Goal: Task Accomplishment & Management: Manage account settings

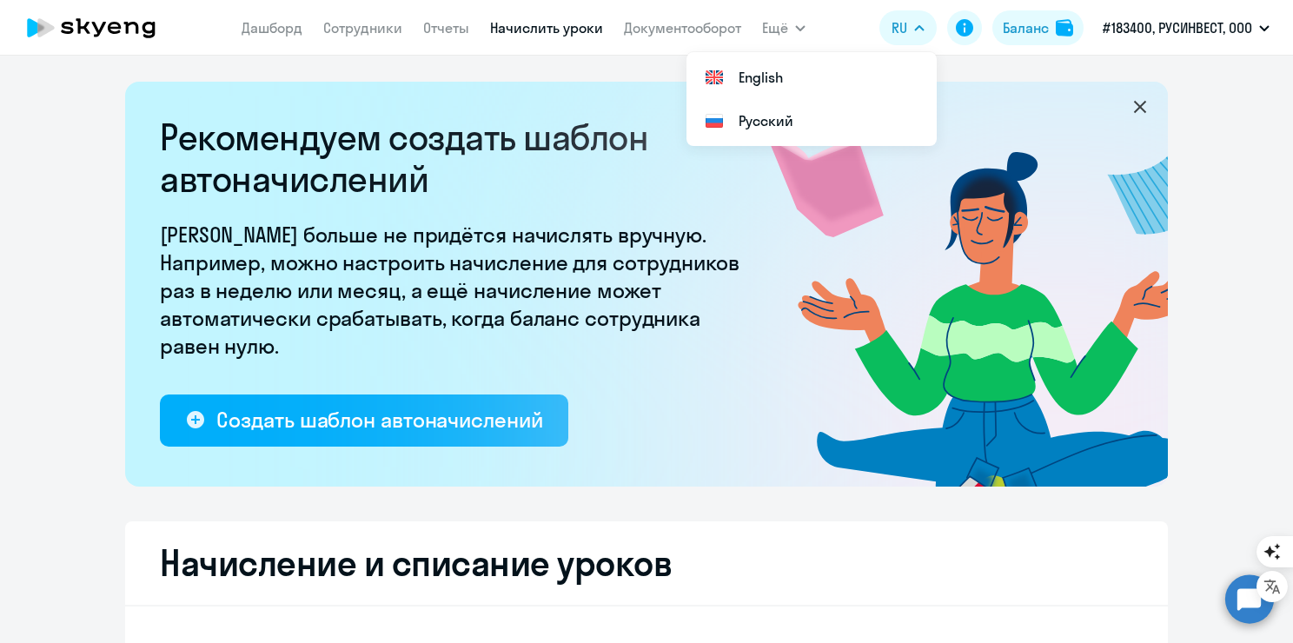
select select "10"
click at [1045, 31] on div "Баланс" at bounding box center [1026, 27] width 46 height 21
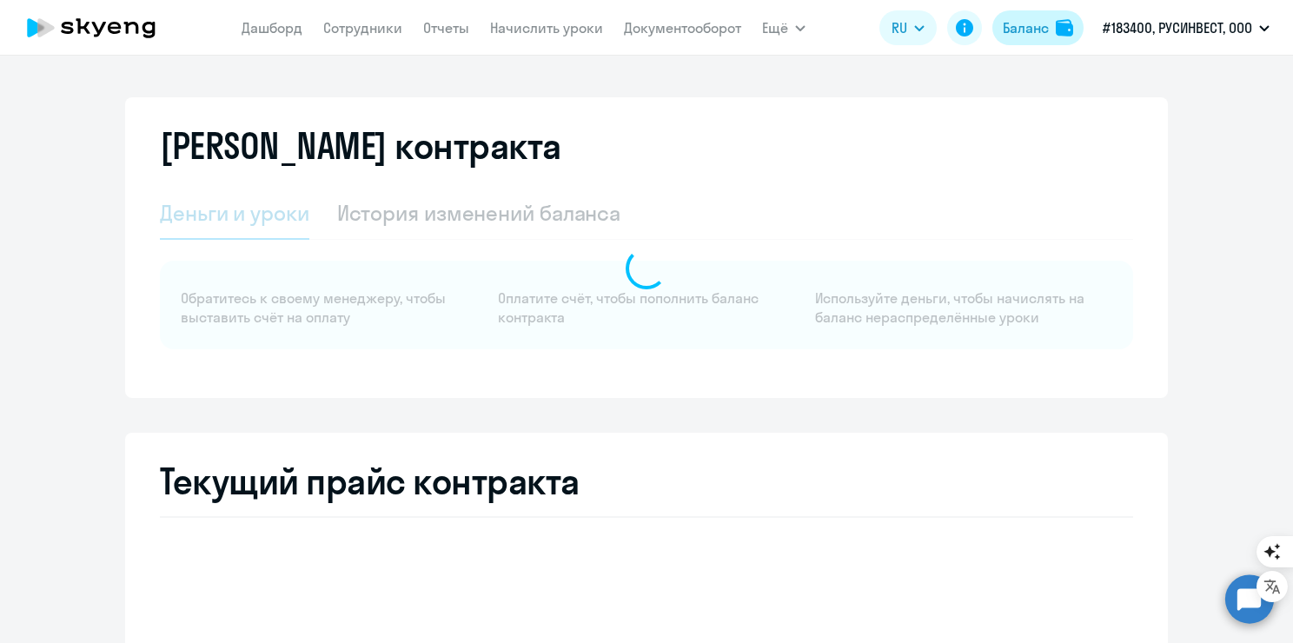
select select "english_adult_not_native_speaker"
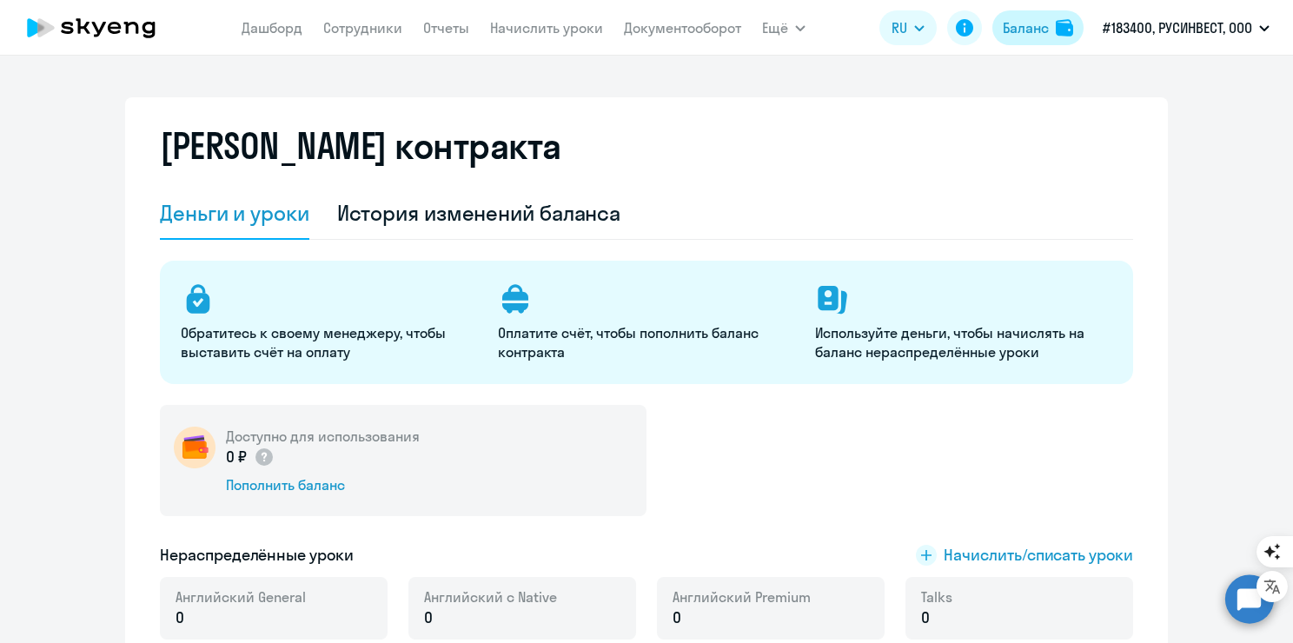
click at [1019, 24] on div "Баланс" at bounding box center [1026, 27] width 46 height 21
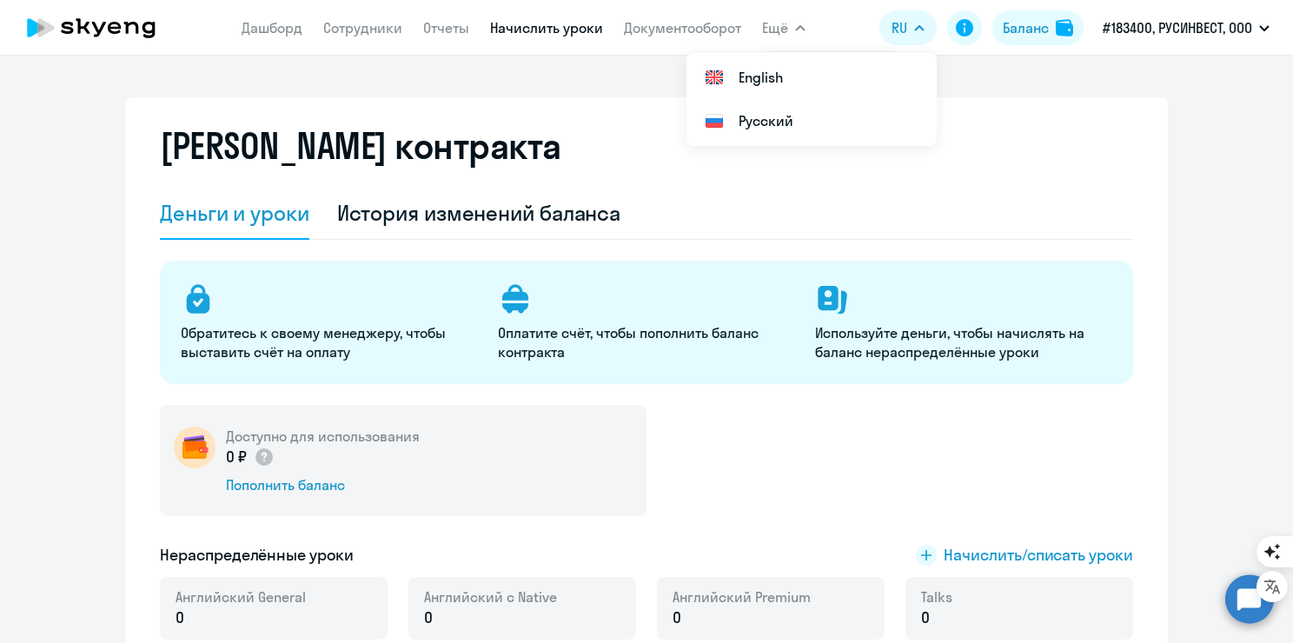
click at [519, 35] on link "Начислить уроки" at bounding box center [546, 27] width 113 height 17
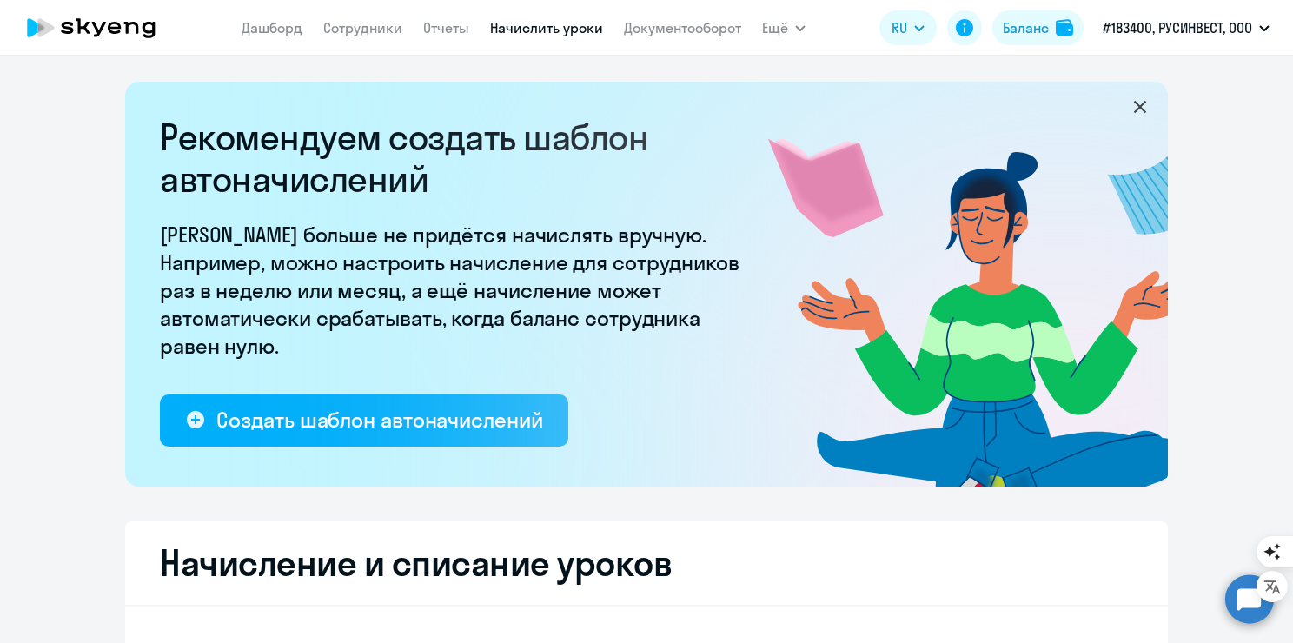
select select "10"
click at [791, 36] on button "Ещё" at bounding box center [783, 27] width 43 height 35
click at [783, 25] on span "Ещё" at bounding box center [775, 27] width 26 height 21
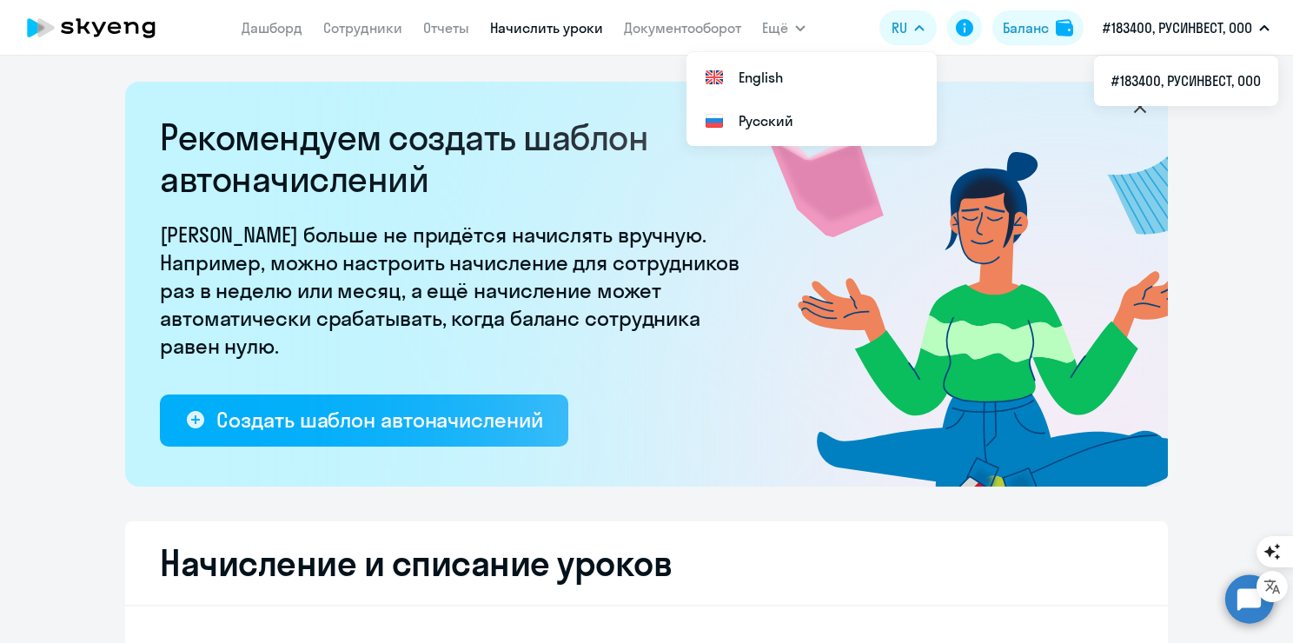
click at [498, 23] on link "Начислить уроки" at bounding box center [546, 27] width 113 height 17
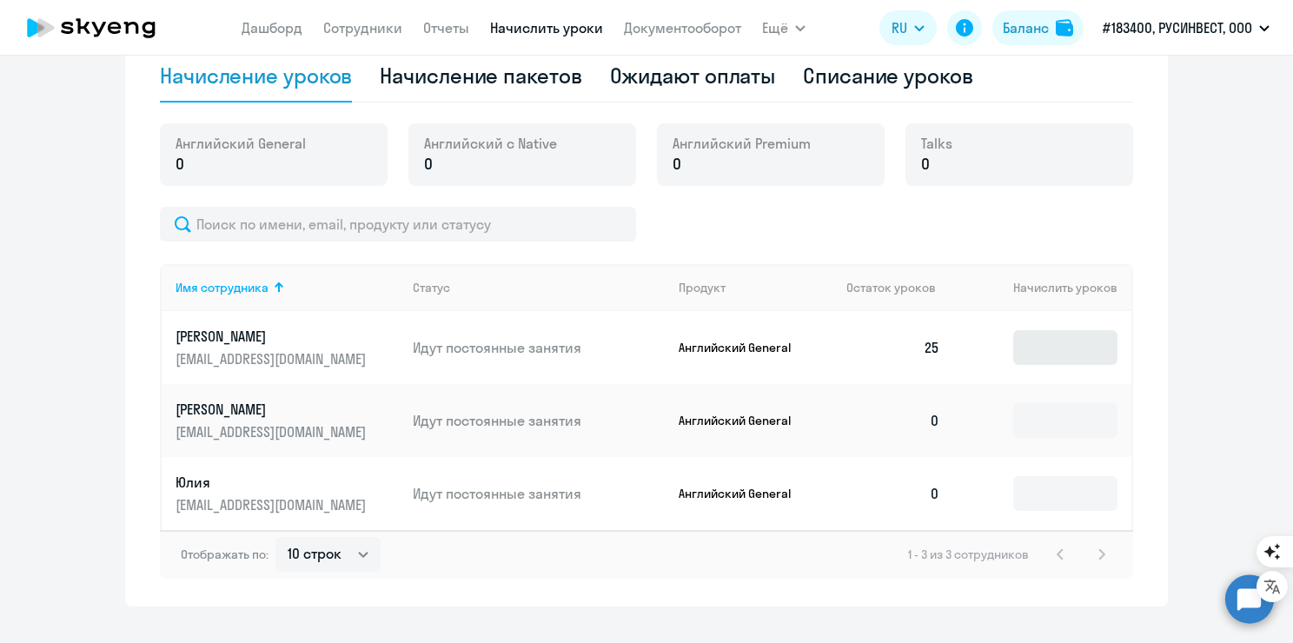
scroll to position [608, 0]
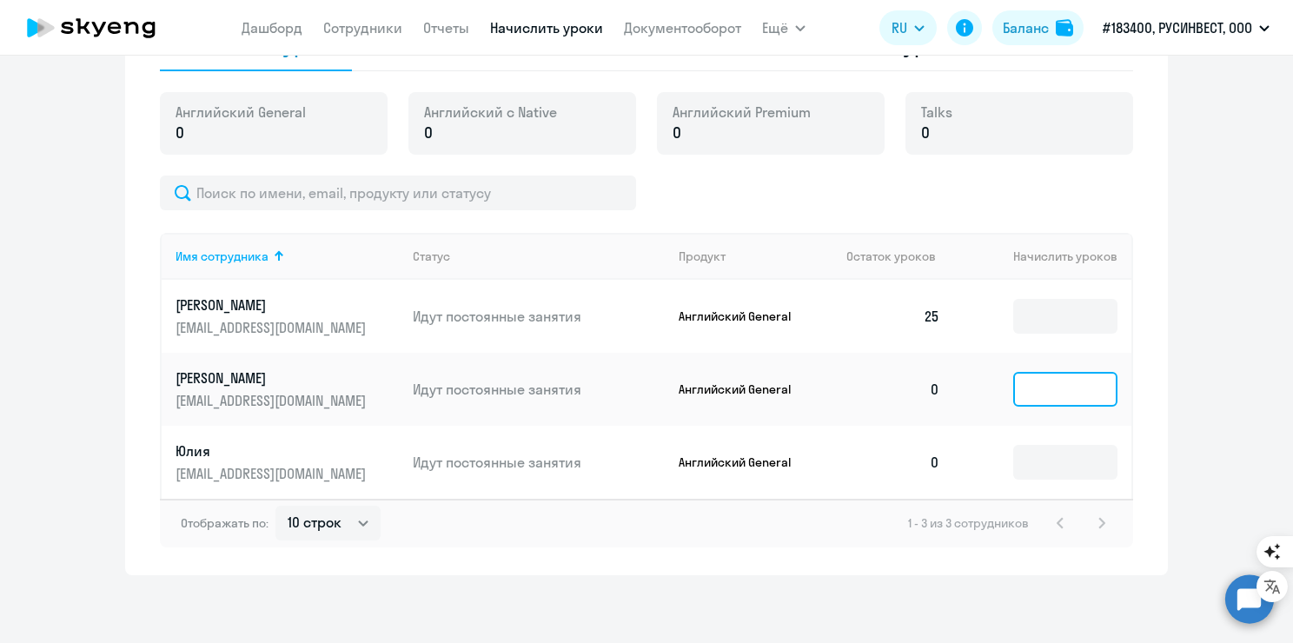
click at [1071, 393] on input at bounding box center [1065, 389] width 104 height 35
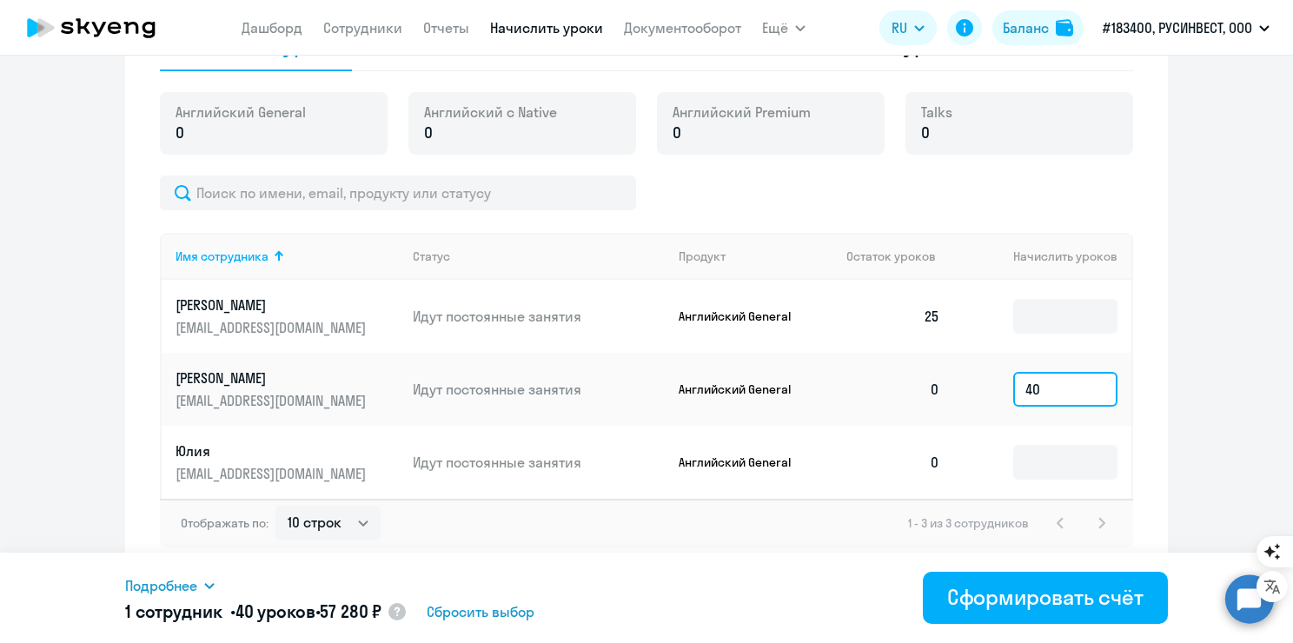
drag, startPoint x: 1032, startPoint y: 388, endPoint x: 964, endPoint y: 384, distance: 68.8
click at [964, 384] on td "40" at bounding box center [1042, 389] width 177 height 73
type input "30"
click at [1037, 453] on input at bounding box center [1065, 462] width 104 height 35
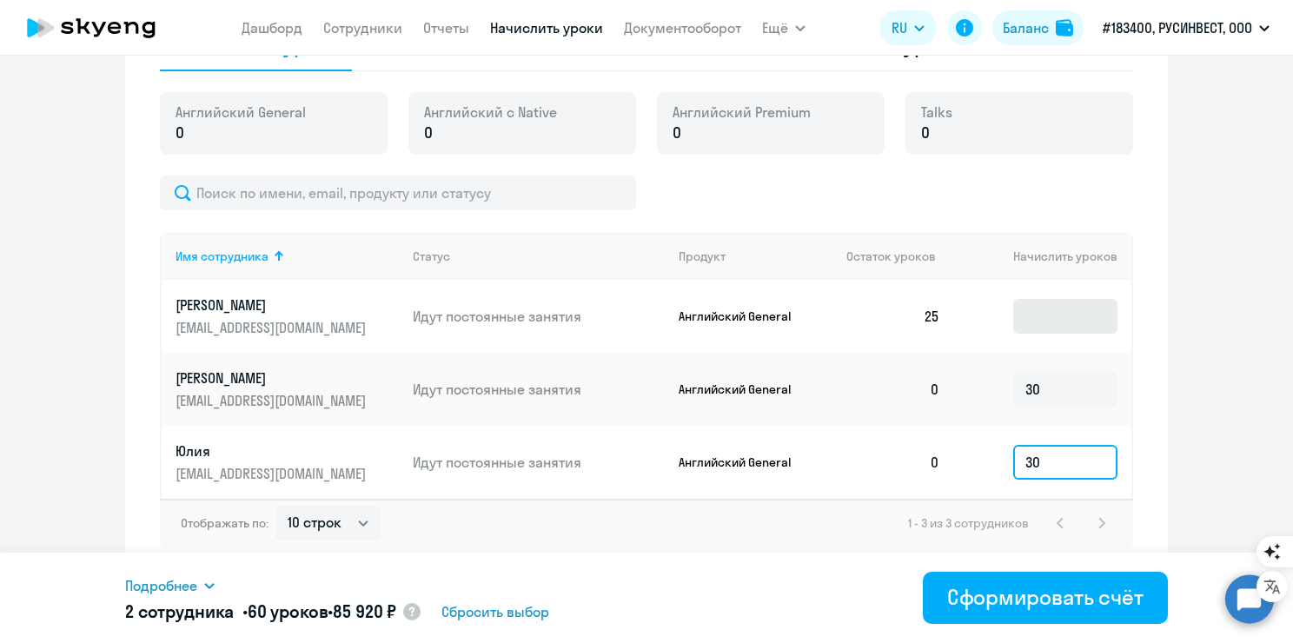
type input "30"
click at [1057, 327] on input at bounding box center [1065, 316] width 104 height 35
type input "5"
click at [1245, 362] on ng-component "Рекомендуем создать шаблон автоначислений Уроки больше не придётся начислять вр…" at bounding box center [646, 24] width 1293 height 1102
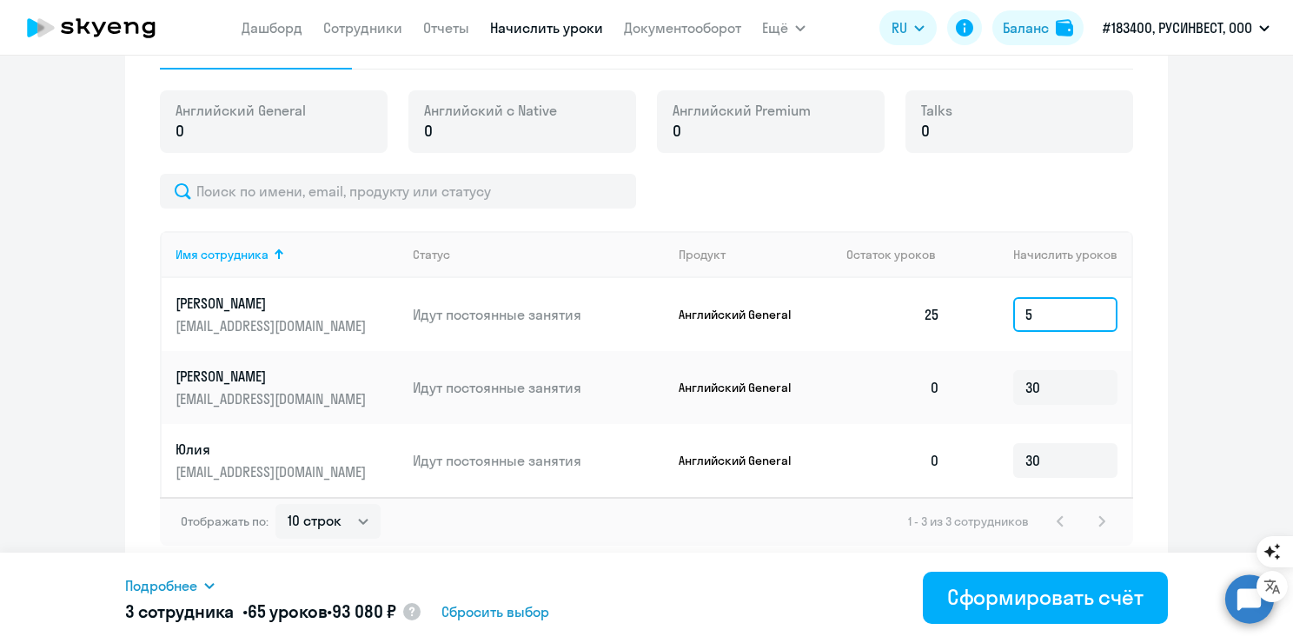
click at [1029, 305] on input "5" at bounding box center [1065, 314] width 104 height 35
click at [1199, 341] on ng-component "Рекомендуем создать шаблон автоначислений Уроки больше не придётся начислять вр…" at bounding box center [646, 23] width 1293 height 1102
drag, startPoint x: 1064, startPoint y: 393, endPoint x: 1005, endPoint y: 383, distance: 59.9
click at [1005, 383] on td "30" at bounding box center [1042, 387] width 177 height 73
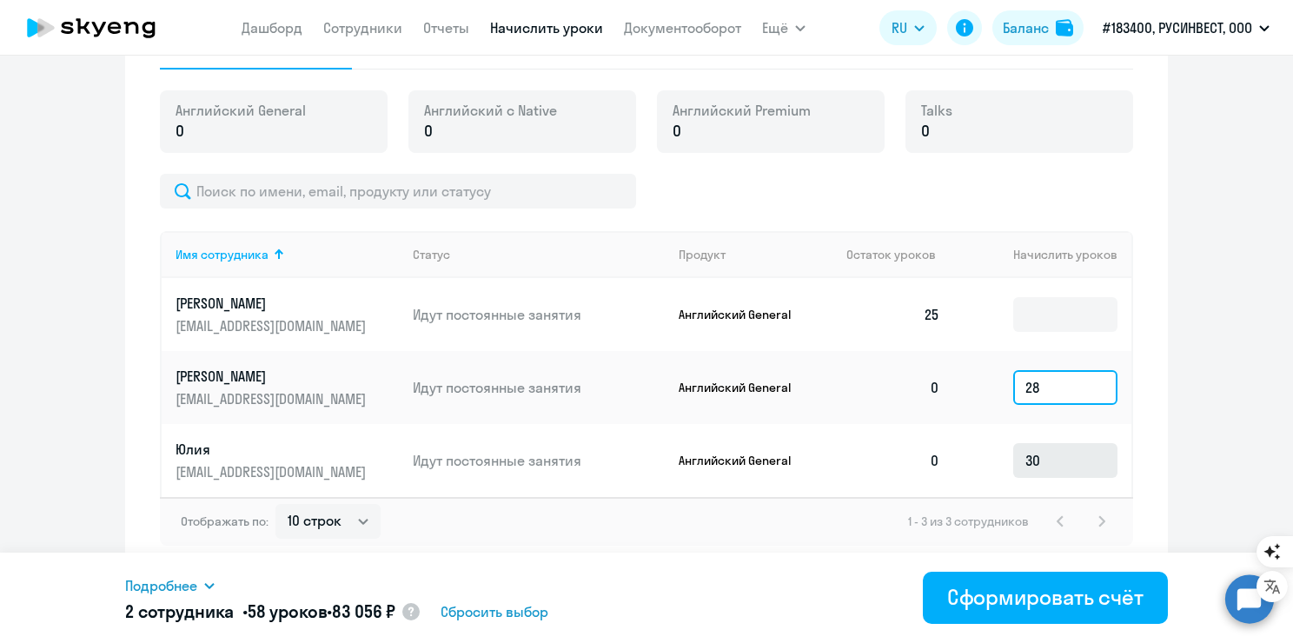
type input "28"
drag, startPoint x: 1048, startPoint y: 451, endPoint x: 959, endPoint y: 451, distance: 88.6
click at [959, 451] on td "30" at bounding box center [1042, 460] width 177 height 73
type input "28"
click at [1238, 392] on ng-component "Рекомендуем создать шаблон автоначислений Уроки больше не придётся начислять вр…" at bounding box center [646, 23] width 1293 height 1102
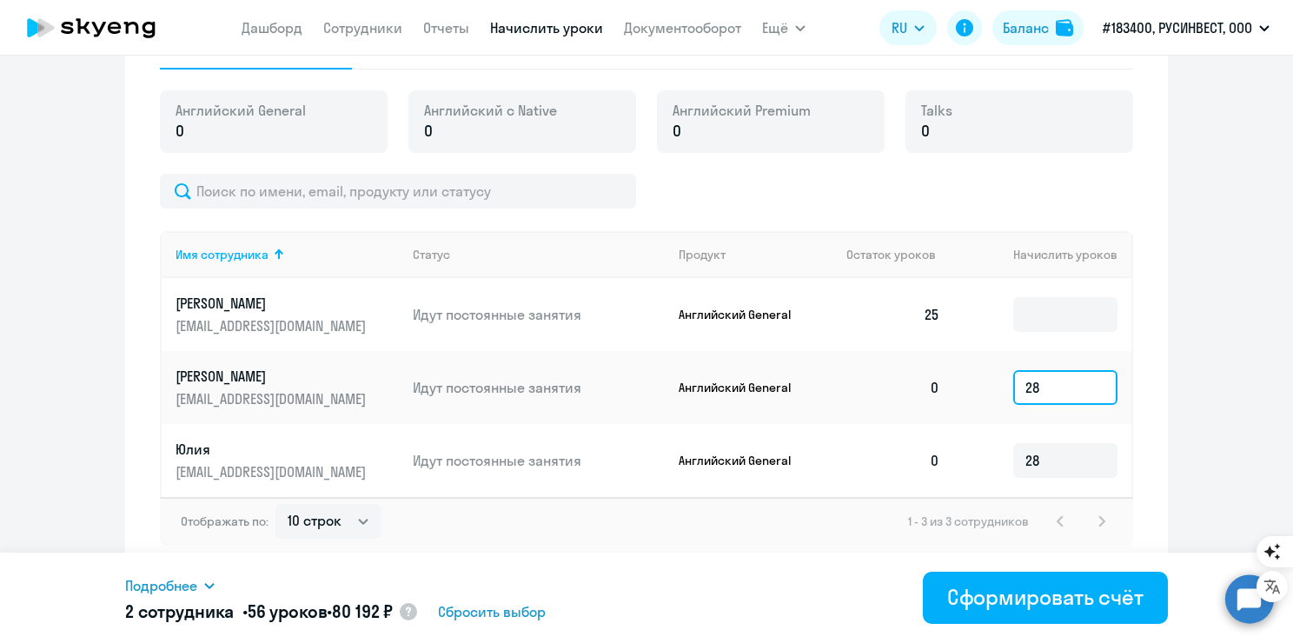
drag, startPoint x: 1030, startPoint y: 395, endPoint x: 1021, endPoint y: 393, distance: 9.1
click at [1021, 393] on input "28" at bounding box center [1065, 387] width 104 height 35
type input "32"
drag, startPoint x: 1040, startPoint y: 461, endPoint x: 940, endPoint y: 449, distance: 100.6
click at [940, 449] on tr "Юлия ab-ovo@mail.ru Идут постоянные занятия Английский General 0 28" at bounding box center [647, 460] width 970 height 73
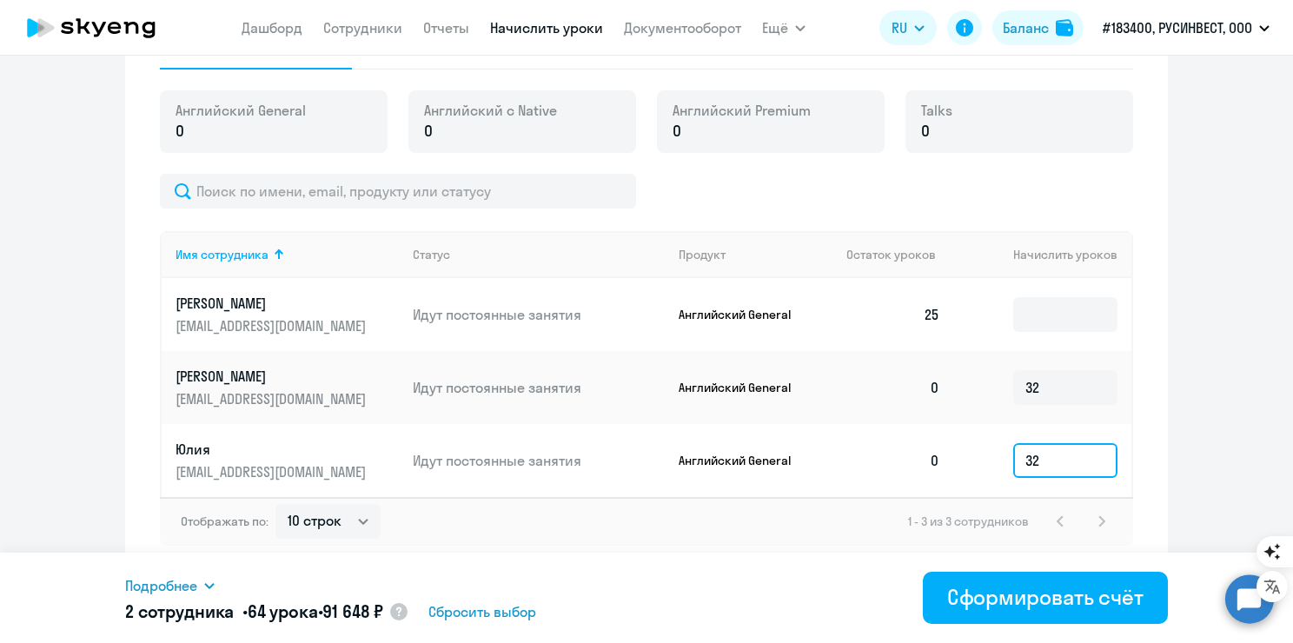
type input "32"
click at [1163, 415] on ng-component "Рекомендуем создать шаблон автоначислений Уроки больше не придётся начислять вр…" at bounding box center [646, 23] width 1293 height 1102
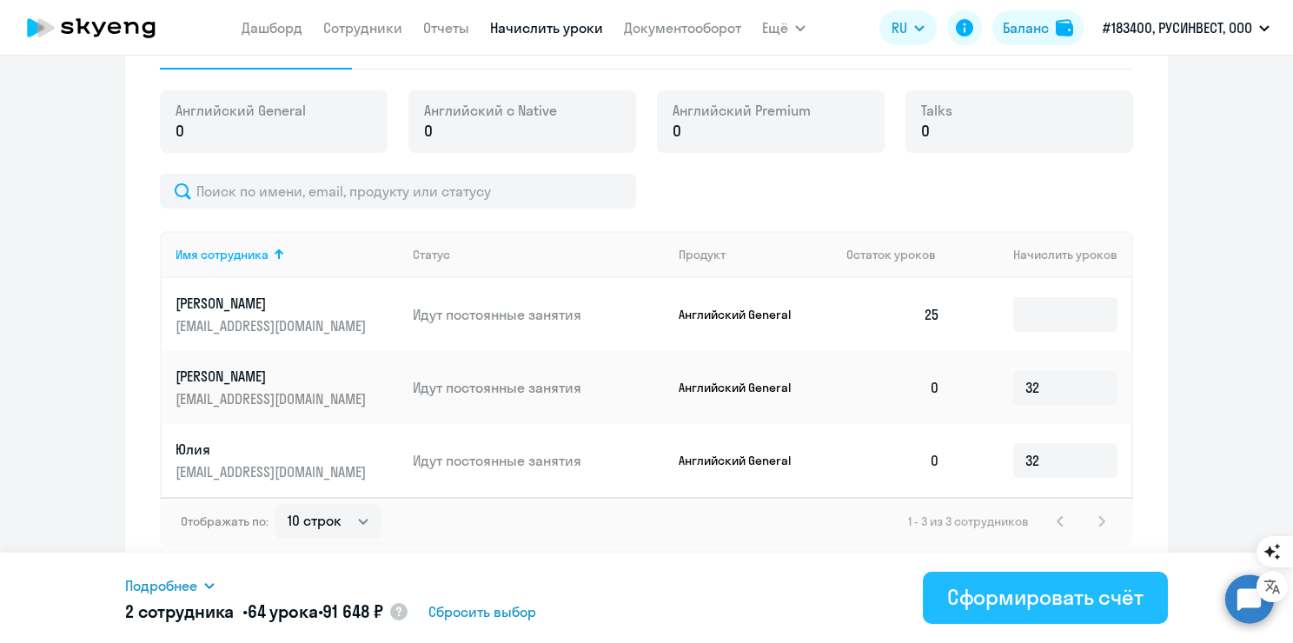
click at [981, 605] on div "Сформировать счёт" at bounding box center [1045, 597] width 196 height 28
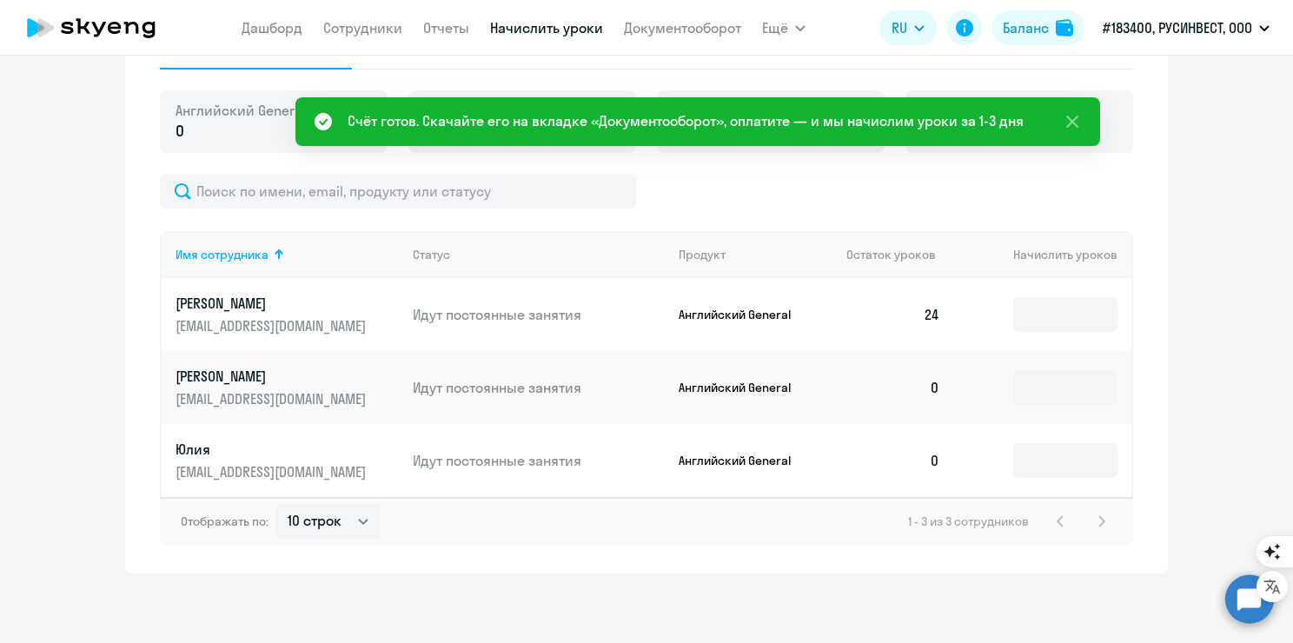
click at [852, 131] on div "Счёт готов. Скачайте его на вкладке «Документооборот», оплатите — и мы начислим…" at bounding box center [697, 121] width 805 height 49
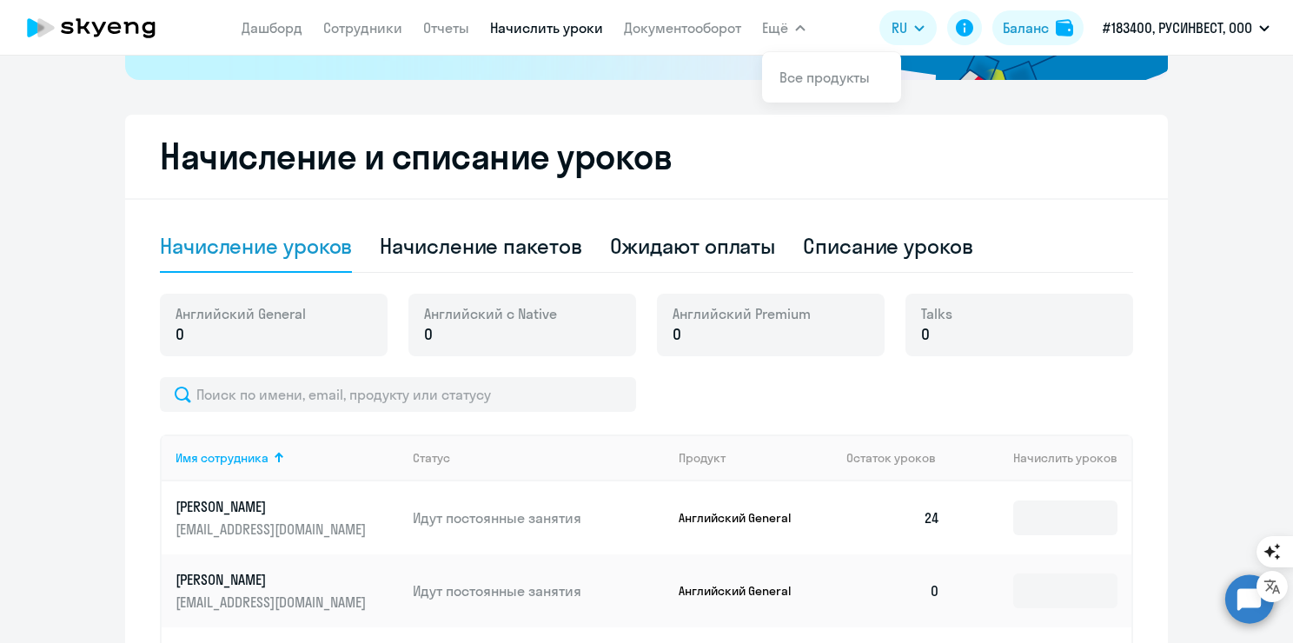
scroll to position [262, 0]
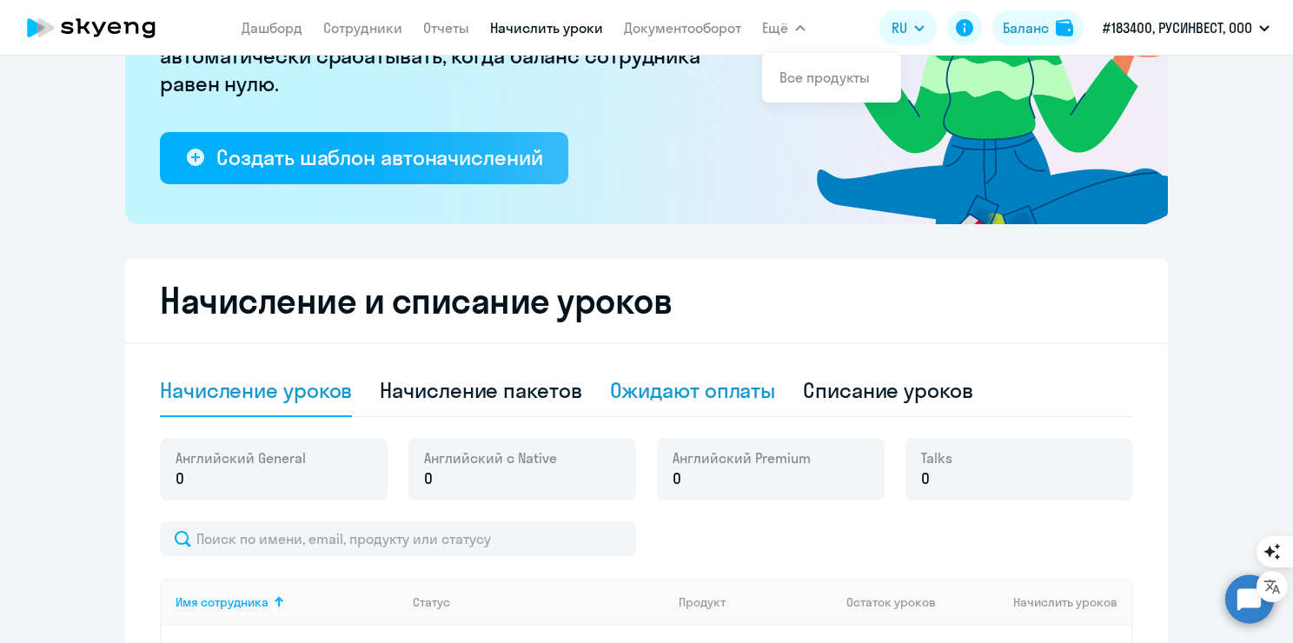
click at [723, 396] on div "Ожидают оплаты" at bounding box center [693, 390] width 166 height 28
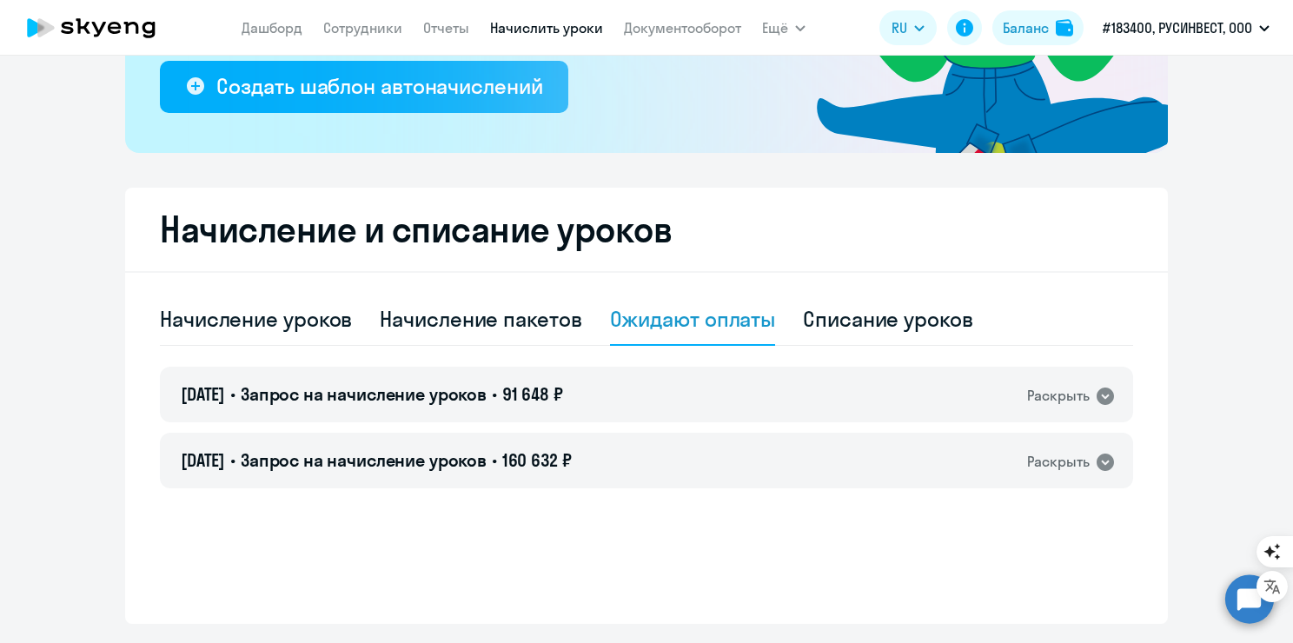
scroll to position [384, 0]
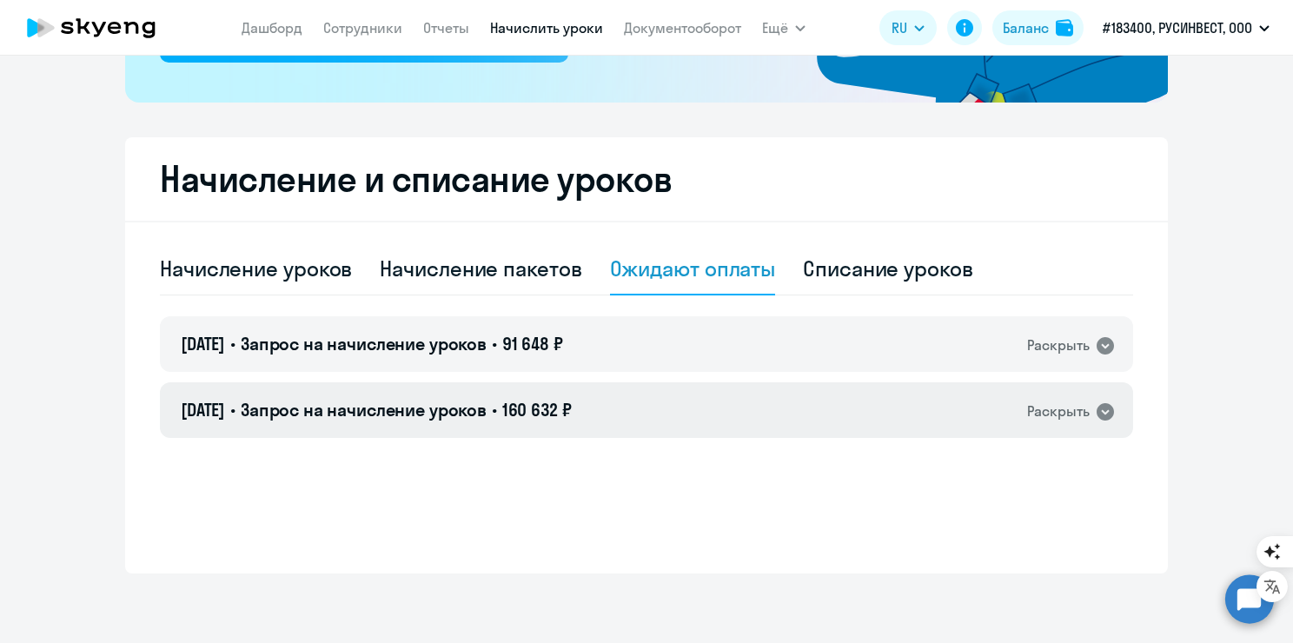
click at [1019, 421] on div "04.08.2025 • Запрос на начисление уроков • 160 632 ₽ Раскрыть" at bounding box center [646, 410] width 973 height 56
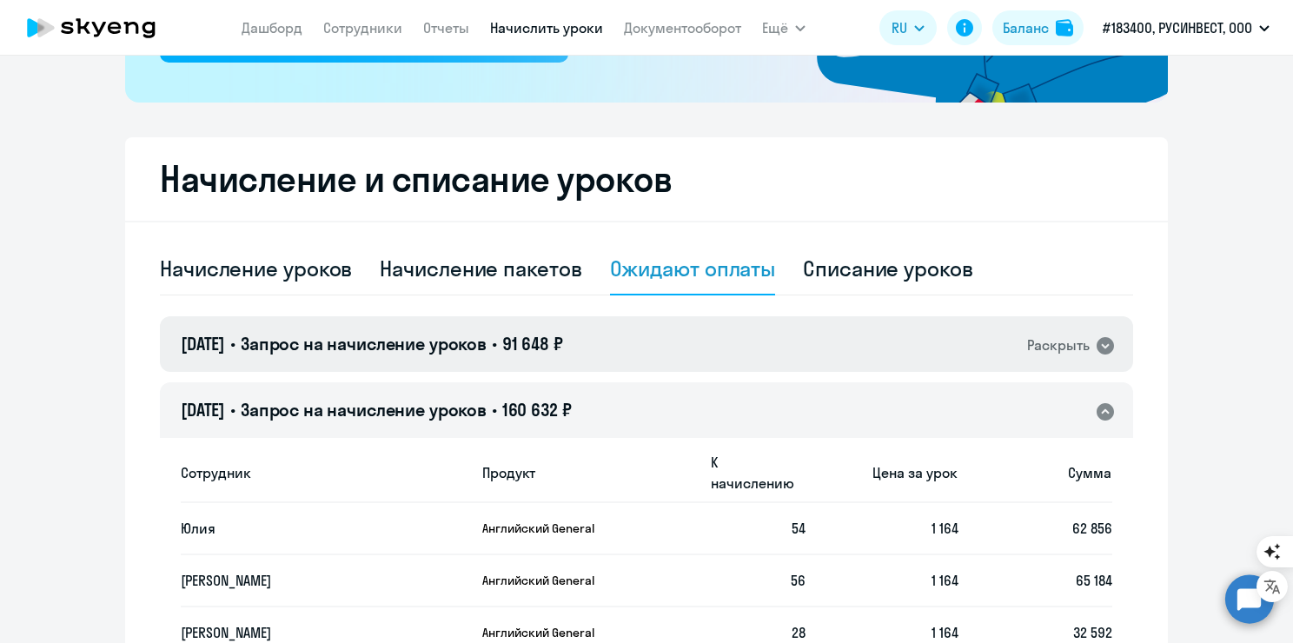
click at [1072, 366] on div "18.08.2025 • Запрос на начисление уроков • 91 648 ₽ Раскрыть" at bounding box center [646, 344] width 973 height 56
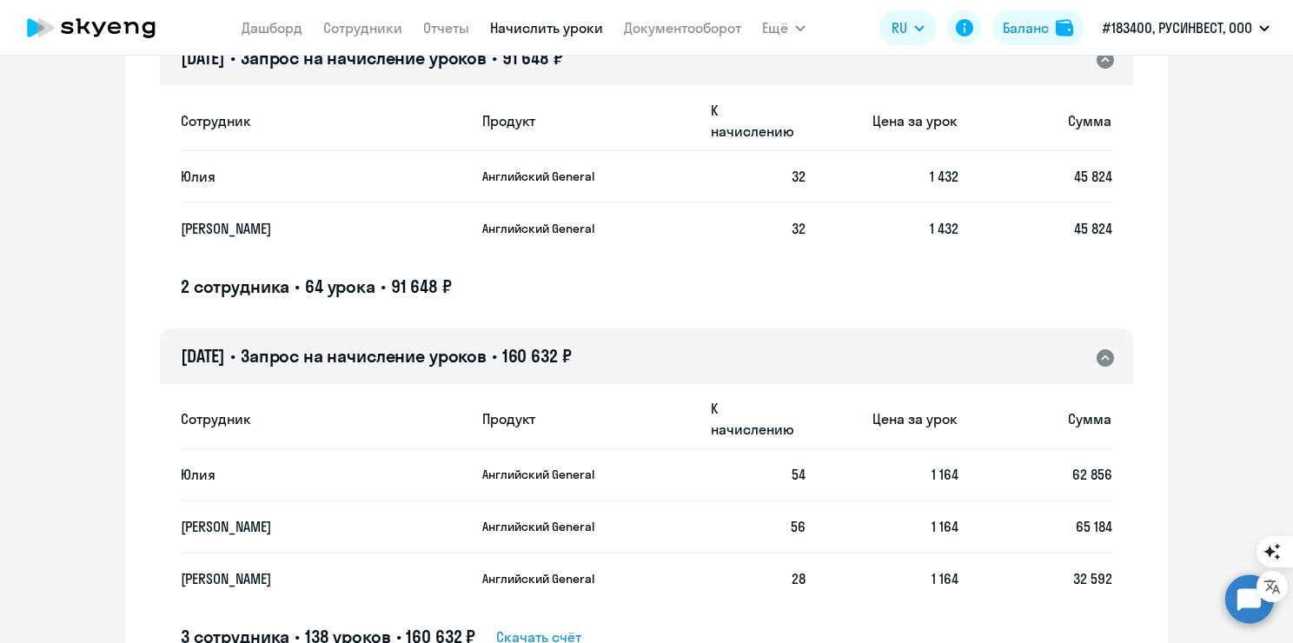
scroll to position [576, 0]
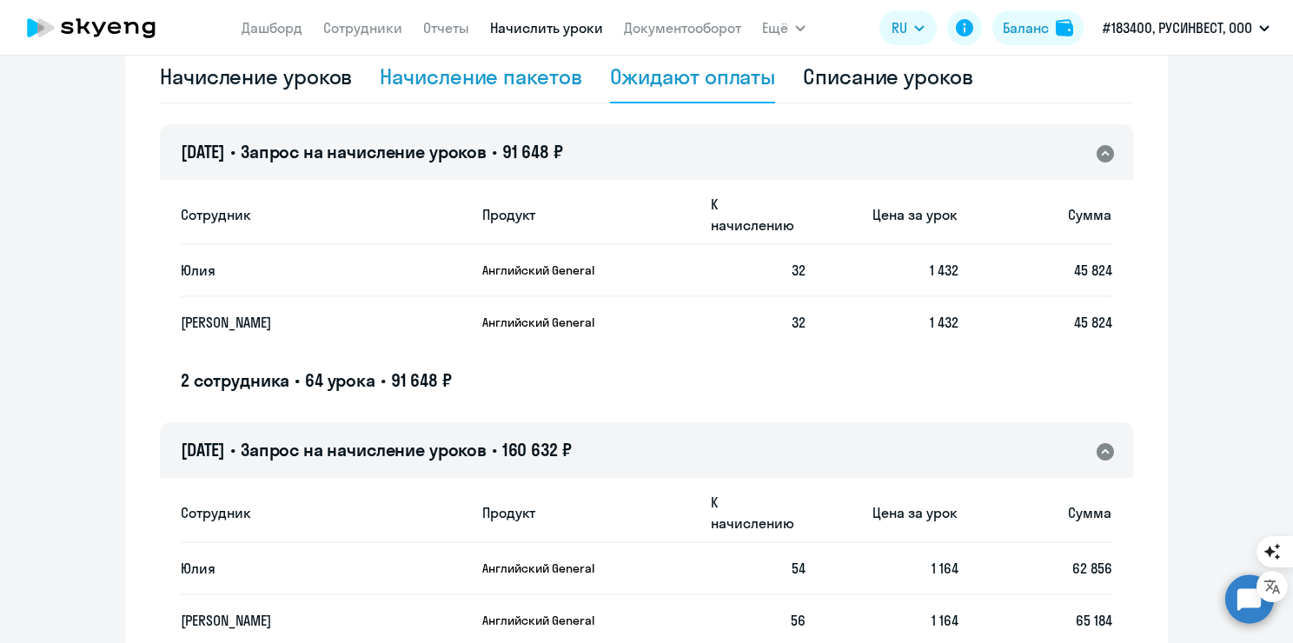
click at [421, 83] on div "Начисление пакетов" at bounding box center [481, 77] width 202 height 28
select select "10"
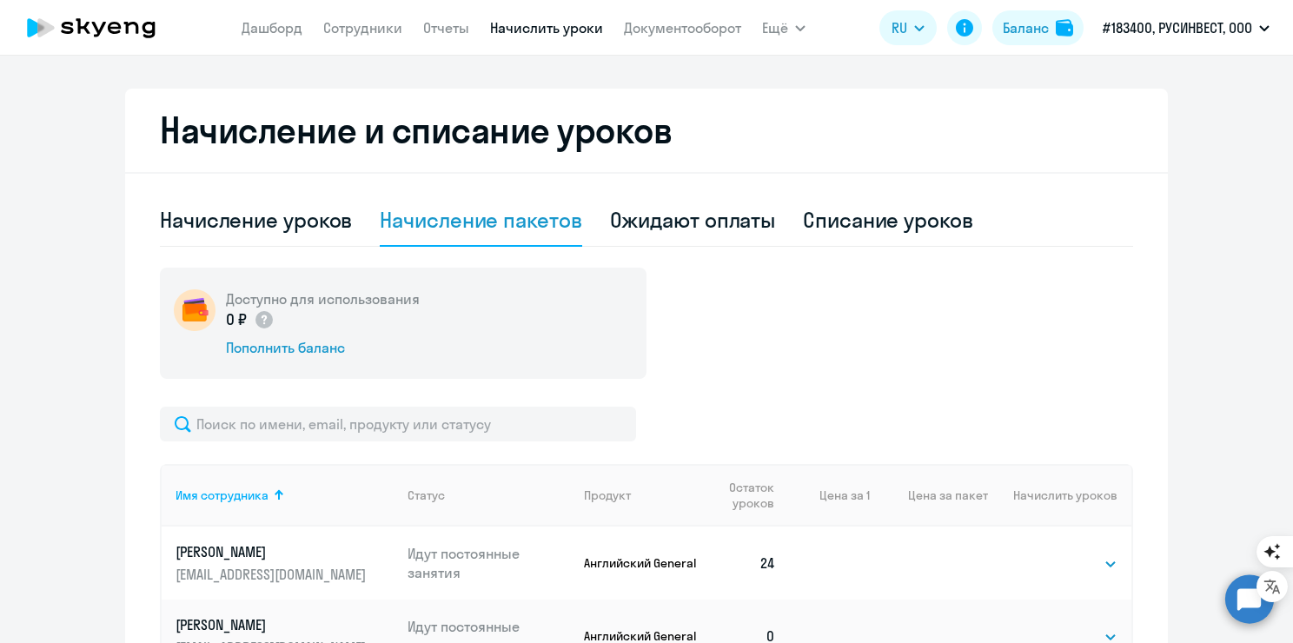
scroll to position [402, 0]
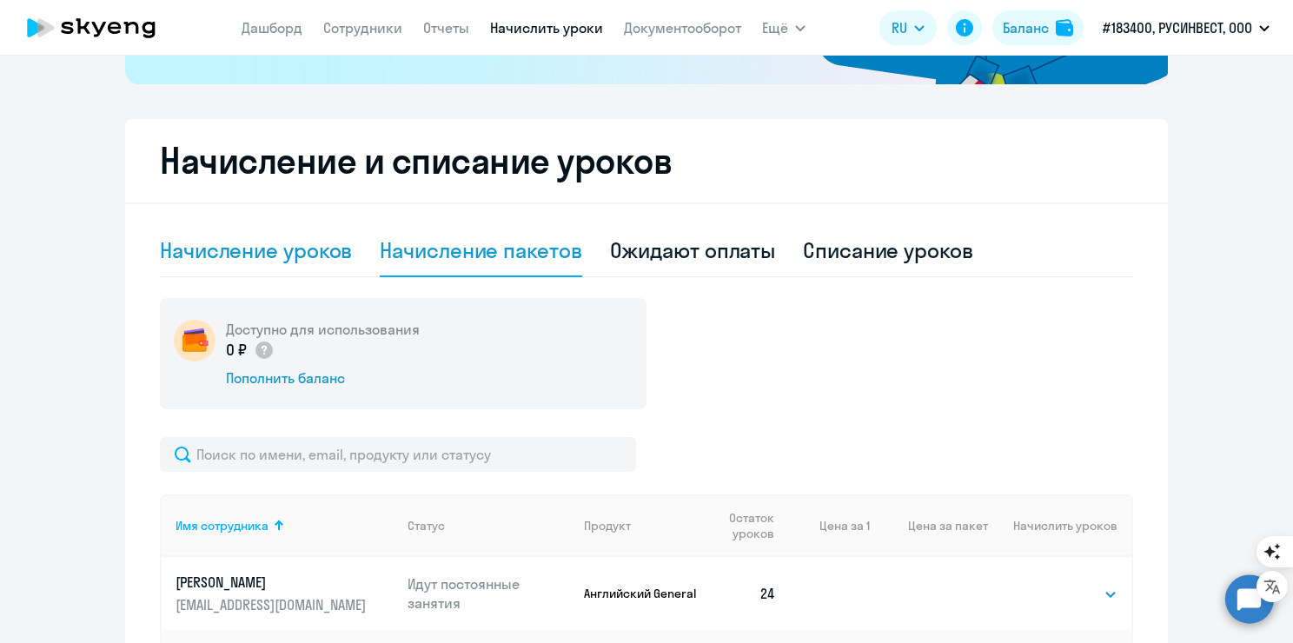
click at [213, 249] on div "Начисление уроков" at bounding box center [256, 250] width 192 height 28
select select "10"
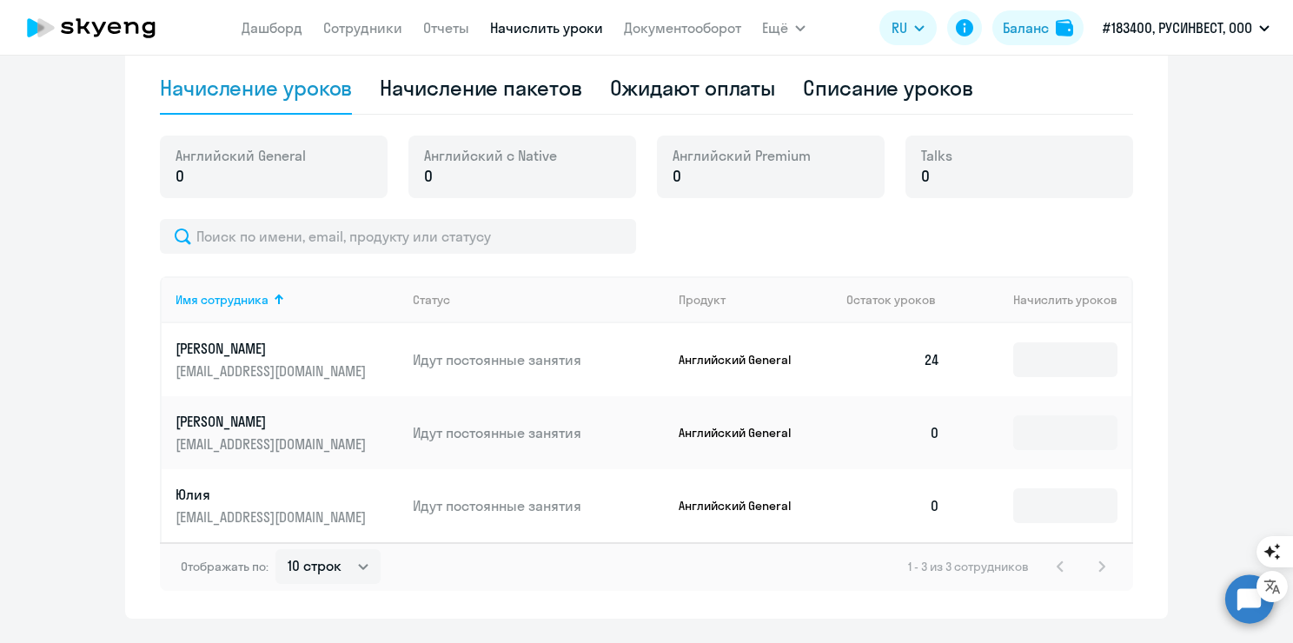
scroll to position [610, 0]
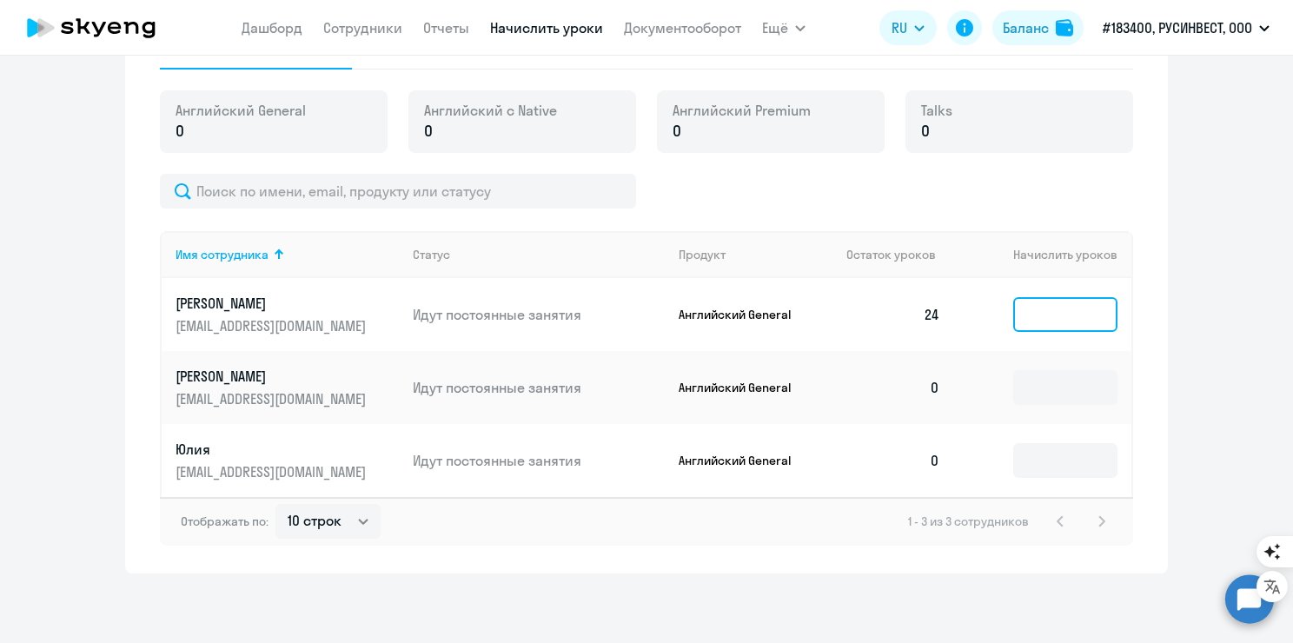
click at [1026, 313] on input at bounding box center [1065, 314] width 104 height 35
click at [1034, 397] on input at bounding box center [1065, 387] width 104 height 35
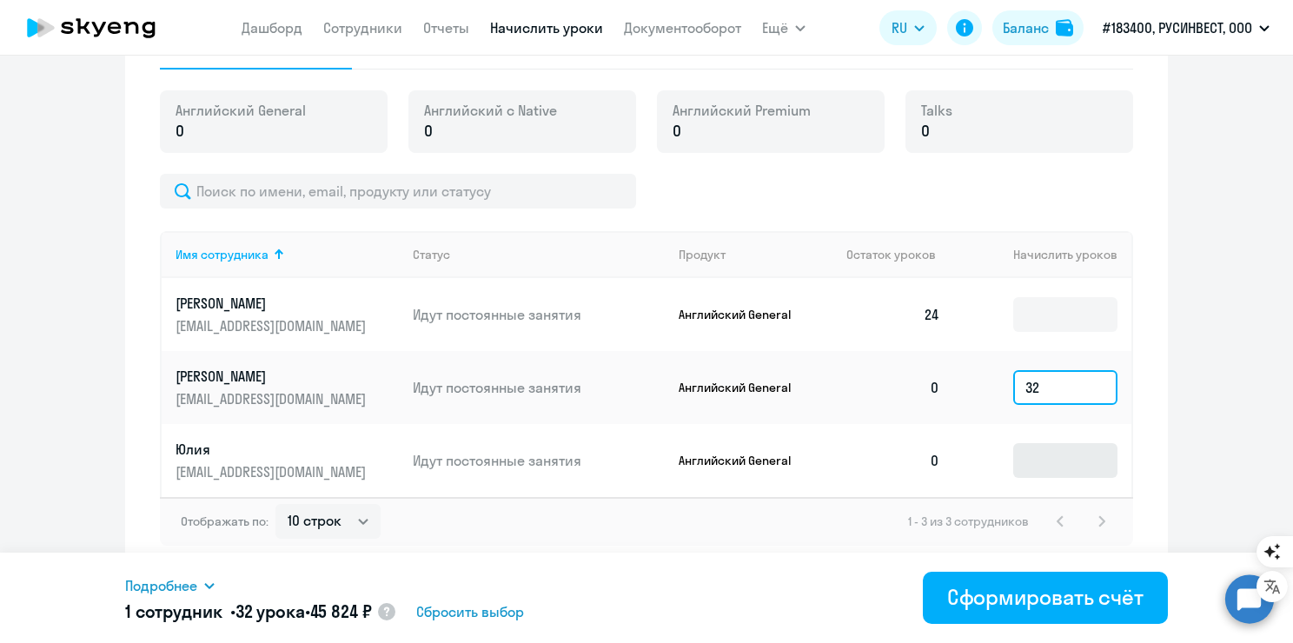
type input "32"
click at [1048, 450] on input at bounding box center [1065, 460] width 104 height 35
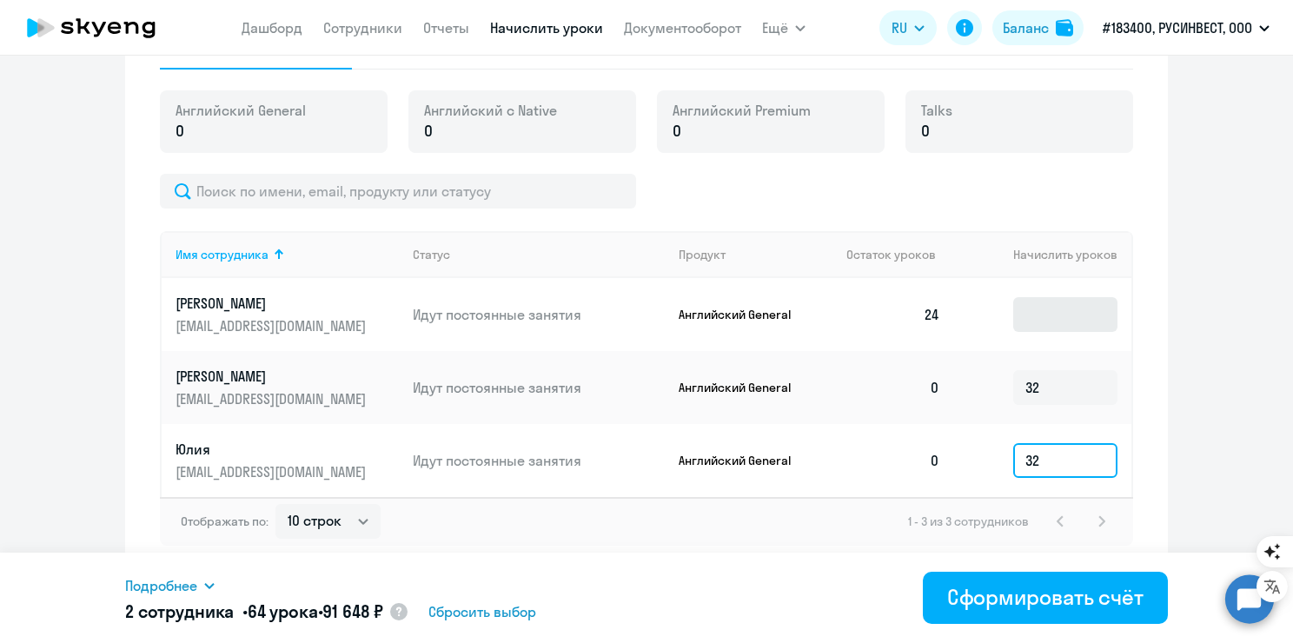
type input "32"
click at [1053, 325] on input at bounding box center [1065, 314] width 104 height 35
click at [1231, 355] on ng-component "Рекомендуем создать шаблон автоначислений Уроки больше не придётся начислять вр…" at bounding box center [646, 23] width 1293 height 1102
drag, startPoint x: 1032, startPoint y: 309, endPoint x: 1019, endPoint y: 309, distance: 13.1
click at [1019, 309] on input "6" at bounding box center [1065, 314] width 104 height 35
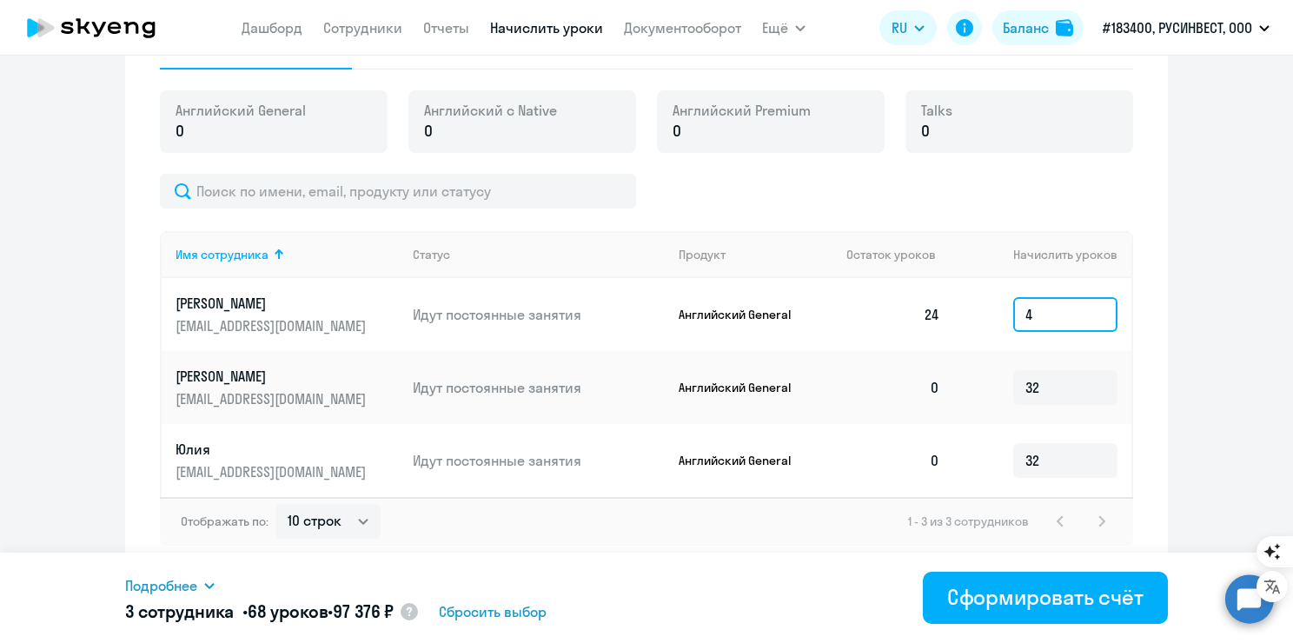
type input "4"
click at [1166, 349] on ng-component "Рекомендуем создать шаблон автоначислений Уроки больше не придётся начислять вр…" at bounding box center [646, 23] width 1293 height 1102
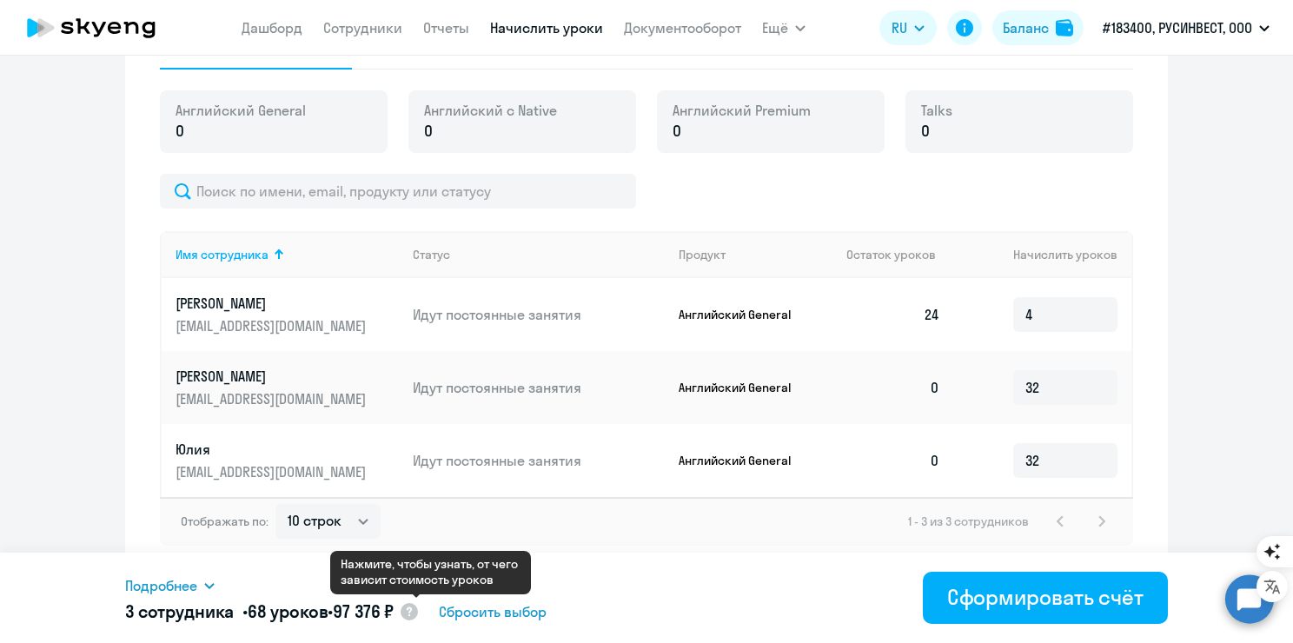
click at [418, 608] on circle at bounding box center [409, 611] width 17 height 17
select select "english_adult_f2g_base"
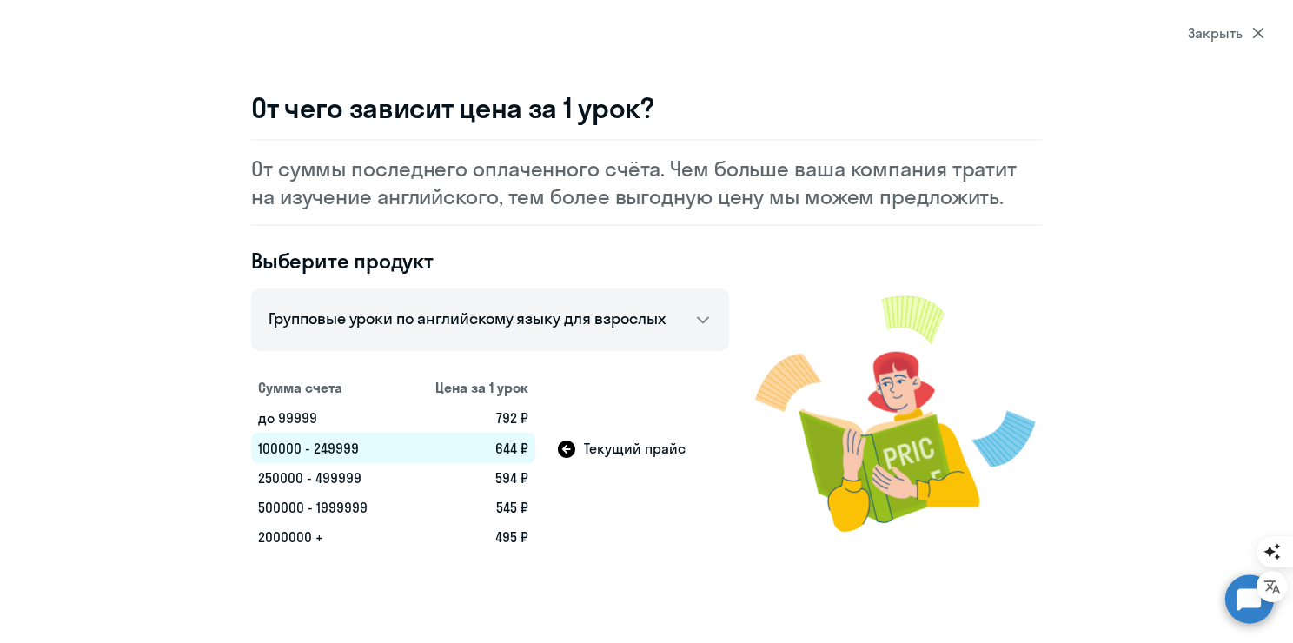
drag, startPoint x: 265, startPoint y: 452, endPoint x: 375, endPoint y: 447, distance: 110.5
click at [375, 447] on td "100000 - 249999" at bounding box center [327, 448] width 152 height 30
click at [498, 448] on td "644 ₽" at bounding box center [469, 448] width 132 height 30
click at [565, 449] on icon at bounding box center [566, 449] width 17 height 17
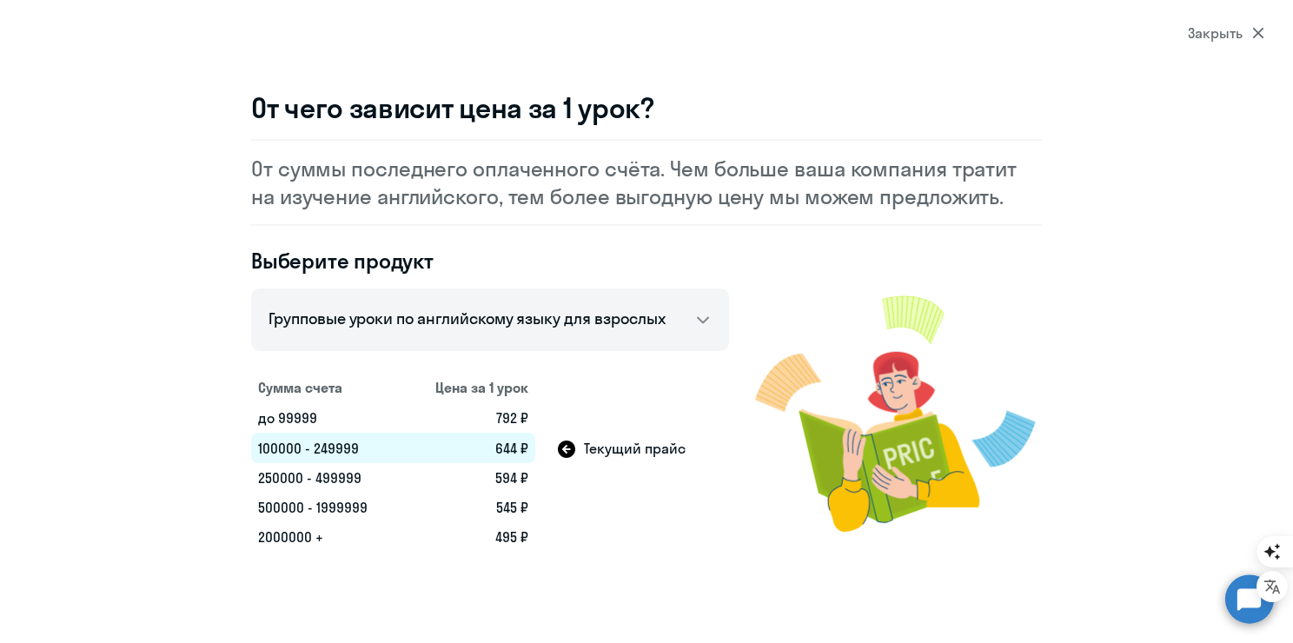
click at [553, 424] on td at bounding box center [632, 418] width 194 height 30
click at [435, 403] on td "792 ₽" at bounding box center [469, 418] width 132 height 30
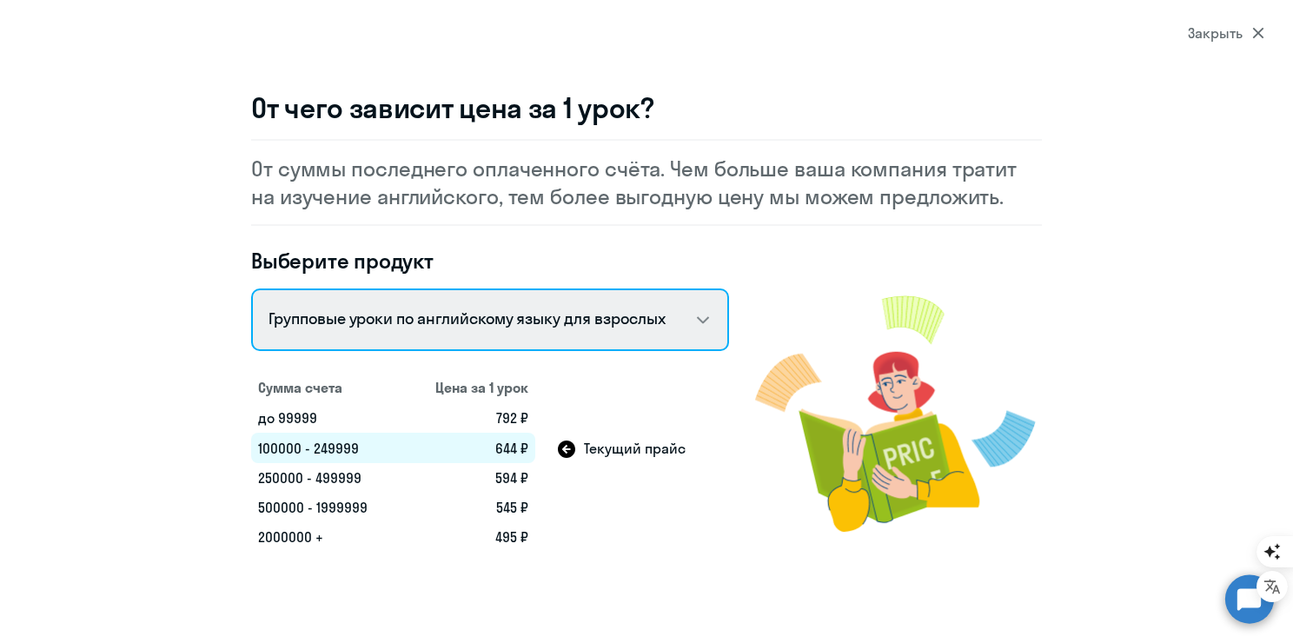
click at [598, 309] on select "Talks 15 минутные разговоры на английском Английский General с русскоговорящим …" at bounding box center [490, 320] width 478 height 63
select select "english_adult_not_native_speaker"
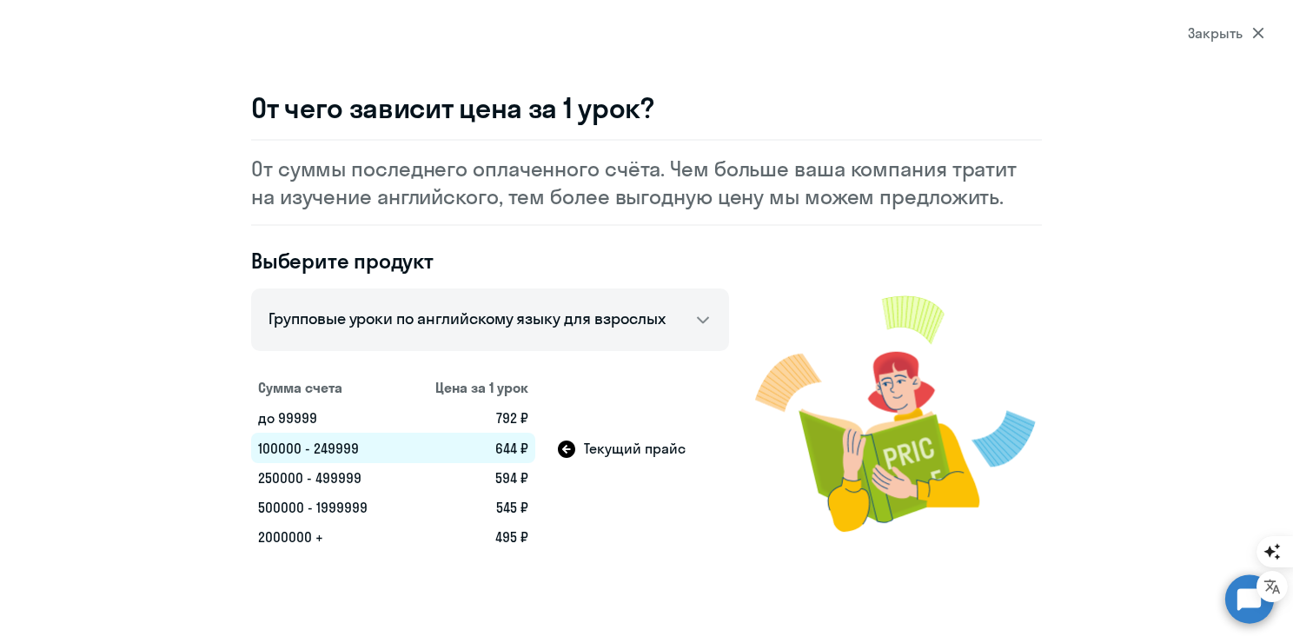
click at [1241, 28] on div "Закрыть" at bounding box center [1226, 33] width 76 height 21
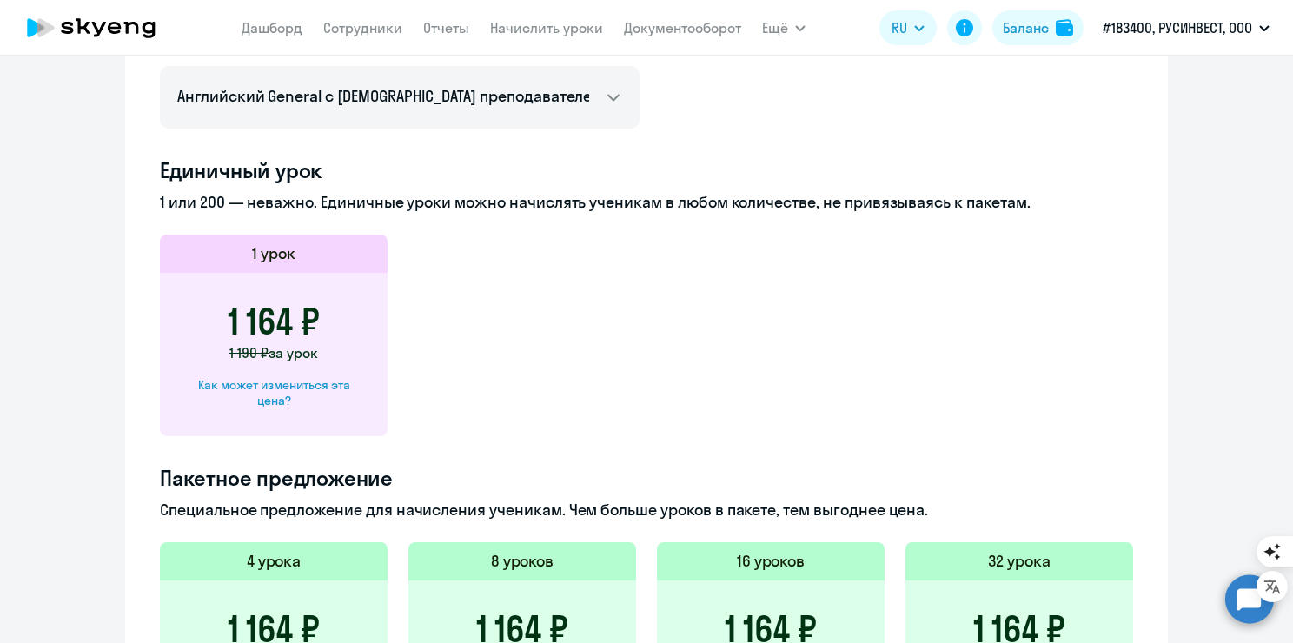
scroll to position [778, 0]
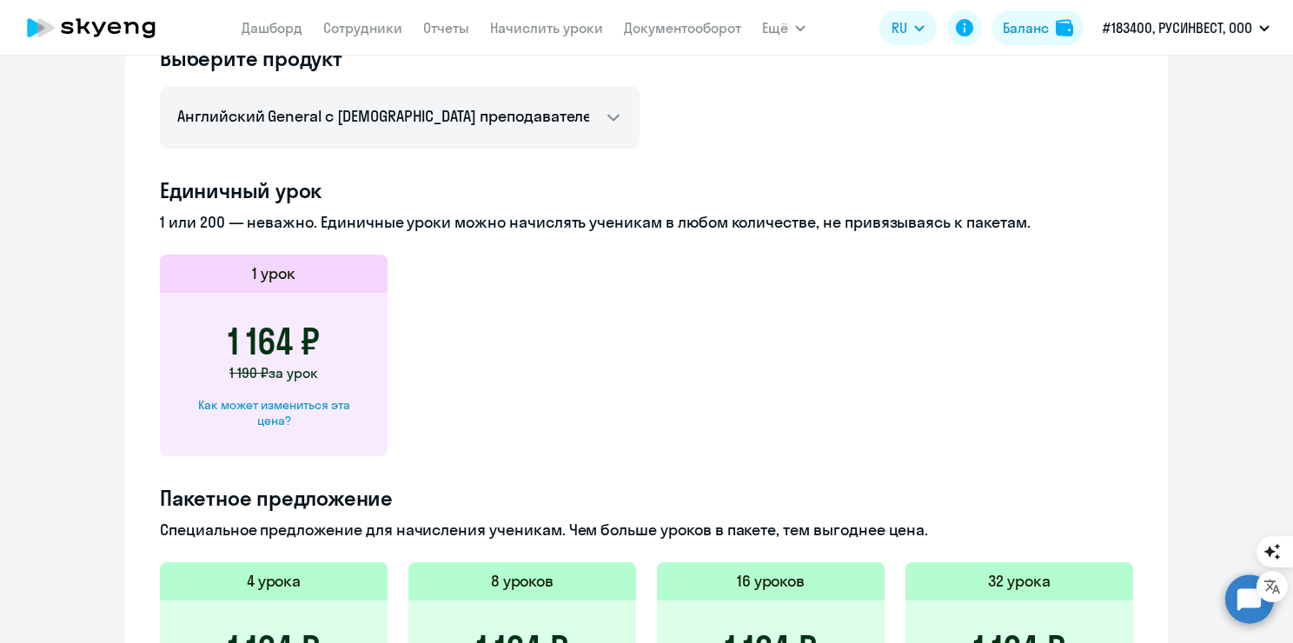
drag, startPoint x: 263, startPoint y: 222, endPoint x: 702, endPoint y: 230, distance: 439.0
click at [702, 230] on p "1 или 200 — неважно. Единичные уроки можно начислять ученикам в любом количеств…" at bounding box center [646, 222] width 973 height 23
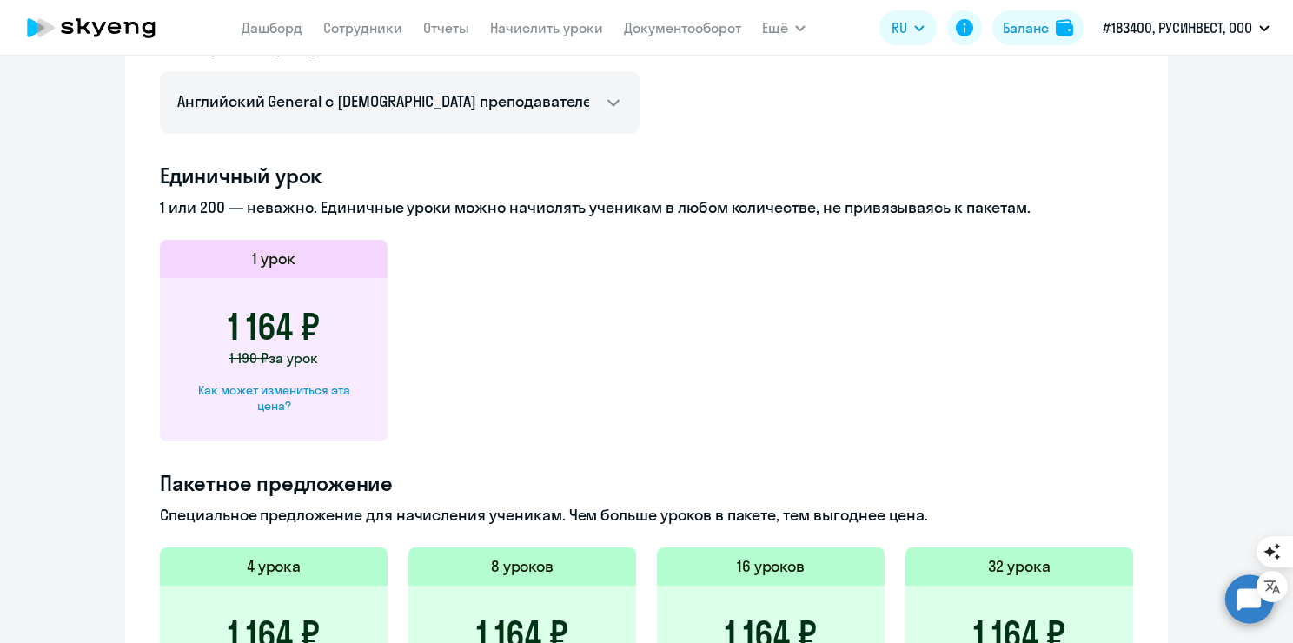
scroll to position [691, 0]
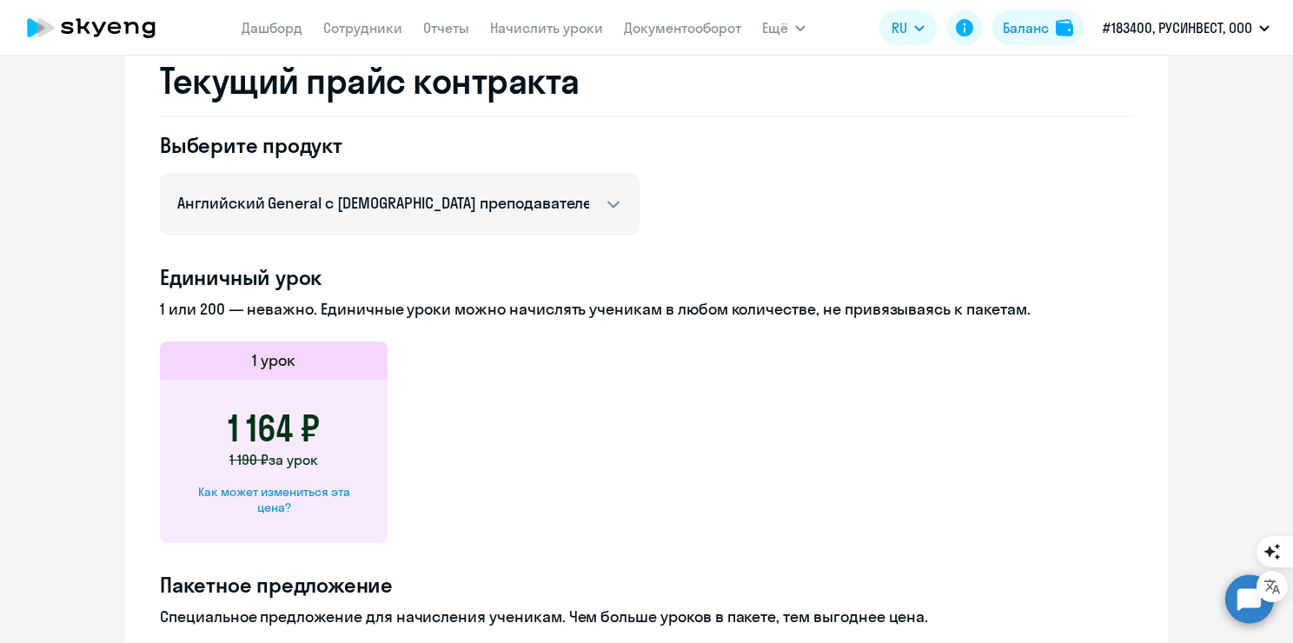
click at [247, 287] on h4 "Единичный урок" at bounding box center [646, 277] width 973 height 28
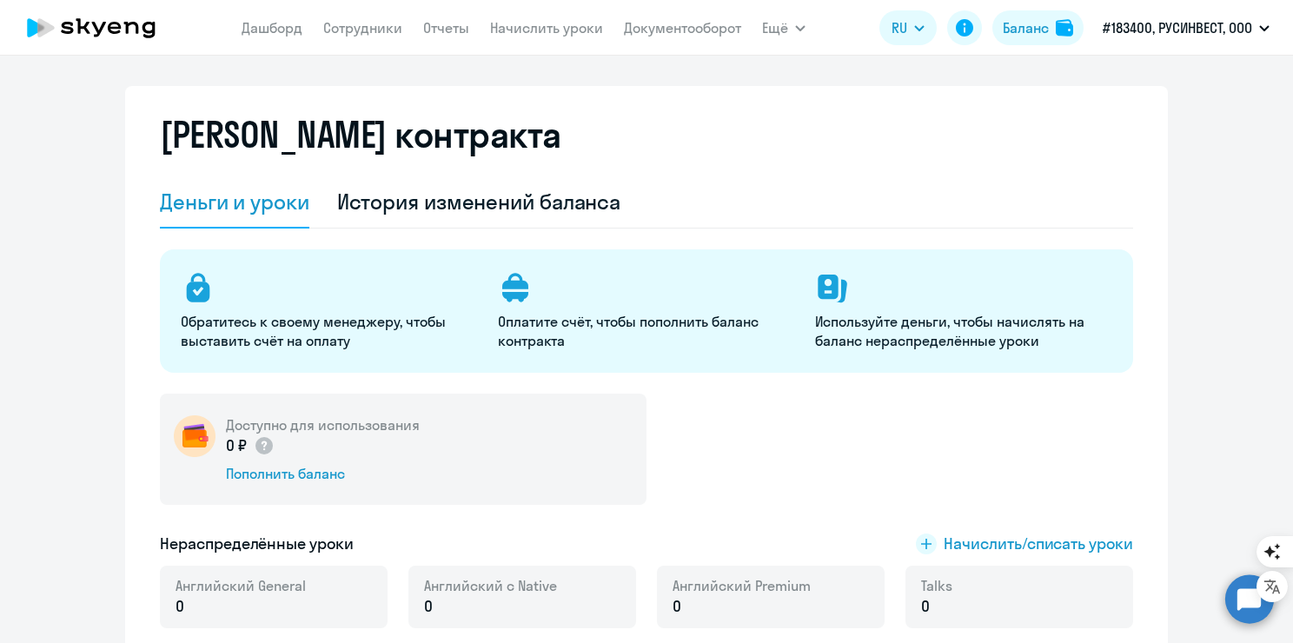
scroll to position [0, 0]
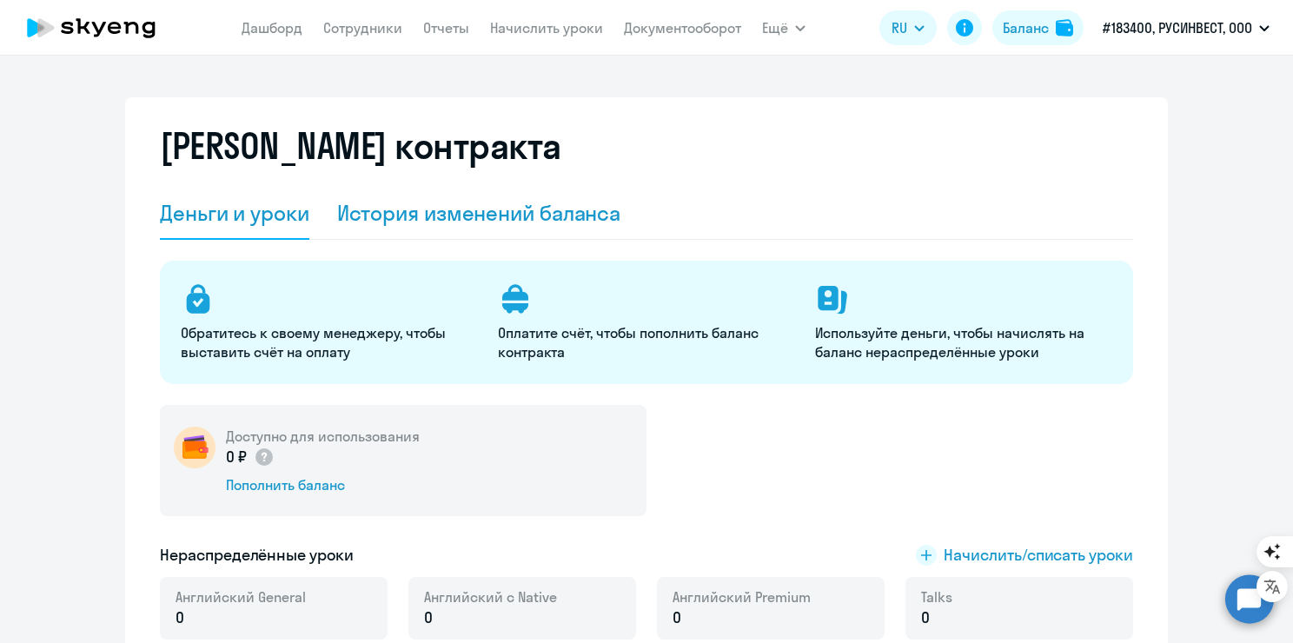
click at [449, 209] on div "История изменений баланса" at bounding box center [479, 213] width 284 height 28
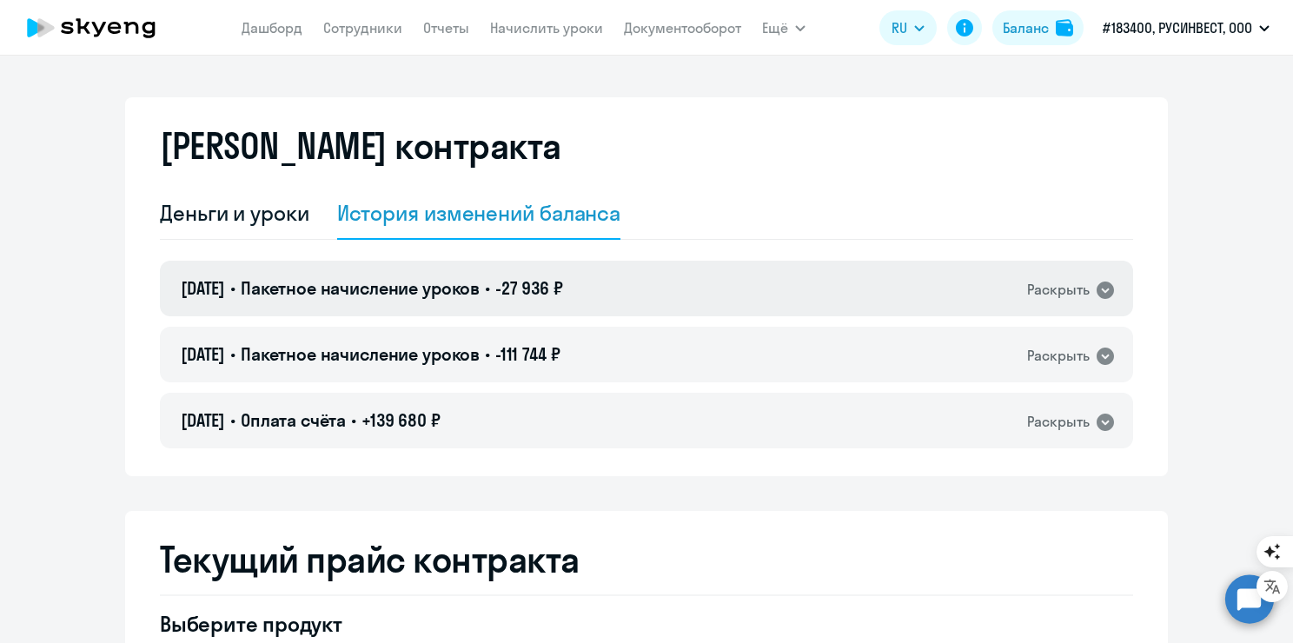
click at [1082, 293] on div "Раскрыть" at bounding box center [1058, 290] width 63 height 22
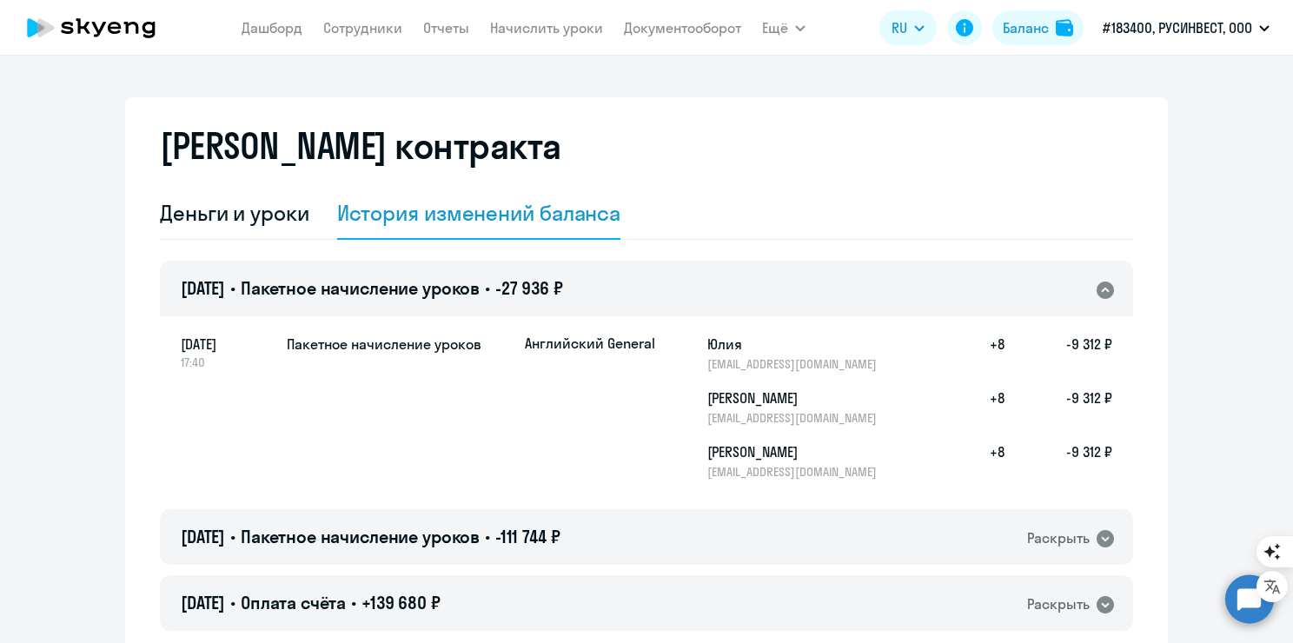
scroll to position [87, 0]
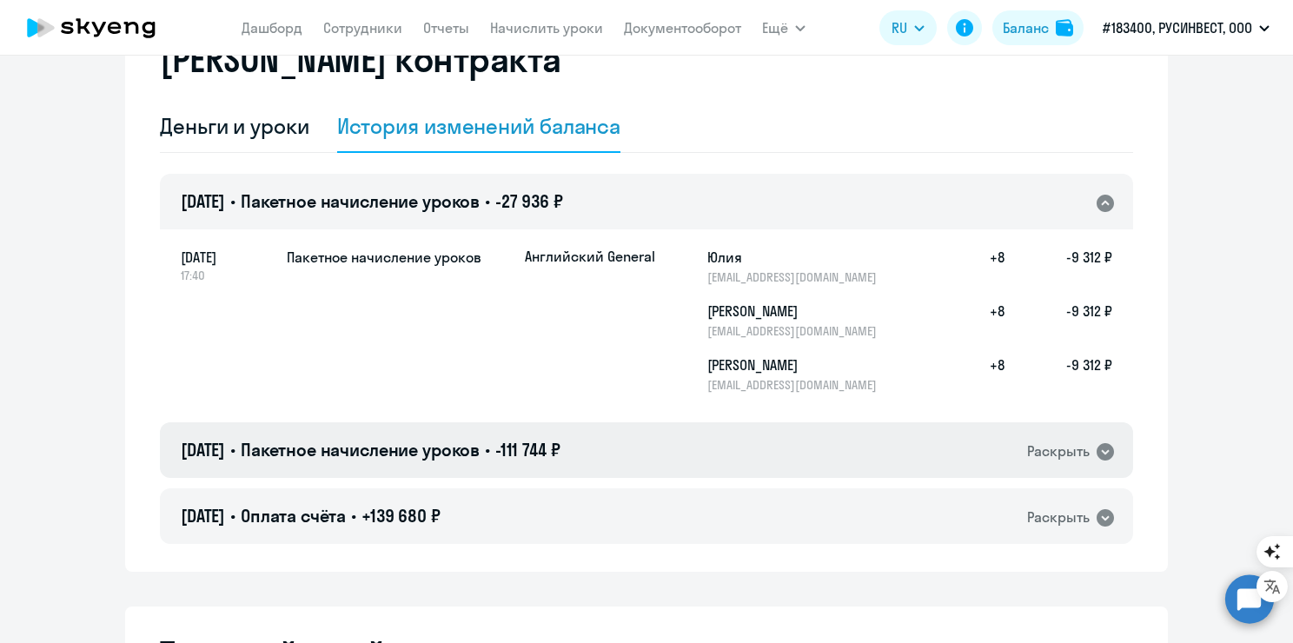
click at [1095, 449] on icon at bounding box center [1105, 452] width 21 height 21
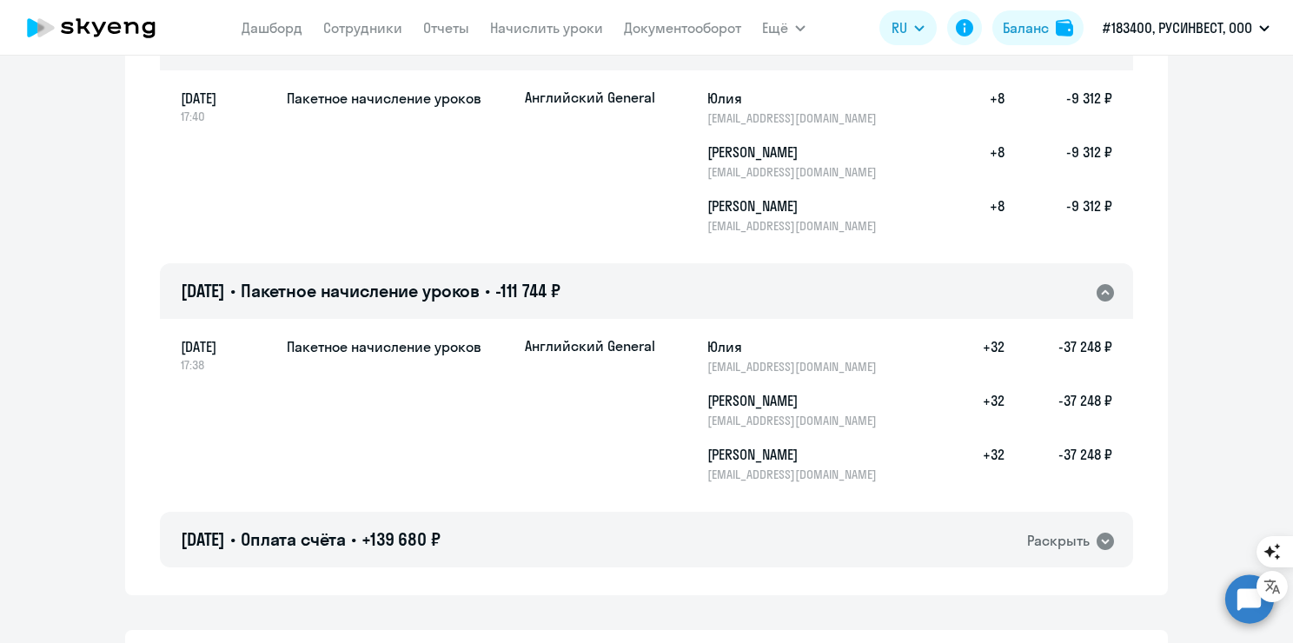
scroll to position [261, 0]
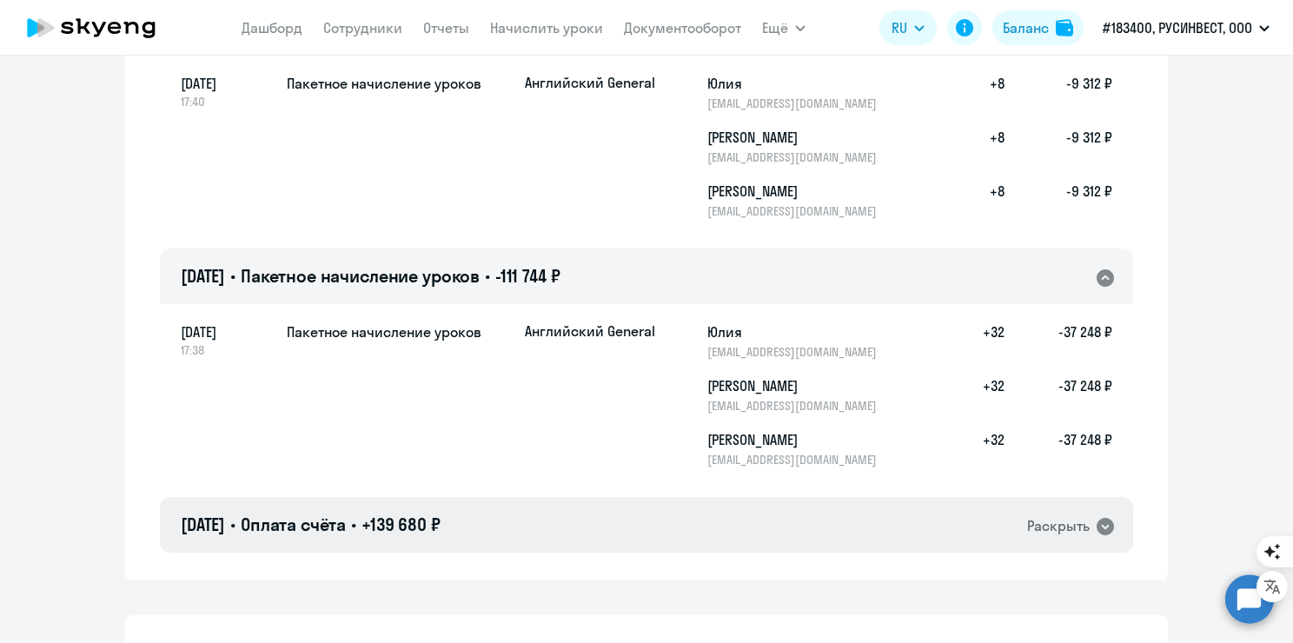
click at [1067, 525] on div "Раскрыть" at bounding box center [1058, 526] width 63 height 22
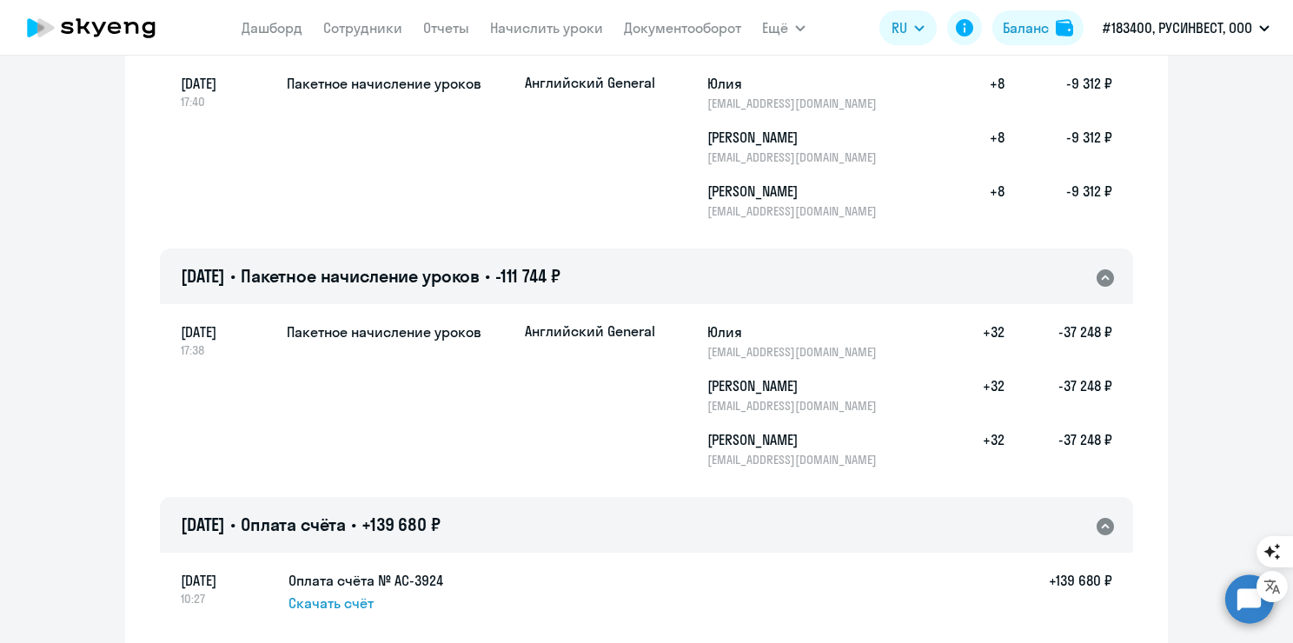
scroll to position [0, 0]
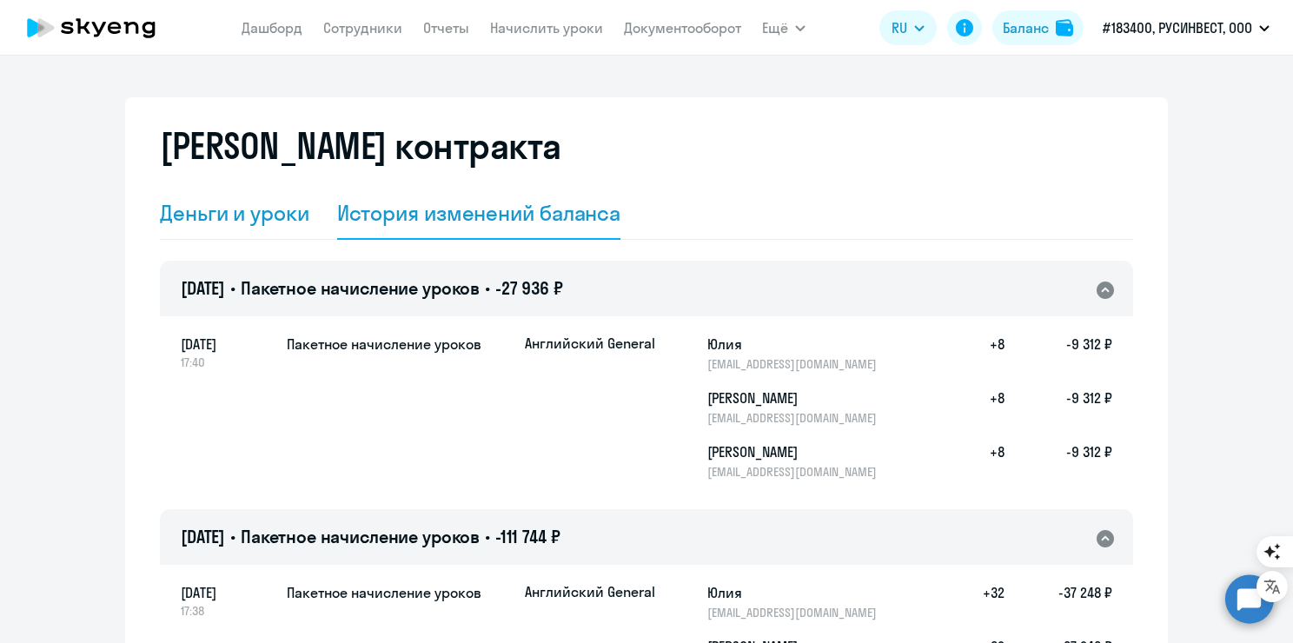
click at [294, 229] on div "Деньги и уроки" at bounding box center [234, 214] width 149 height 52
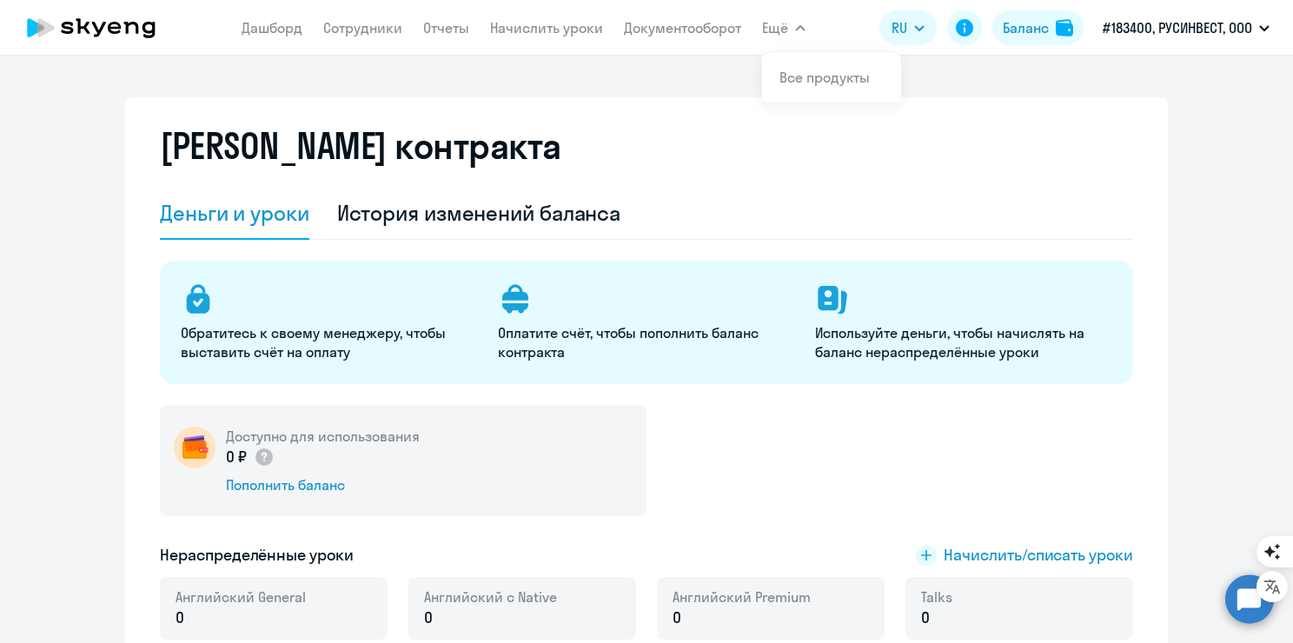
click at [583, 42] on nav "Дашборд Сотрудники Отчеты Начислить уроки Документооборот" at bounding box center [492, 27] width 500 height 35
click at [581, 36] on link "Начислить уроки" at bounding box center [546, 27] width 113 height 17
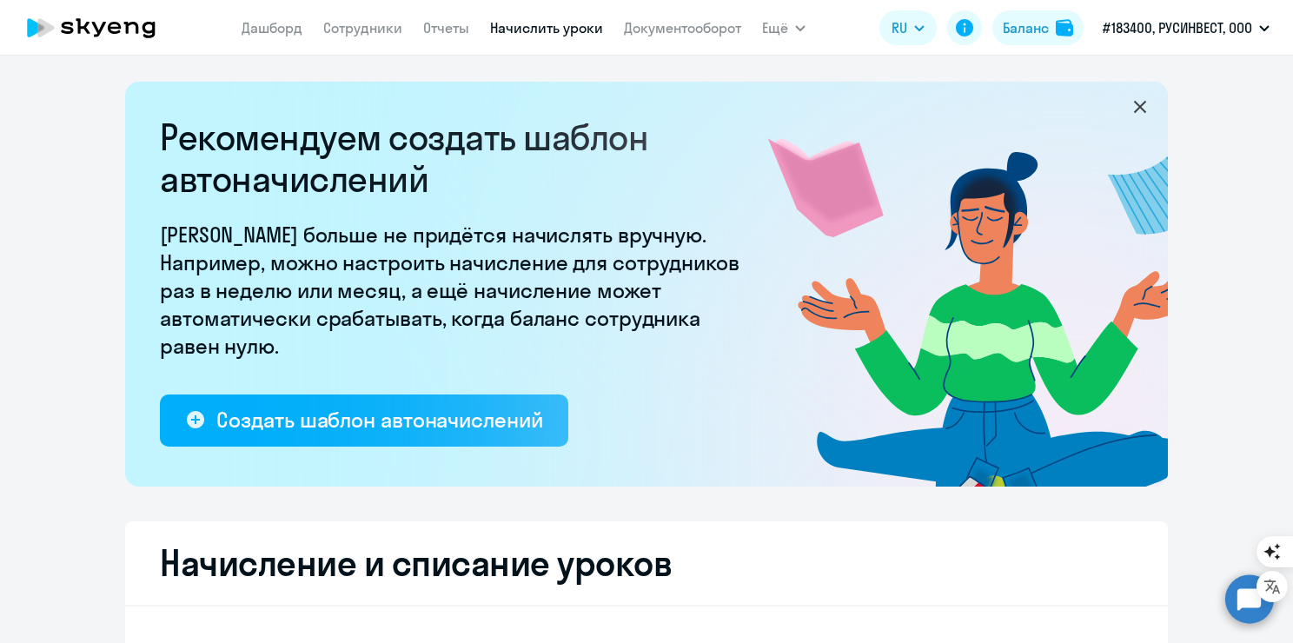
select select "10"
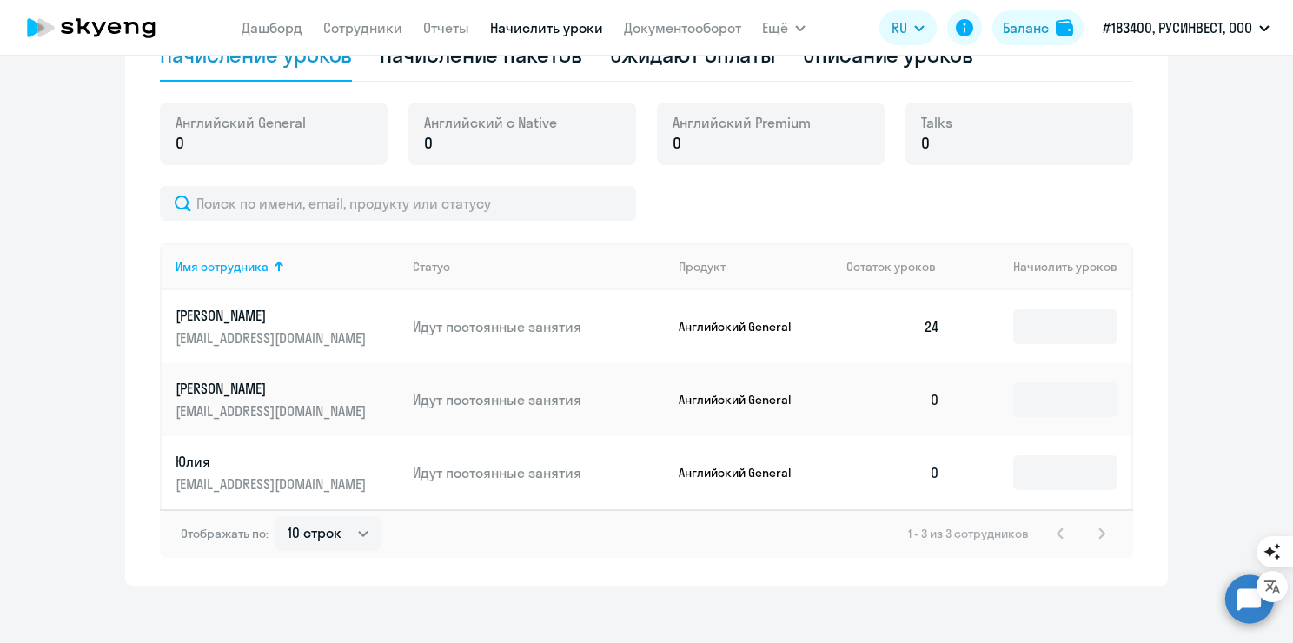
scroll to position [610, 0]
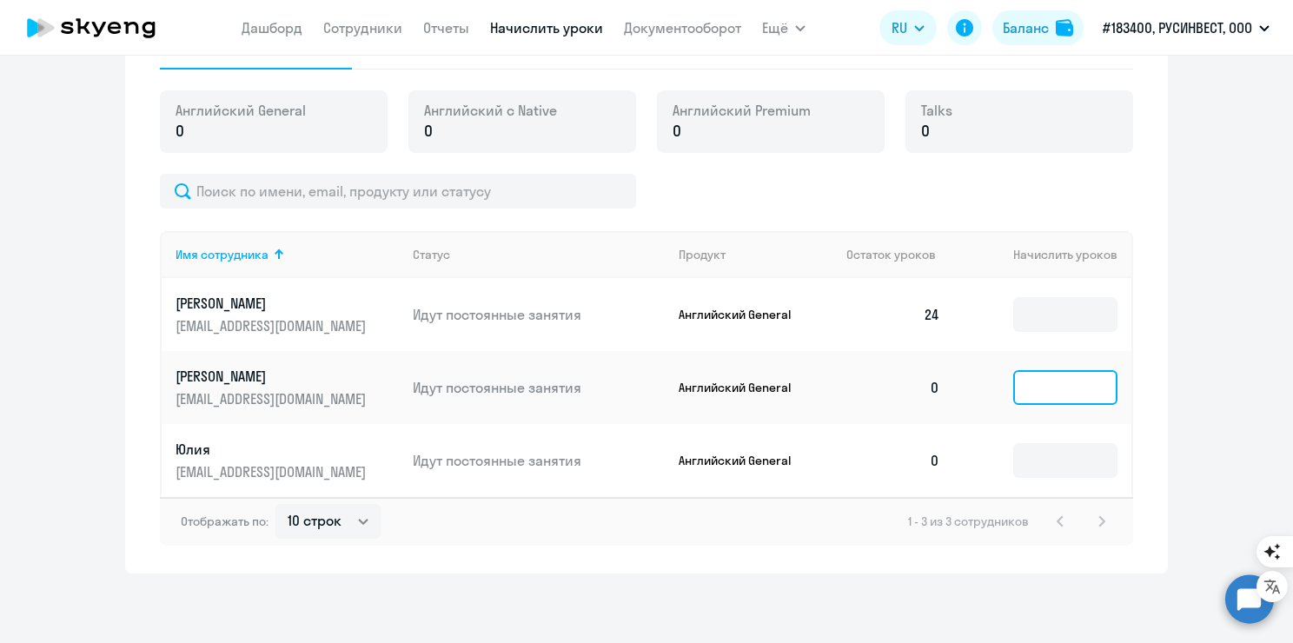
click at [1028, 387] on input at bounding box center [1065, 387] width 104 height 35
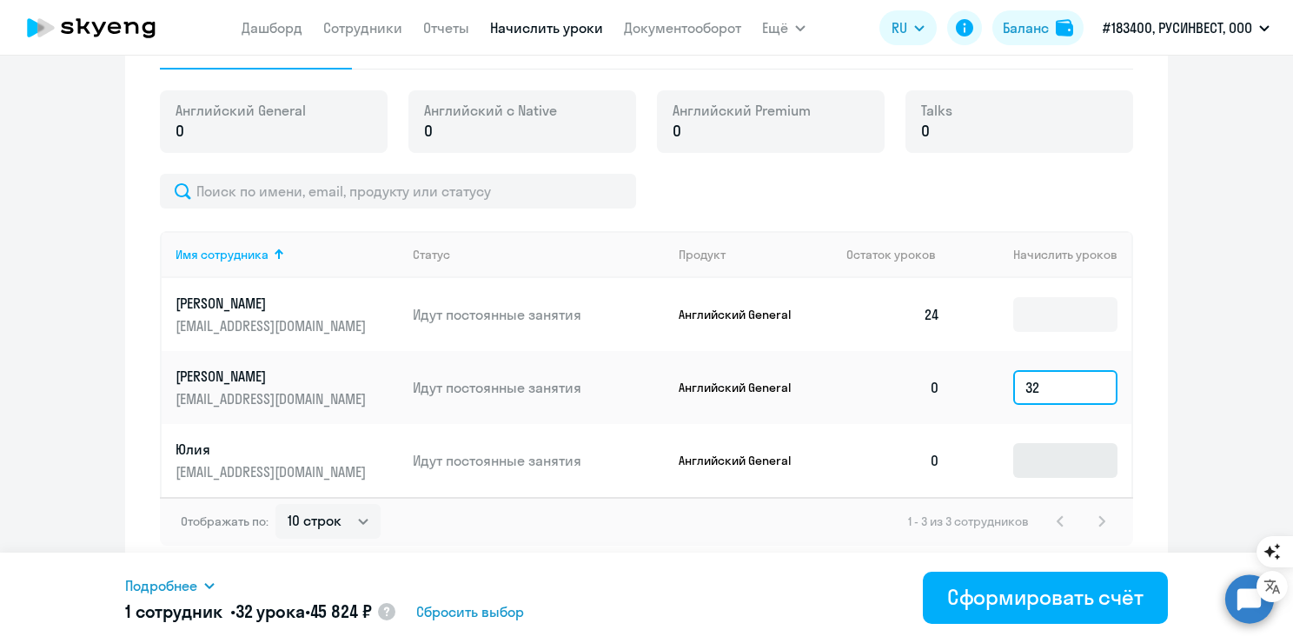
type input "32"
click at [1042, 446] on input at bounding box center [1065, 460] width 104 height 35
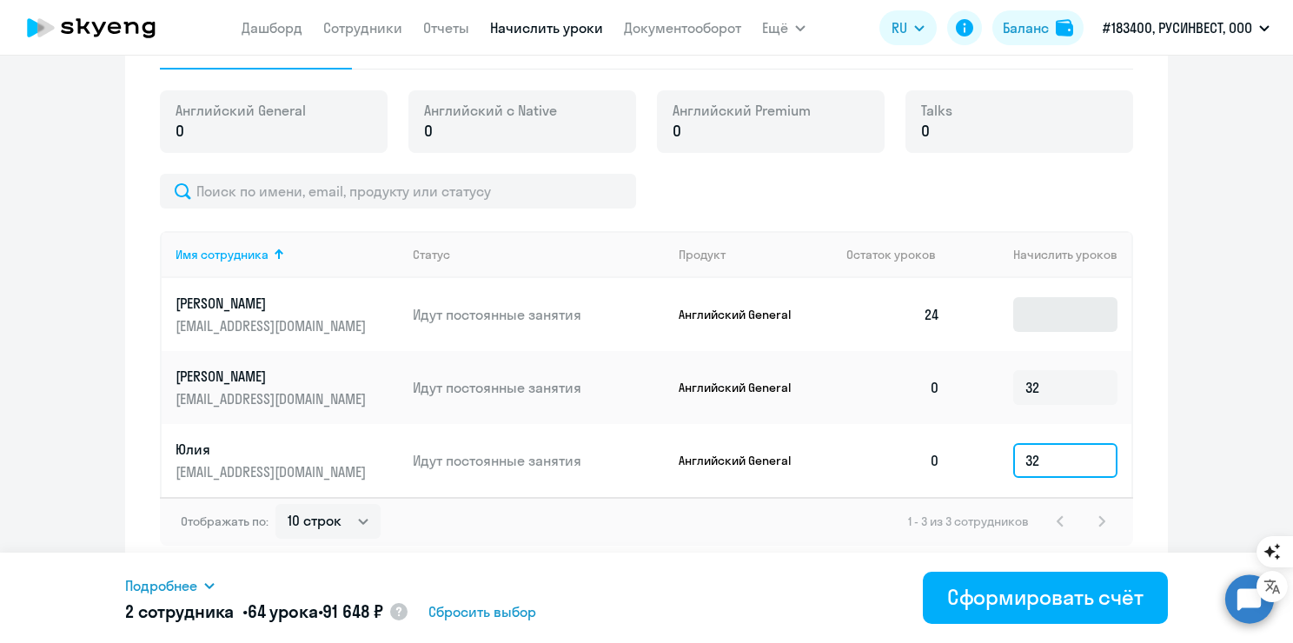
type input "32"
click at [1026, 330] on input at bounding box center [1065, 314] width 104 height 35
click at [1165, 355] on ng-component "Рекомендуем создать шаблон автоначислений Уроки больше не придётся начислять вр…" at bounding box center [646, 23] width 1293 height 1102
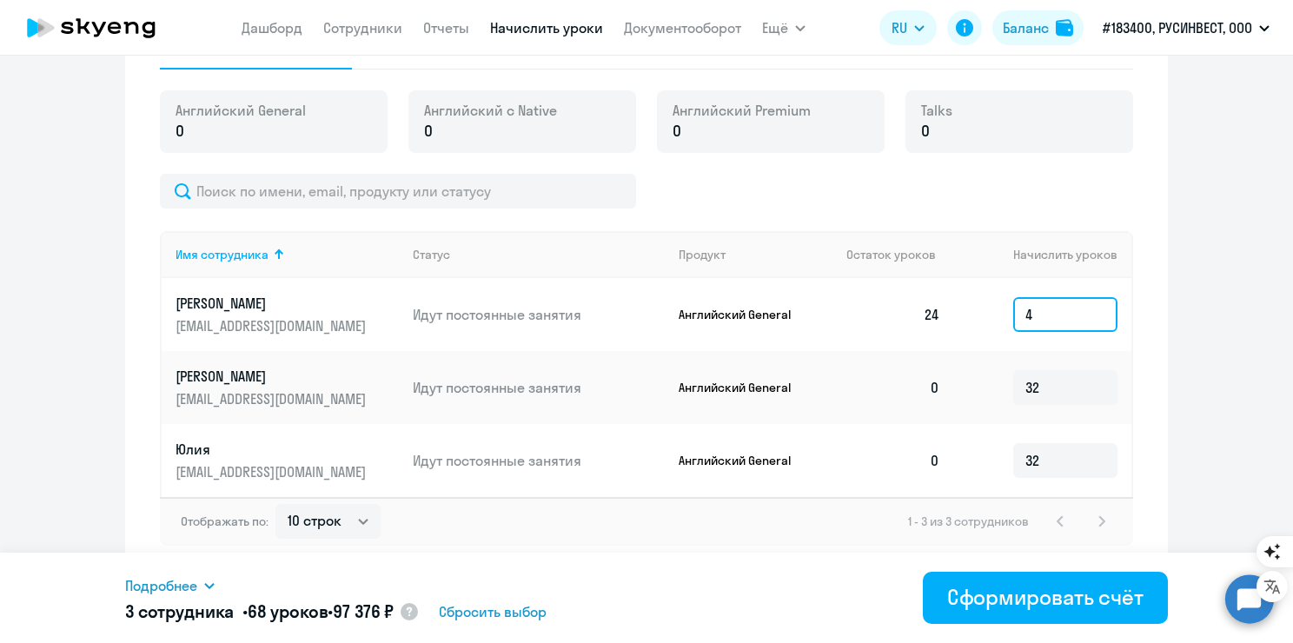
drag, startPoint x: 1052, startPoint y: 320, endPoint x: 992, endPoint y: 315, distance: 60.2
click at [994, 315] on td "4" at bounding box center [1042, 314] width 177 height 73
type input "6"
click at [1266, 403] on ng-component "Рекомендуем создать шаблон автоначислений Уроки больше не придётся начислять вр…" at bounding box center [646, 23] width 1293 height 1102
drag, startPoint x: 1066, startPoint y: 386, endPoint x: 971, endPoint y: 379, distance: 95.9
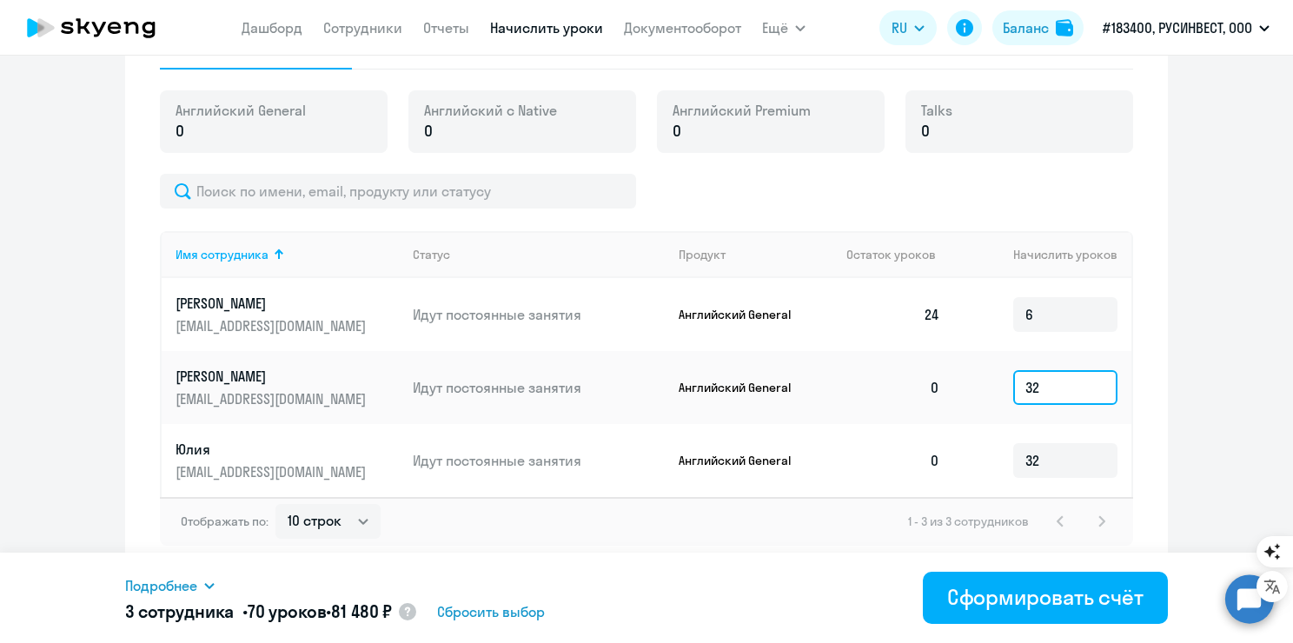
click at [971, 379] on td "32" at bounding box center [1042, 387] width 177 height 73
click at [1232, 393] on ng-component "Рекомендуем создать шаблон автоначислений Уроки больше не придётся начислять вр…" at bounding box center [646, 23] width 1293 height 1102
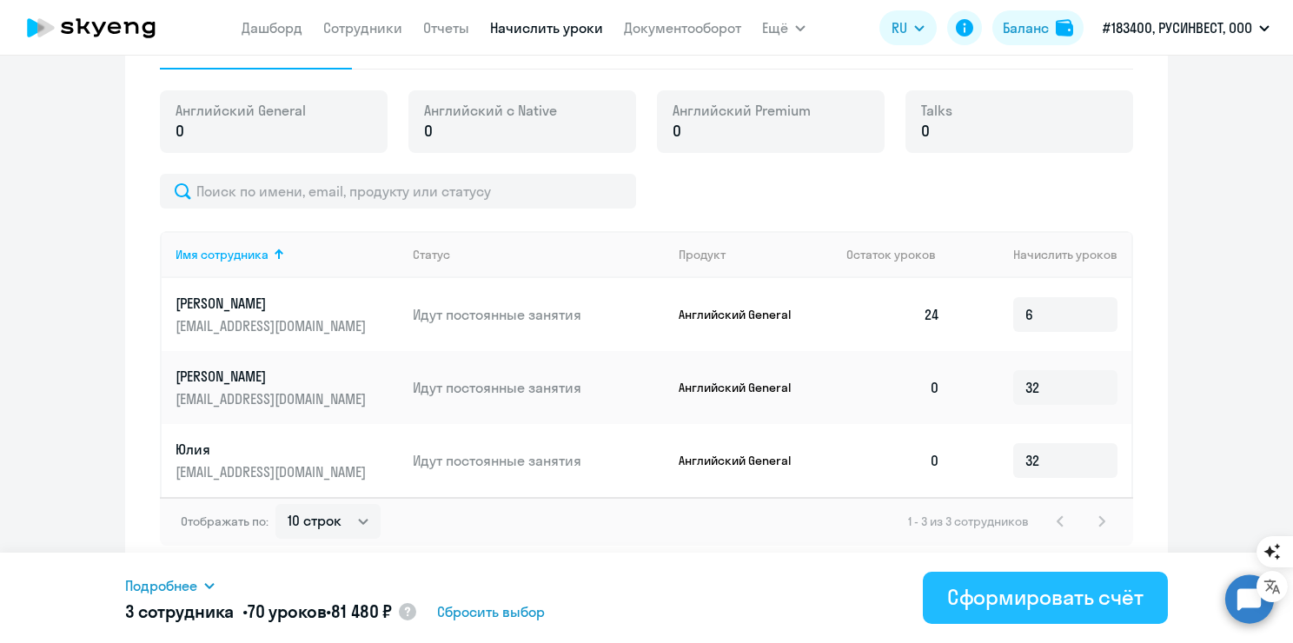
click at [977, 607] on div "Сформировать счёт" at bounding box center [1045, 597] width 196 height 28
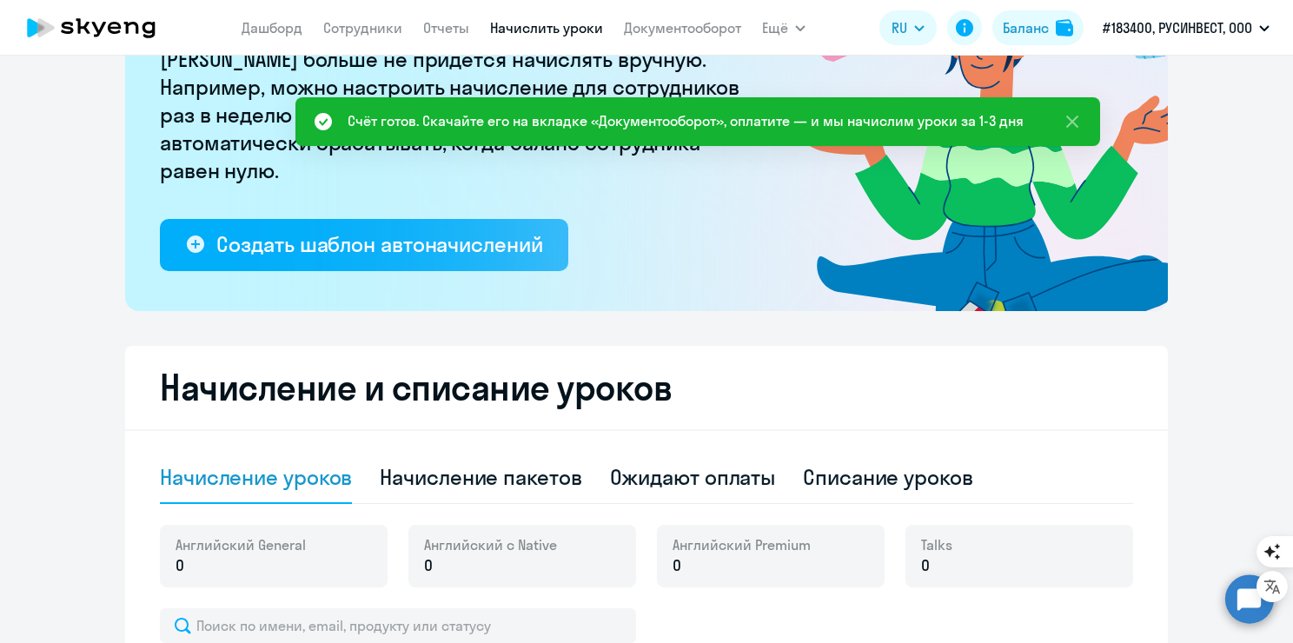
scroll to position [0, 0]
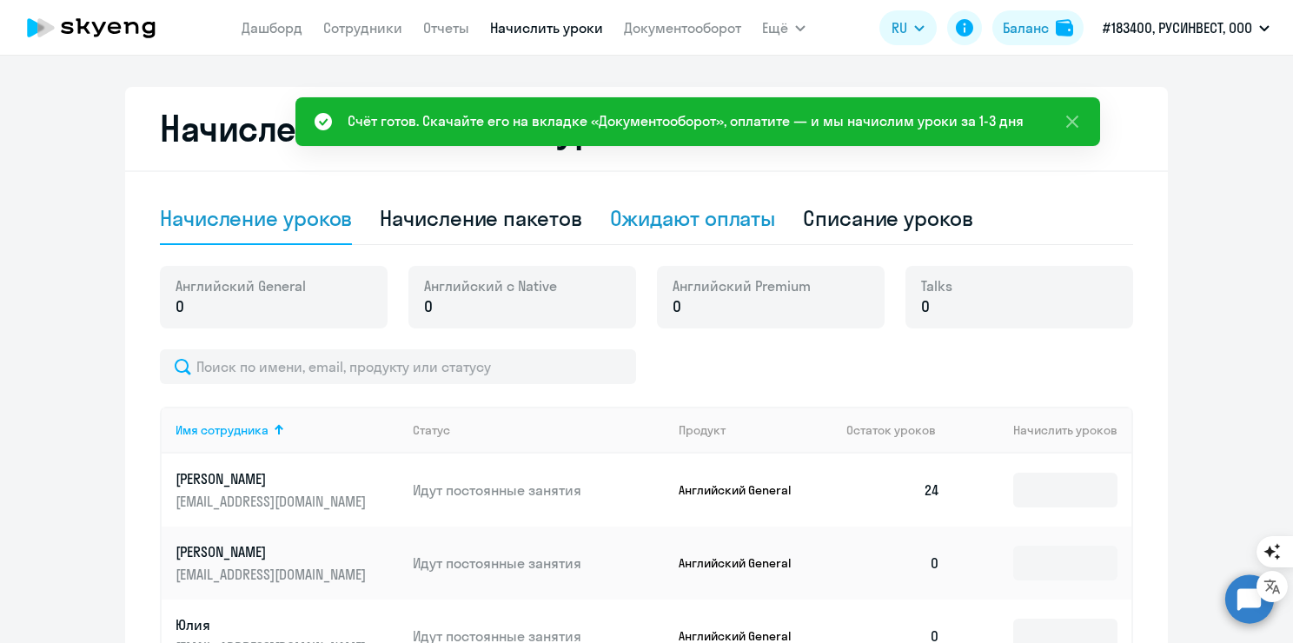
click at [731, 221] on div "Ожидают оплаты" at bounding box center [693, 218] width 166 height 28
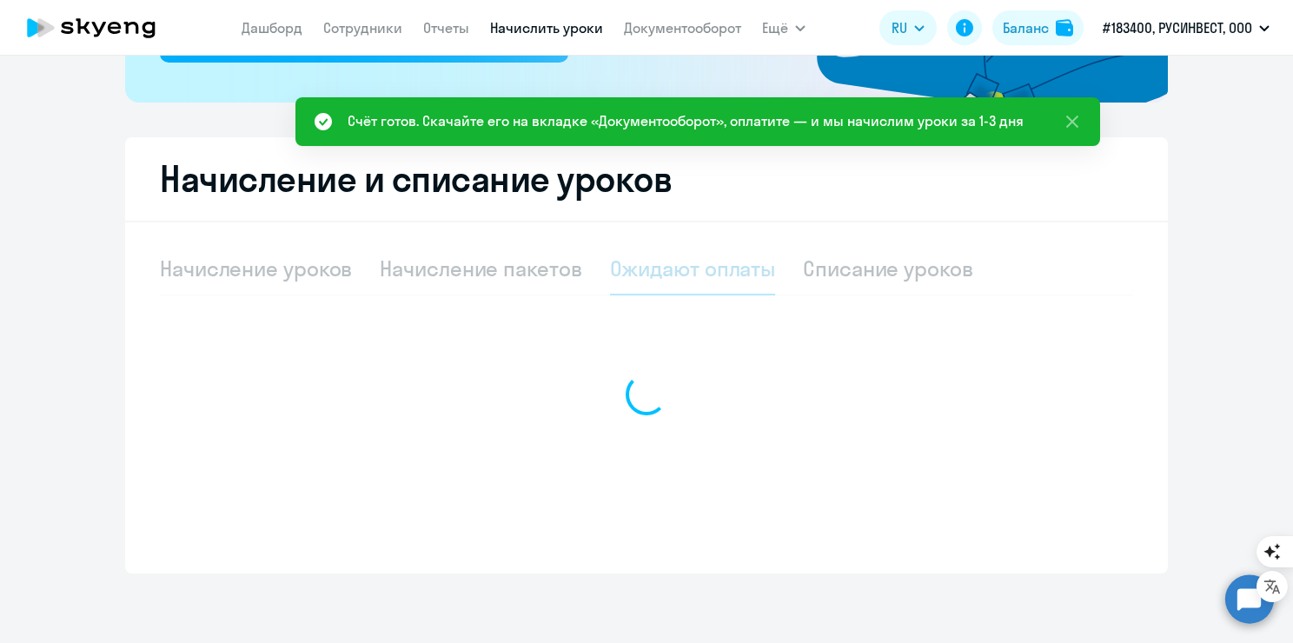
scroll to position [384, 0]
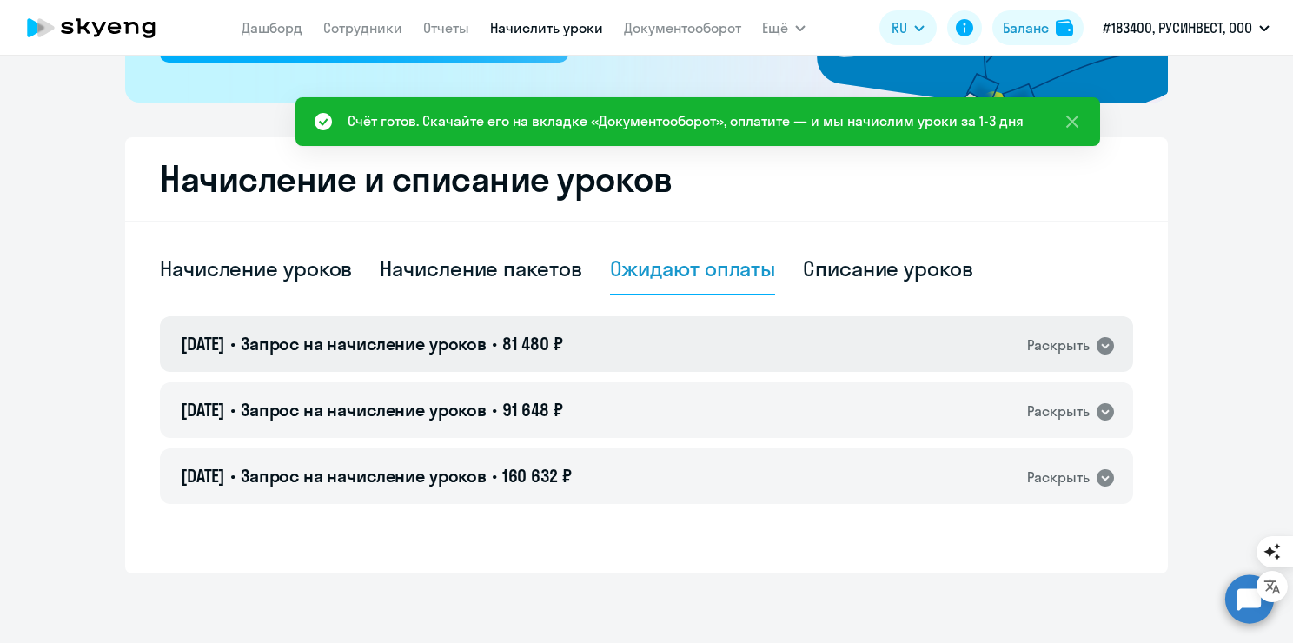
click at [1105, 355] on icon at bounding box center [1105, 345] width 21 height 21
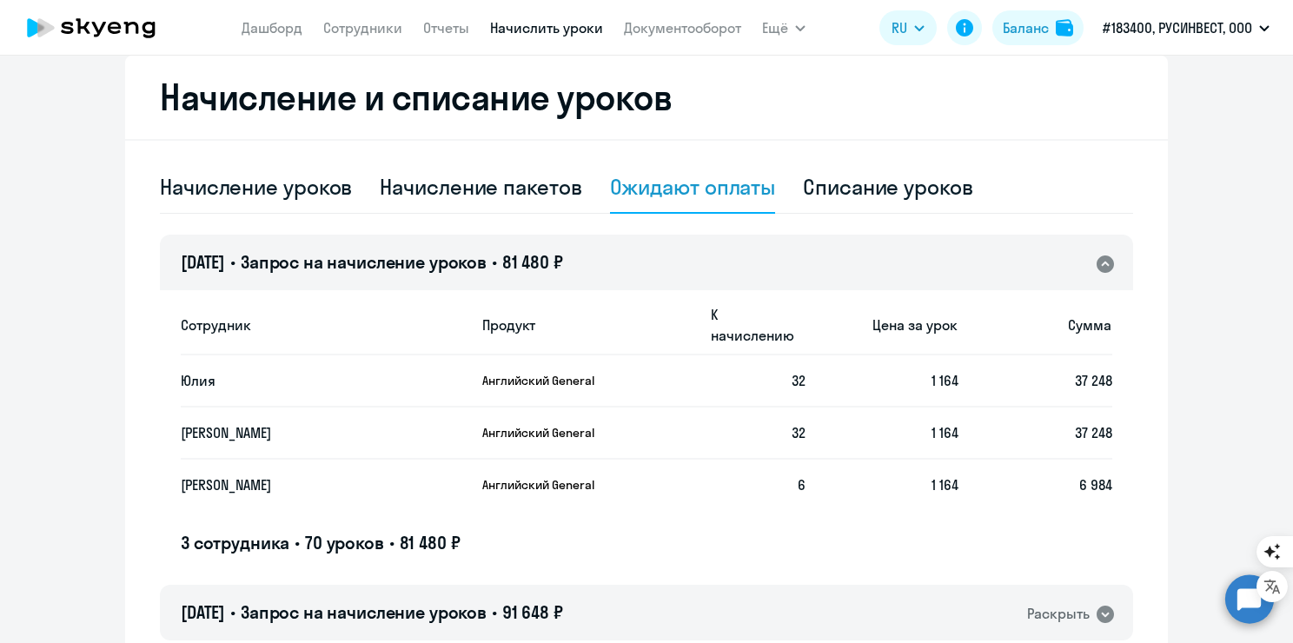
scroll to position [521, 0]
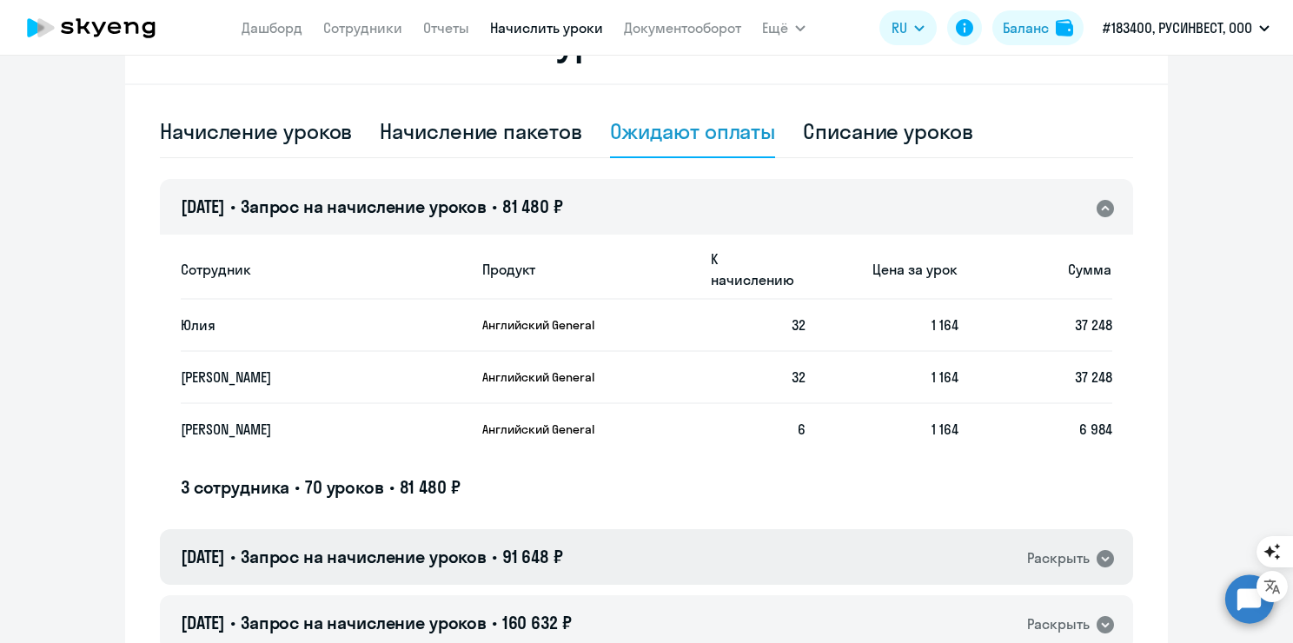
click at [1086, 547] on div "Раскрыть" at bounding box center [1071, 558] width 89 height 23
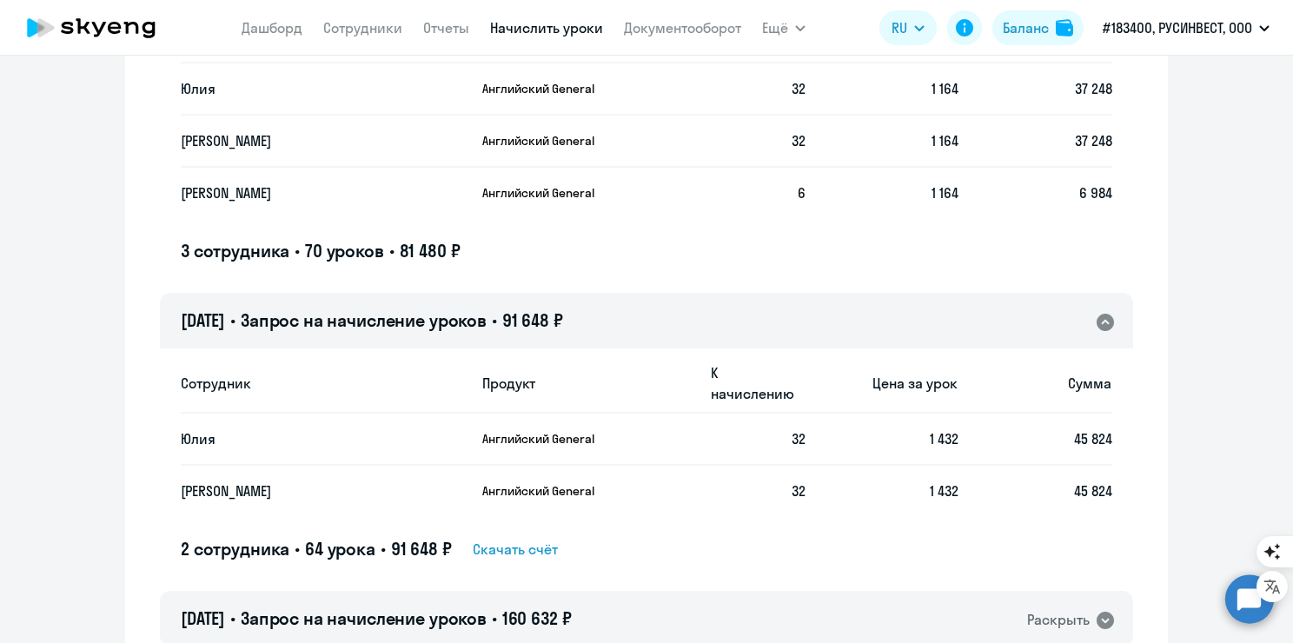
scroll to position [816, 0]
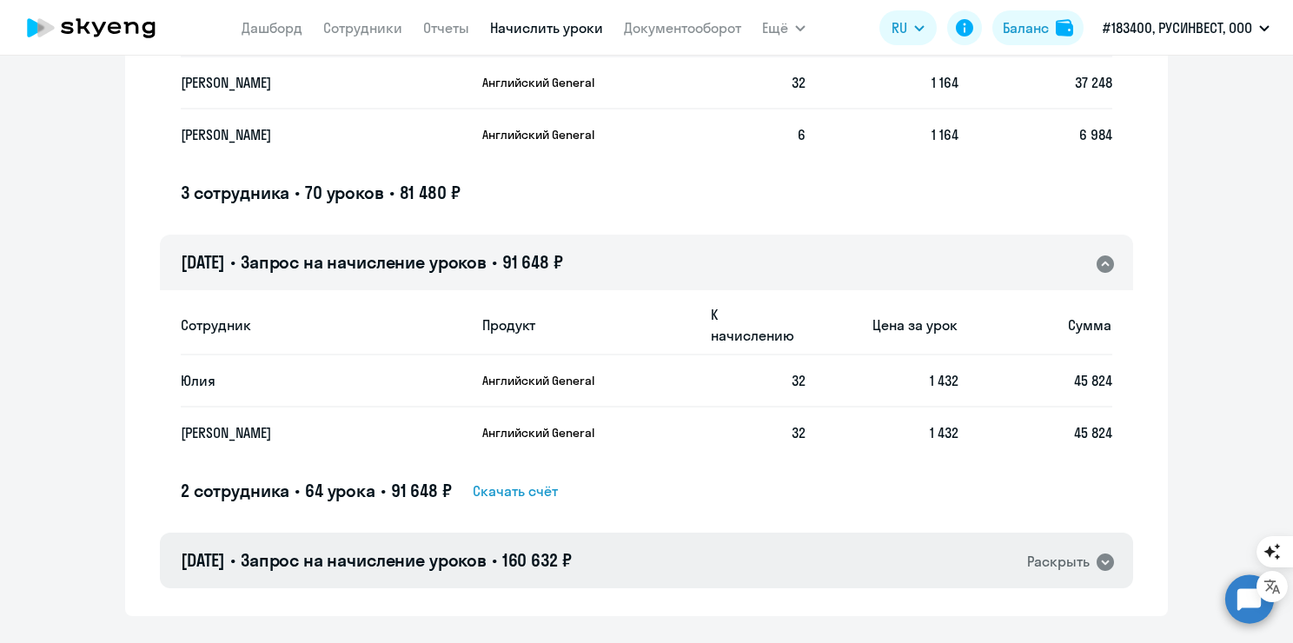
click at [1082, 551] on div "Раскрыть" at bounding box center [1058, 562] width 63 height 22
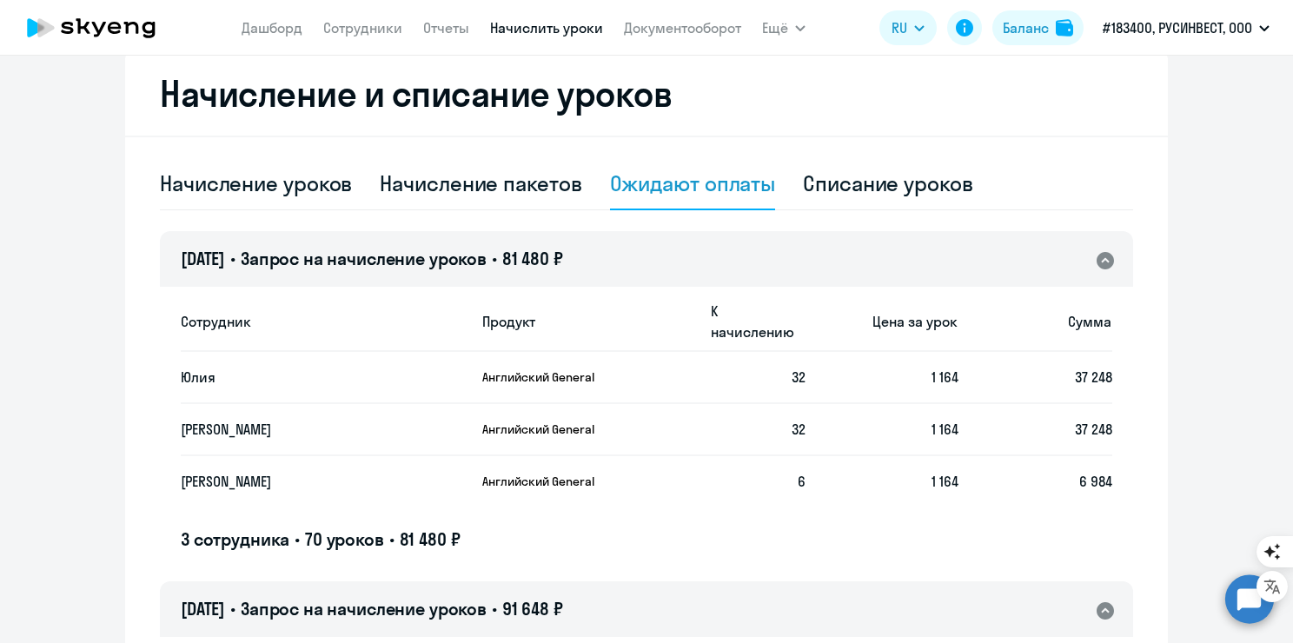
scroll to position [468, 0]
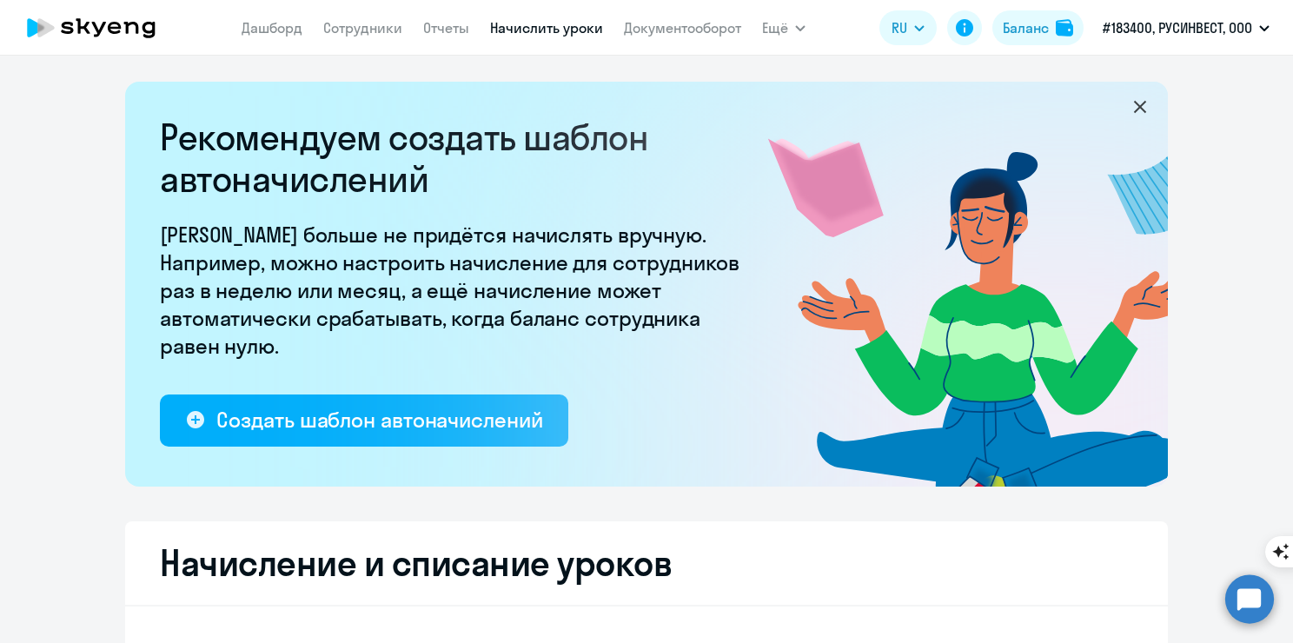
select select "10"
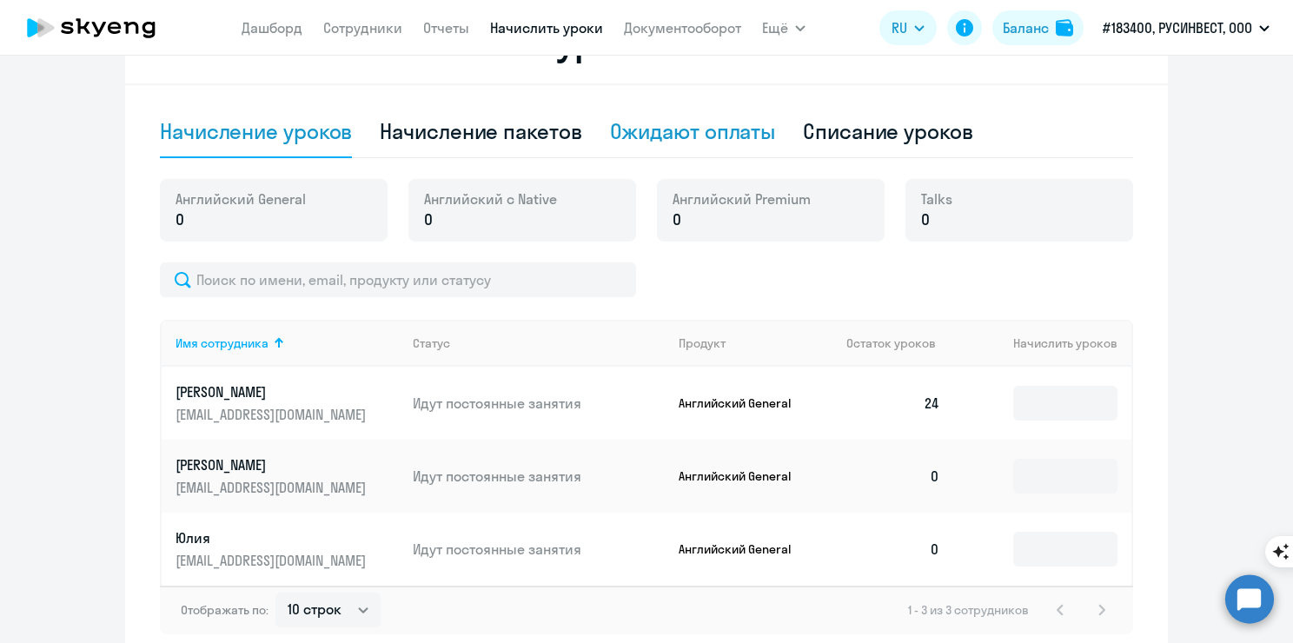
click at [715, 145] on div "Ожидают оплаты" at bounding box center [693, 132] width 166 height 52
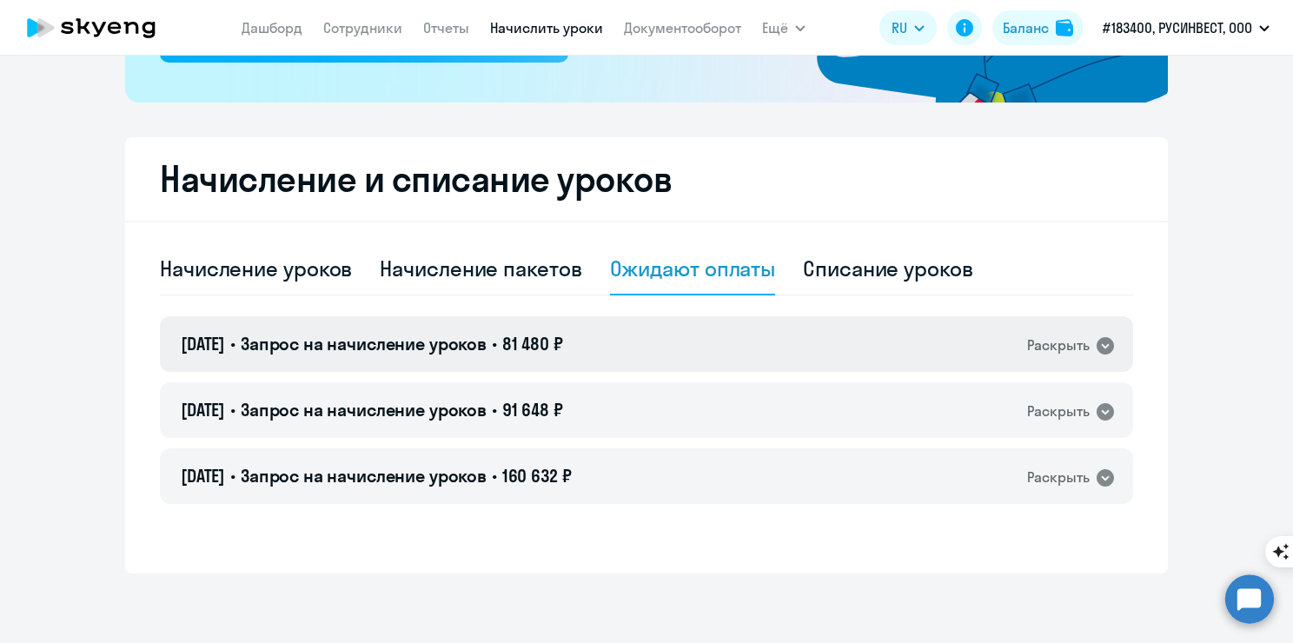
click at [563, 351] on span "81 480 ₽" at bounding box center [532, 344] width 61 height 22
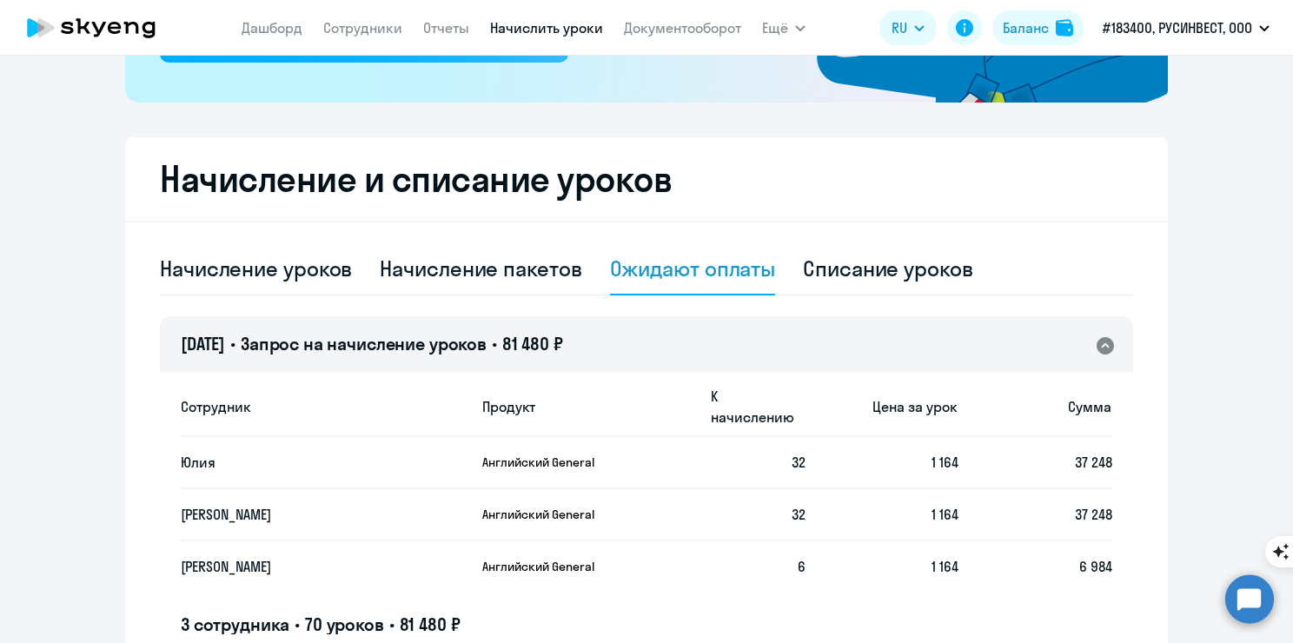
scroll to position [521, 0]
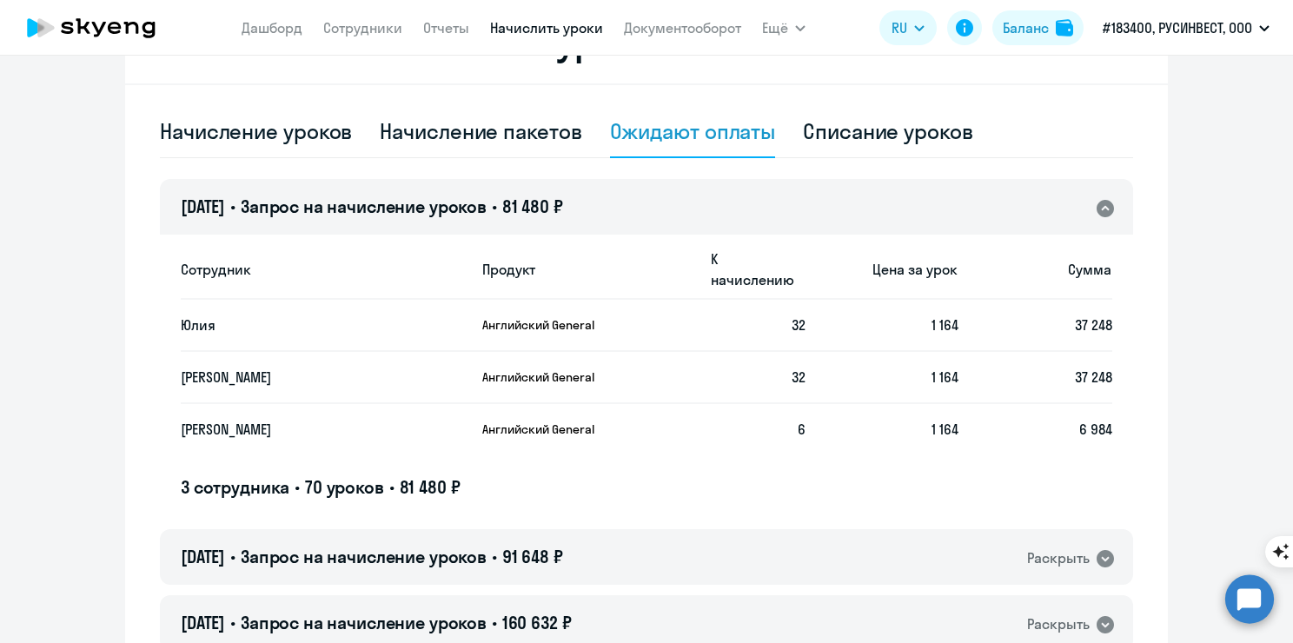
click at [392, 475] on h5 "3 сотрудника • 70 уроков • 81 480 ₽" at bounding box center [320, 487] width 279 height 24
click at [472, 446] on div "Сотрудник Продукт К начислению Цена за урок Сумма Юлия Английский General 32 1 …" at bounding box center [647, 369] width 932 height 261
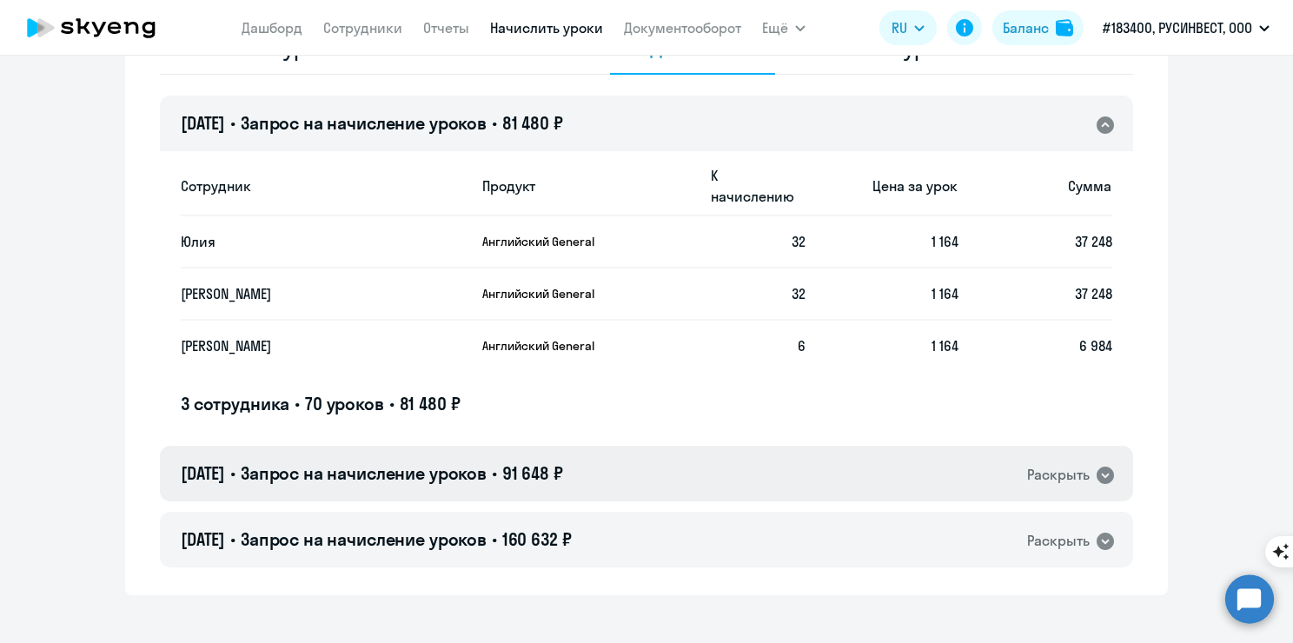
click at [251, 461] on h4 "18.08.2025 • Запрос на начисление уроков • 91 648 ₽" at bounding box center [372, 473] width 382 height 24
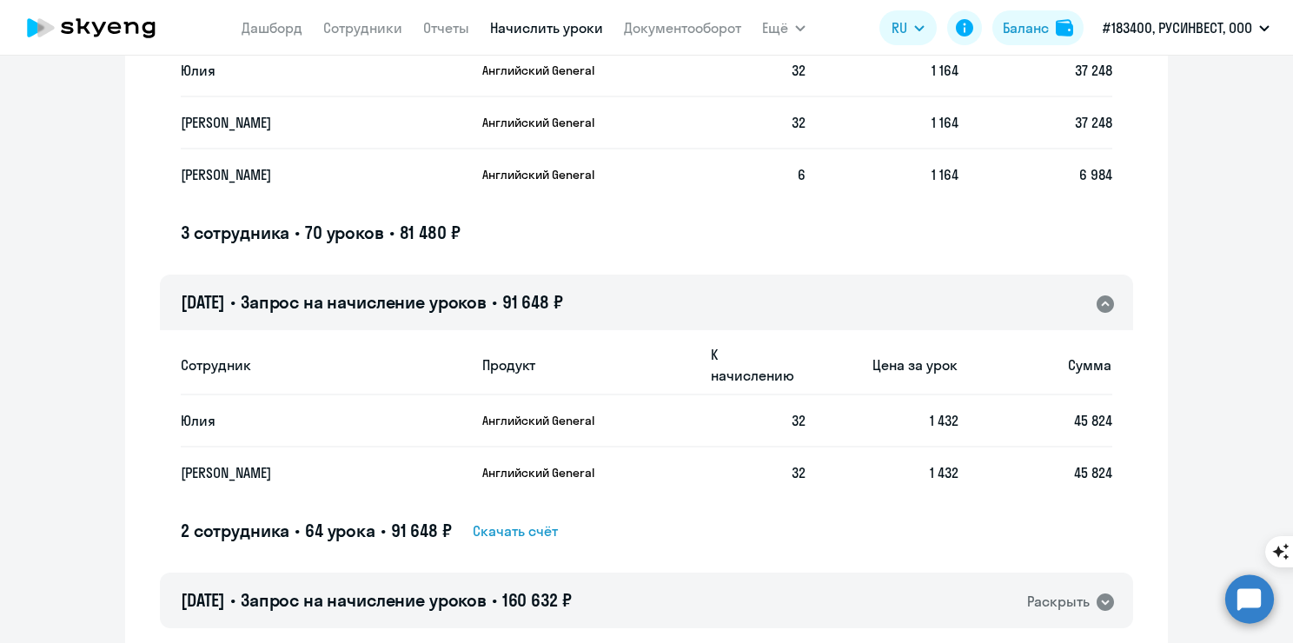
scroll to position [779, 0]
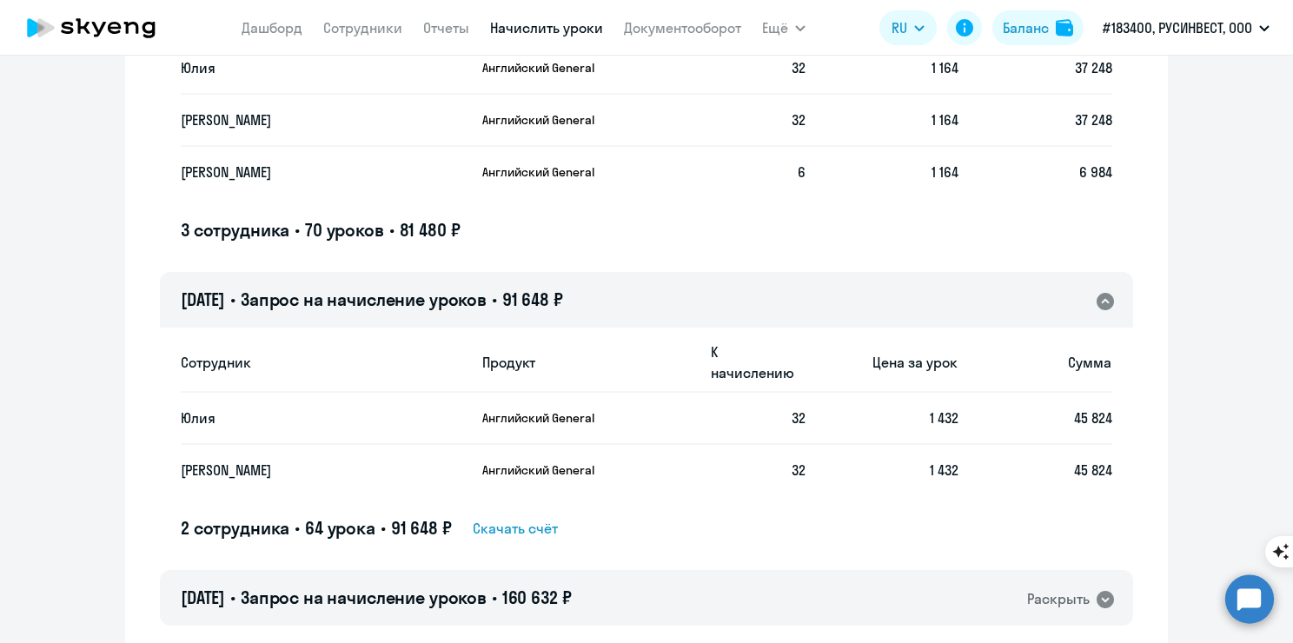
click at [351, 517] on span "64 урока" at bounding box center [340, 528] width 70 height 22
click at [336, 587] on span "Запрос на начисление уроков" at bounding box center [364, 598] width 246 height 22
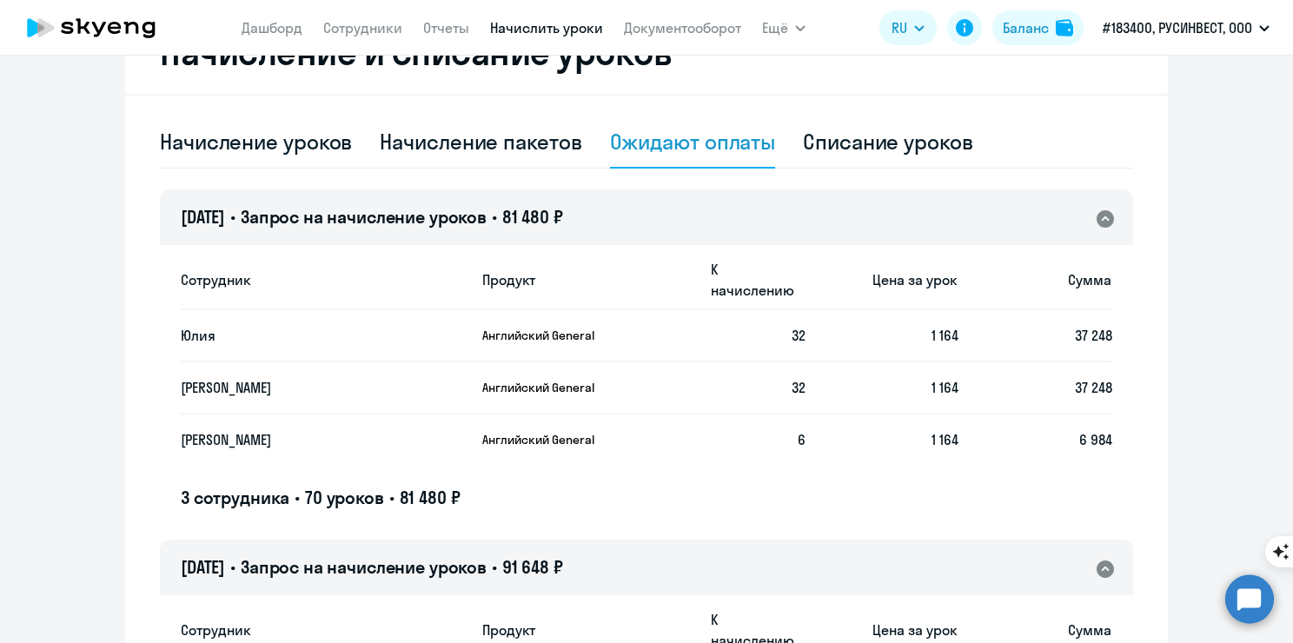
scroll to position [469, 0]
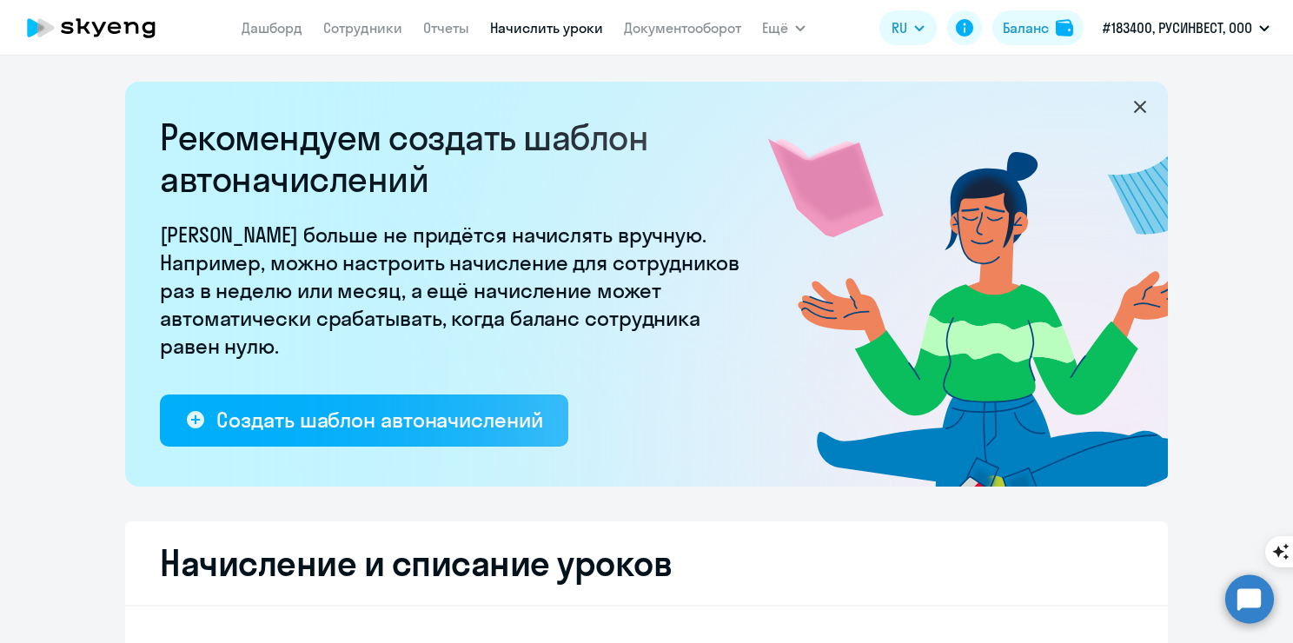
select select "10"
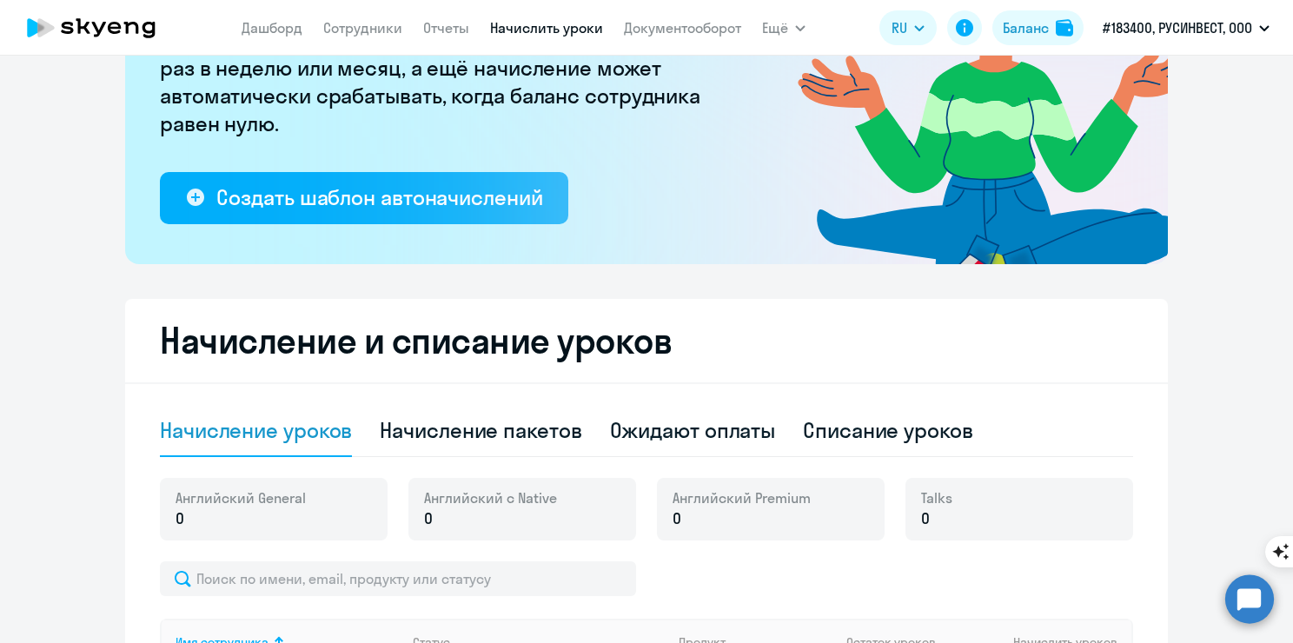
scroll to position [348, 0]
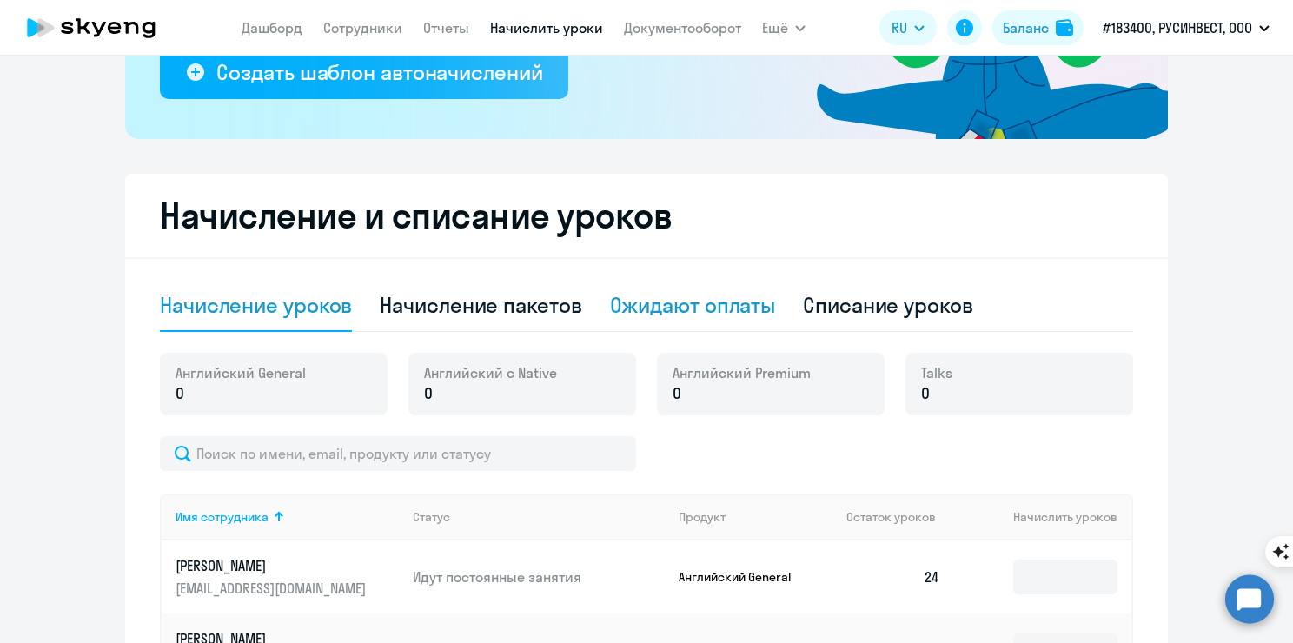
click at [727, 310] on div "Ожидают оплаты" at bounding box center [693, 305] width 166 height 28
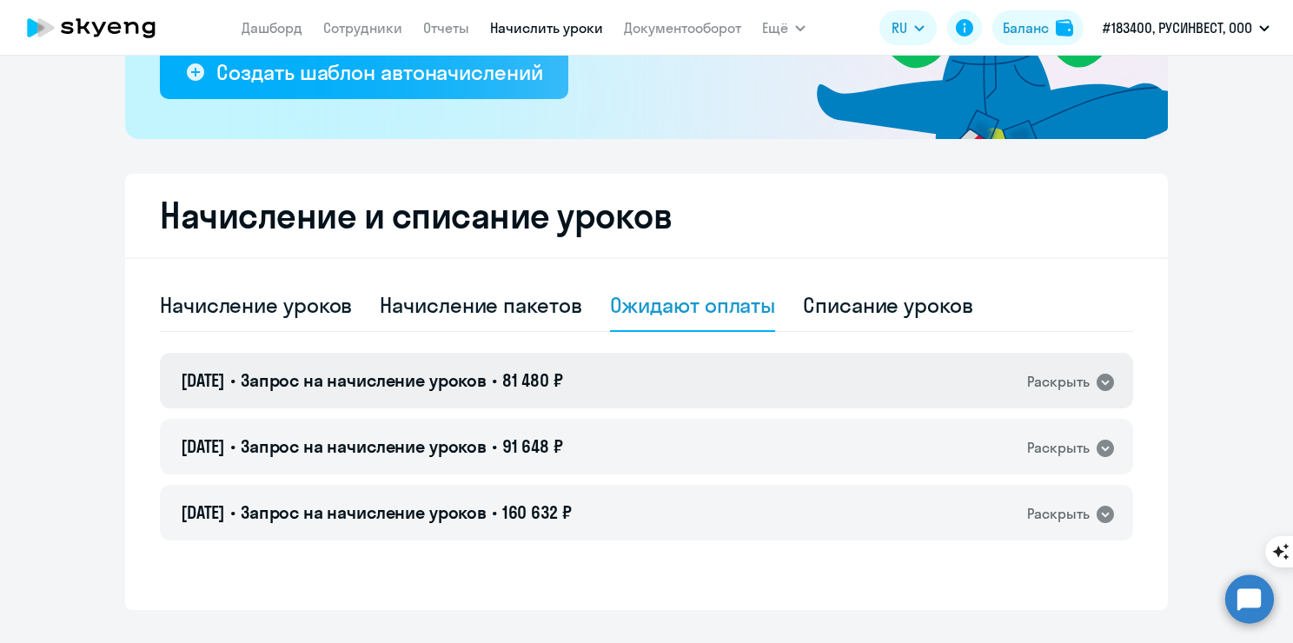
click at [594, 391] on div "18.08.2025 • Запрос на начисление уроков • 81 480 ₽ Раскрыть" at bounding box center [646, 381] width 973 height 56
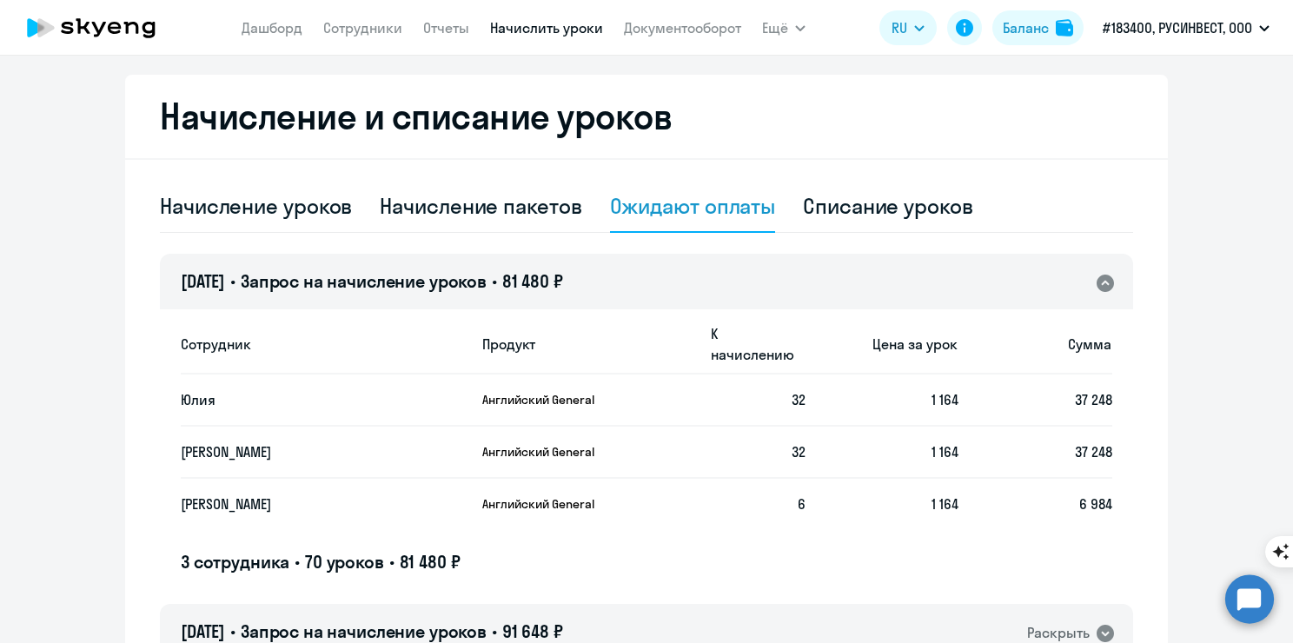
scroll to position [521, 0]
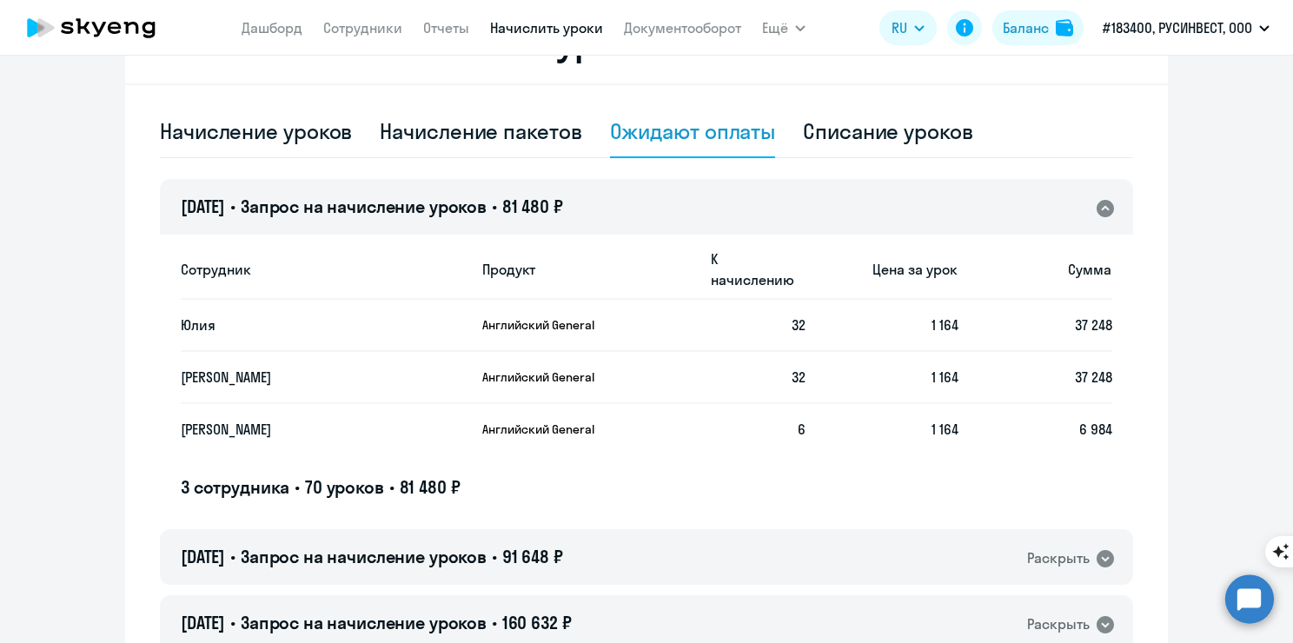
click at [436, 476] on span "81 480 ₽" at bounding box center [430, 487] width 61 height 22
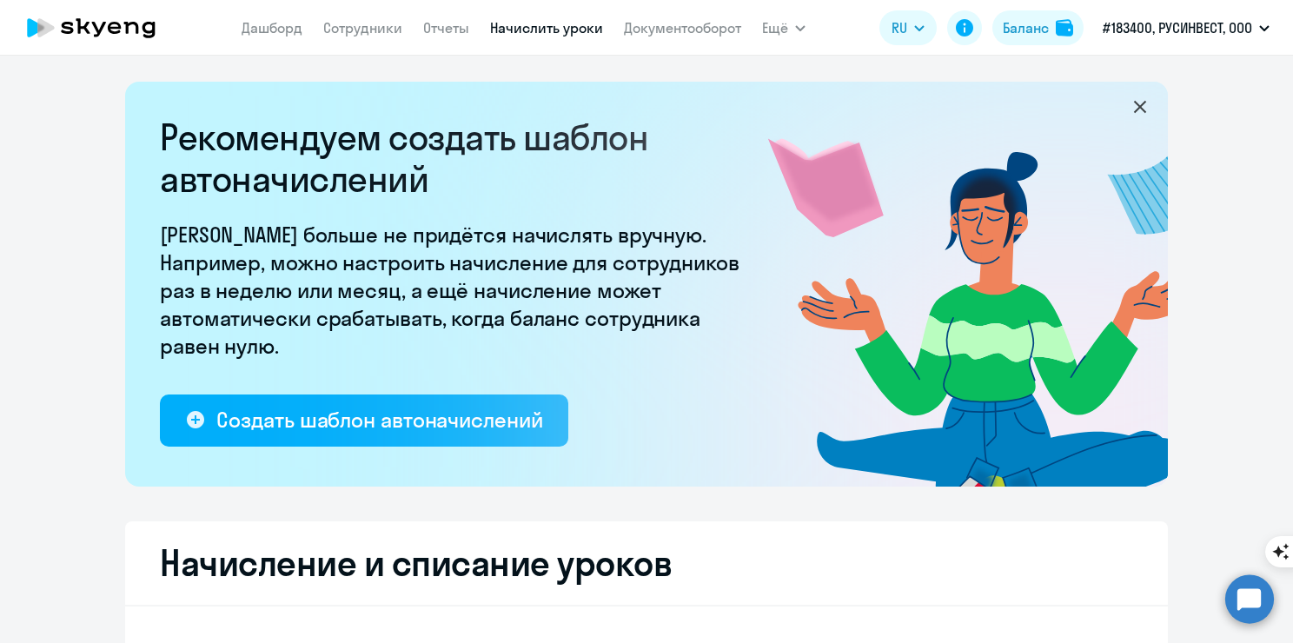
select select "10"
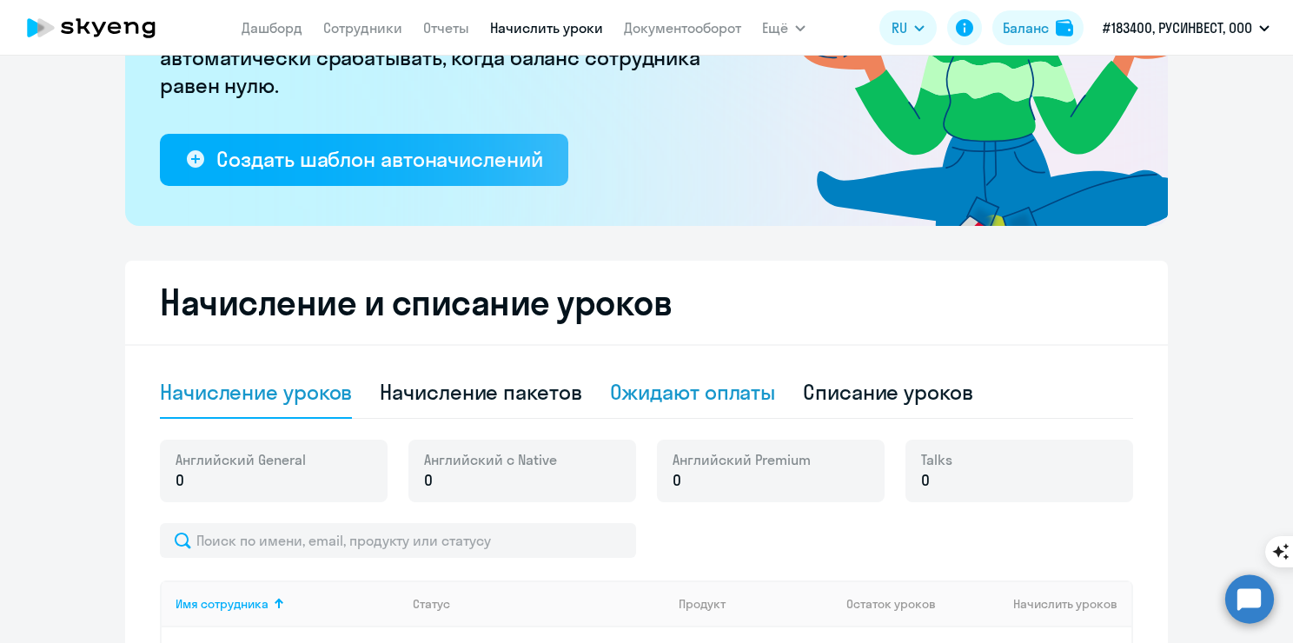
click at [721, 407] on div "Ожидают оплаты" at bounding box center [693, 393] width 166 height 52
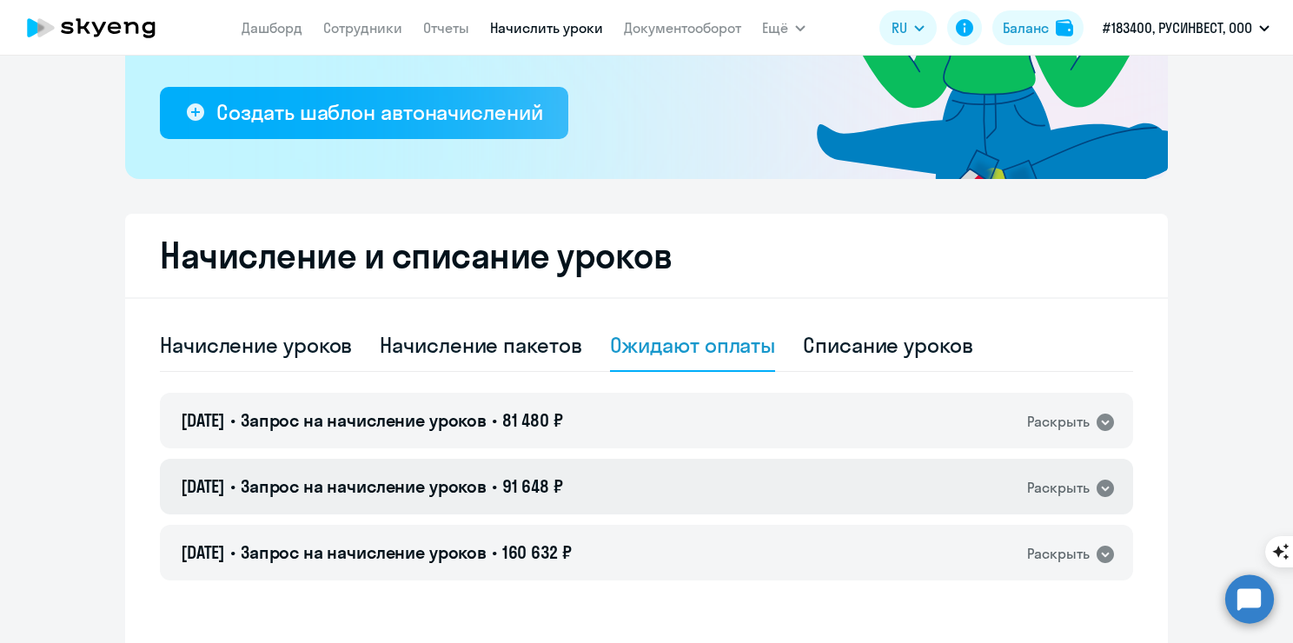
scroll to position [348, 0]
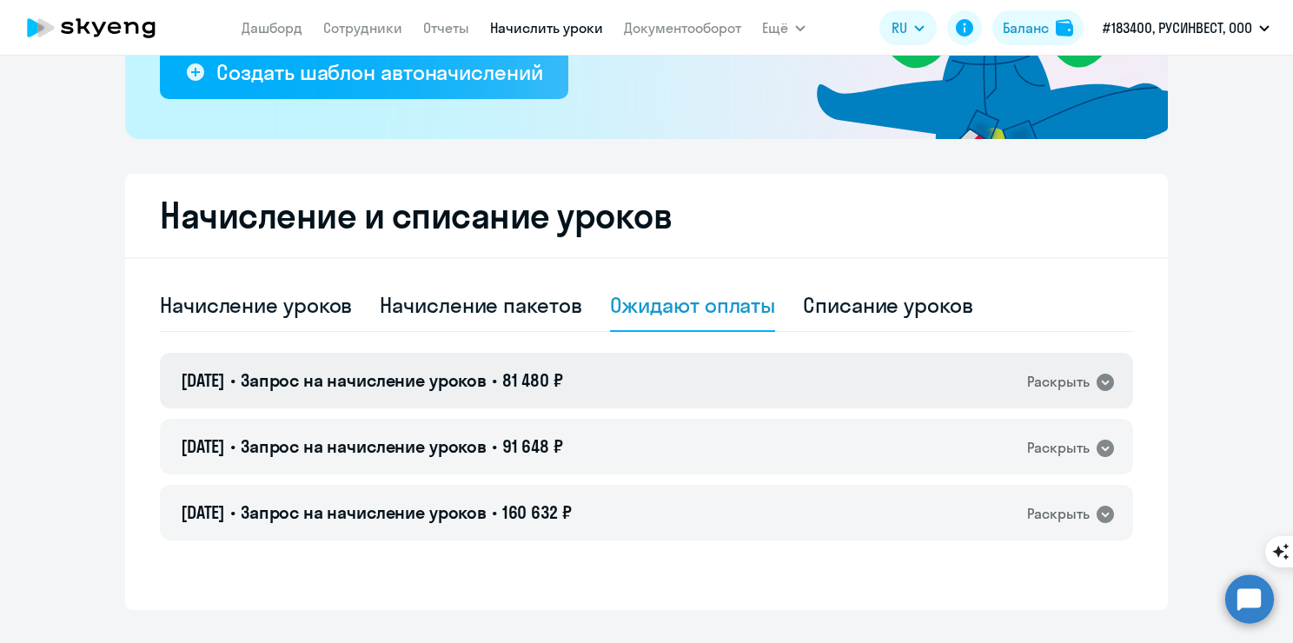
click at [1116, 377] on div "[DATE] • Запрос на начисление уроков • 81 480 ₽ Раскрыть" at bounding box center [646, 381] width 973 height 56
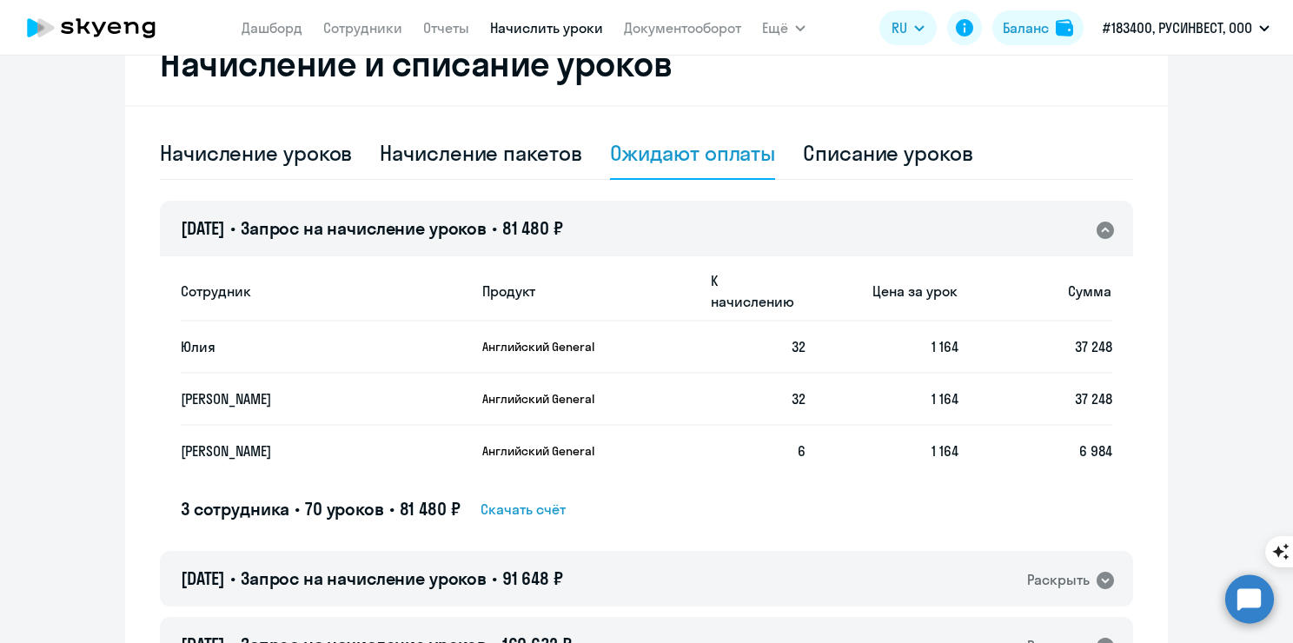
scroll to position [521, 0]
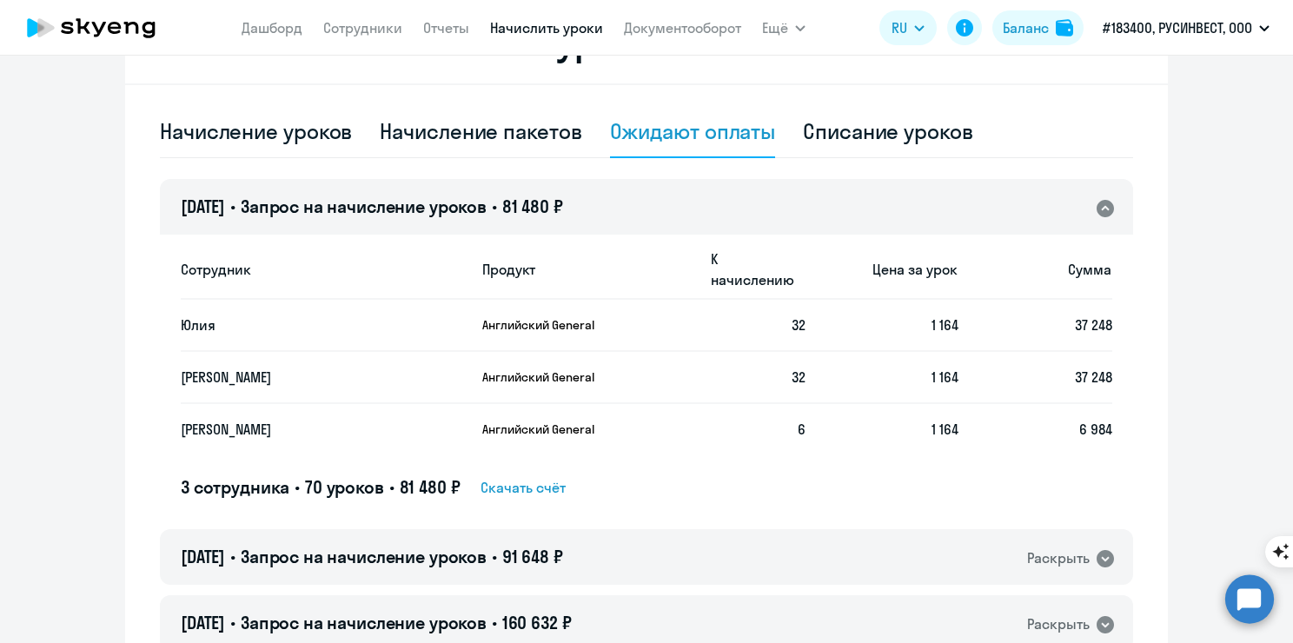
click at [522, 477] on span "Скачать счёт" at bounding box center [523, 487] width 85 height 21
click at [793, 316] on span "32" at bounding box center [799, 324] width 14 height 17
click at [1064, 327] on td "37 248" at bounding box center [1036, 325] width 154 height 51
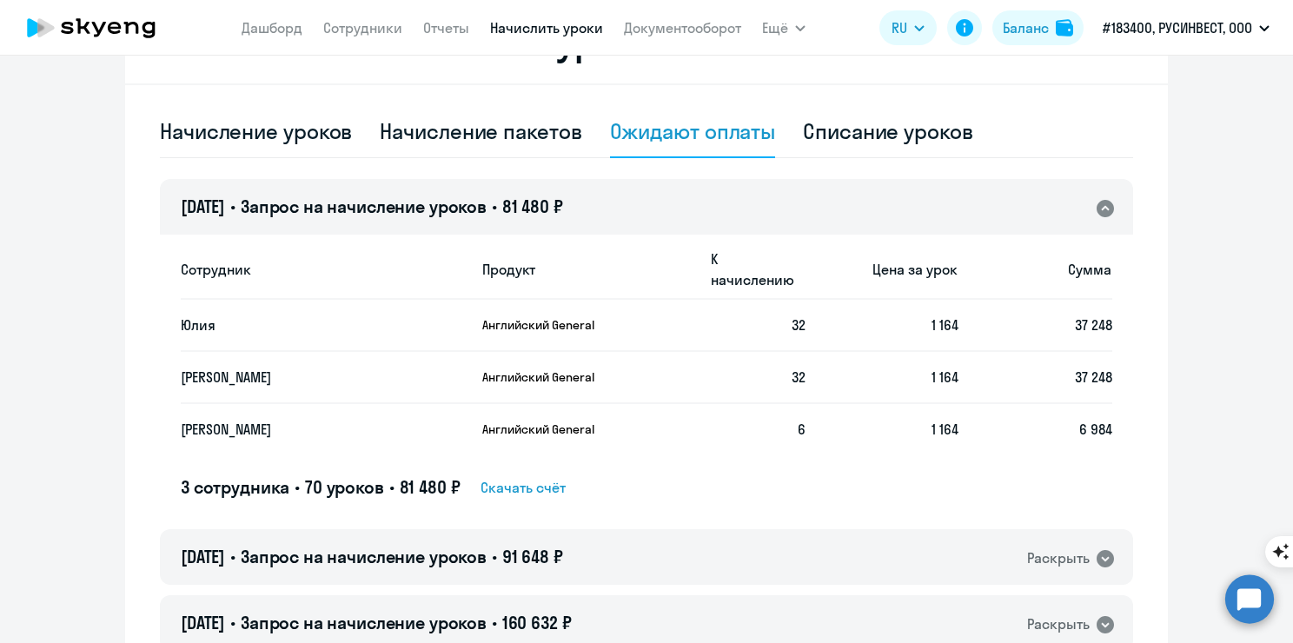
click at [1084, 421] on span "6 984" at bounding box center [1095, 429] width 33 height 17
